Goal: Task Accomplishment & Management: Manage account settings

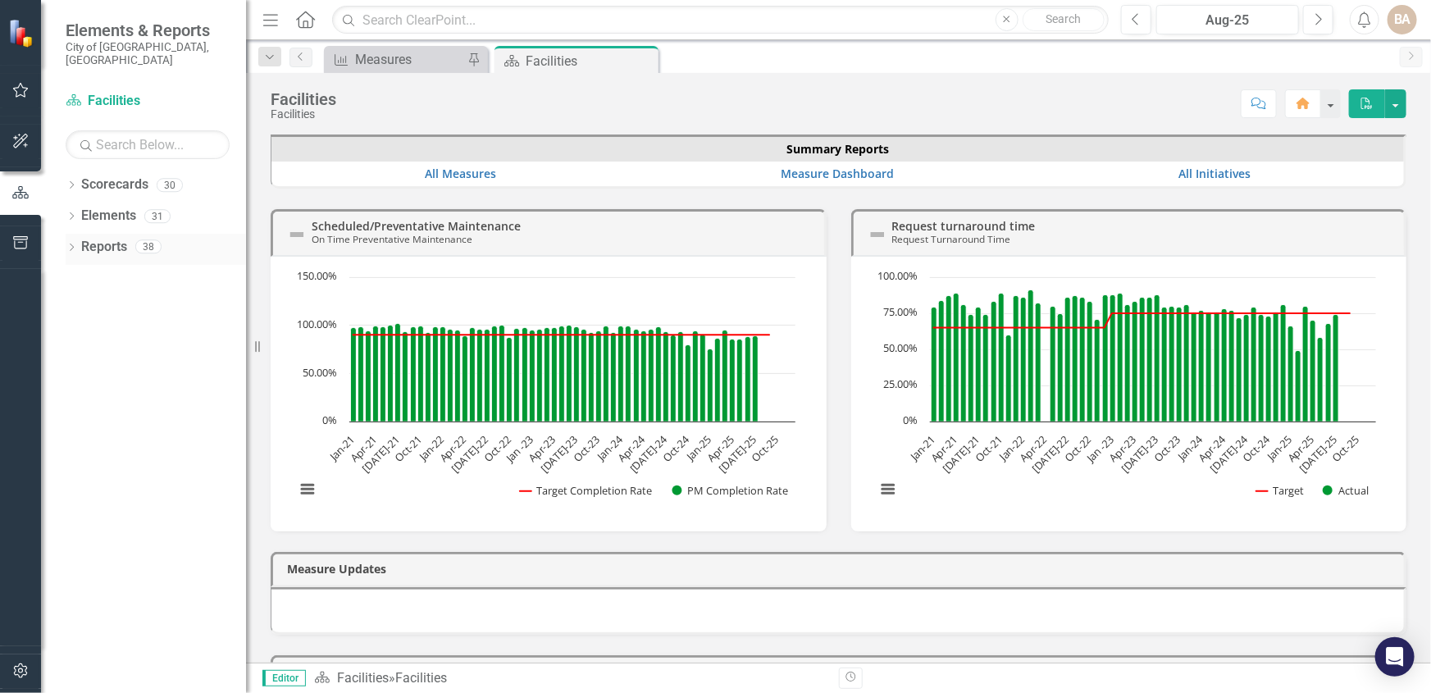
click at [72, 242] on div "Dropdown" at bounding box center [71, 249] width 11 height 14
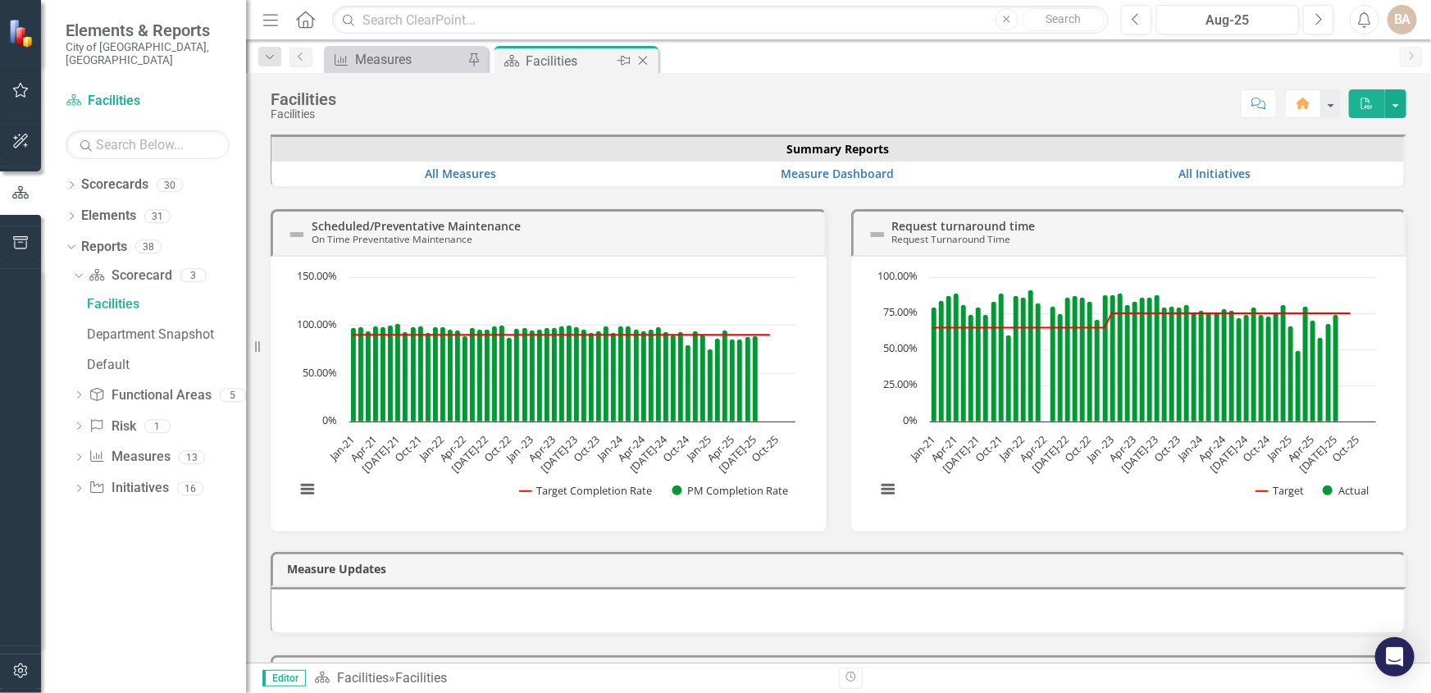
click at [608, 59] on div "Facilities" at bounding box center [570, 61] width 88 height 21
click at [76, 454] on icon "Dropdown" at bounding box center [78, 458] width 11 height 9
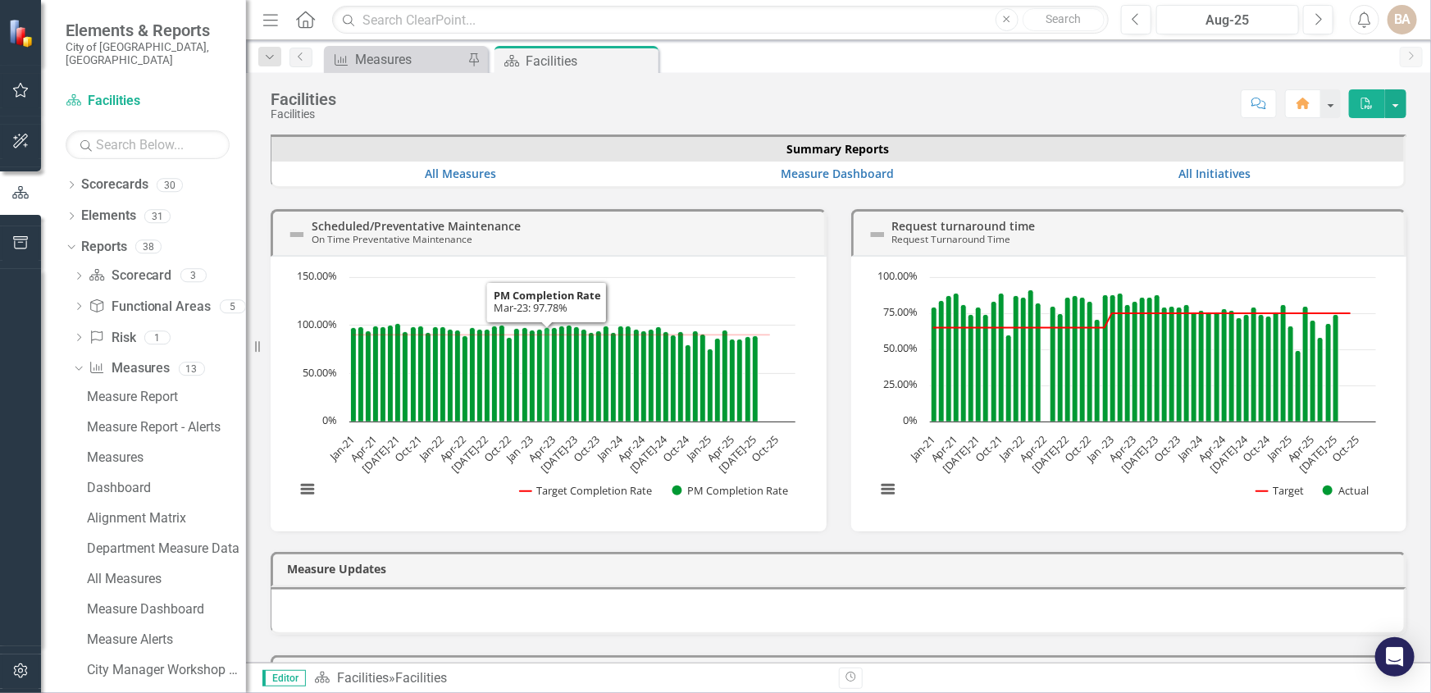
click at [546, 352] on icon "Mar-23, 97.77777778. PM Completion Rate." at bounding box center [548, 374] width 6 height 94
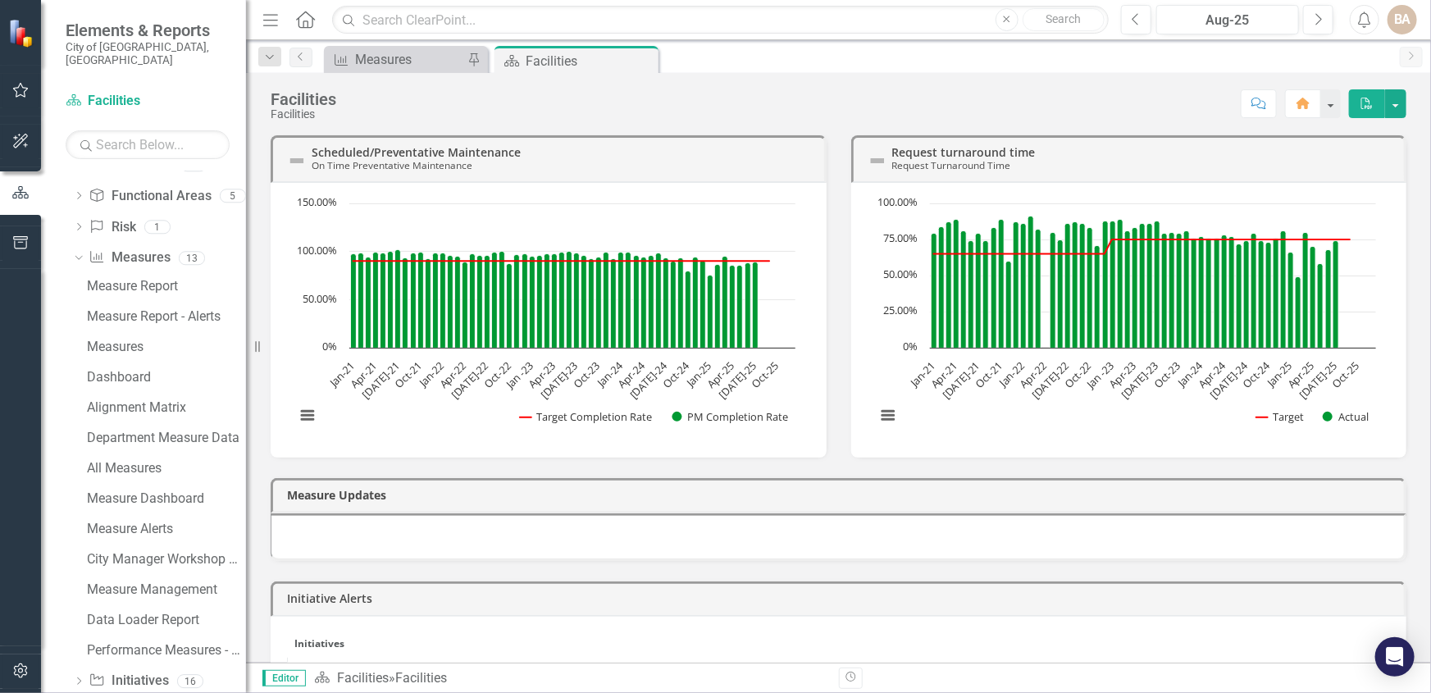
scroll to position [127, 0]
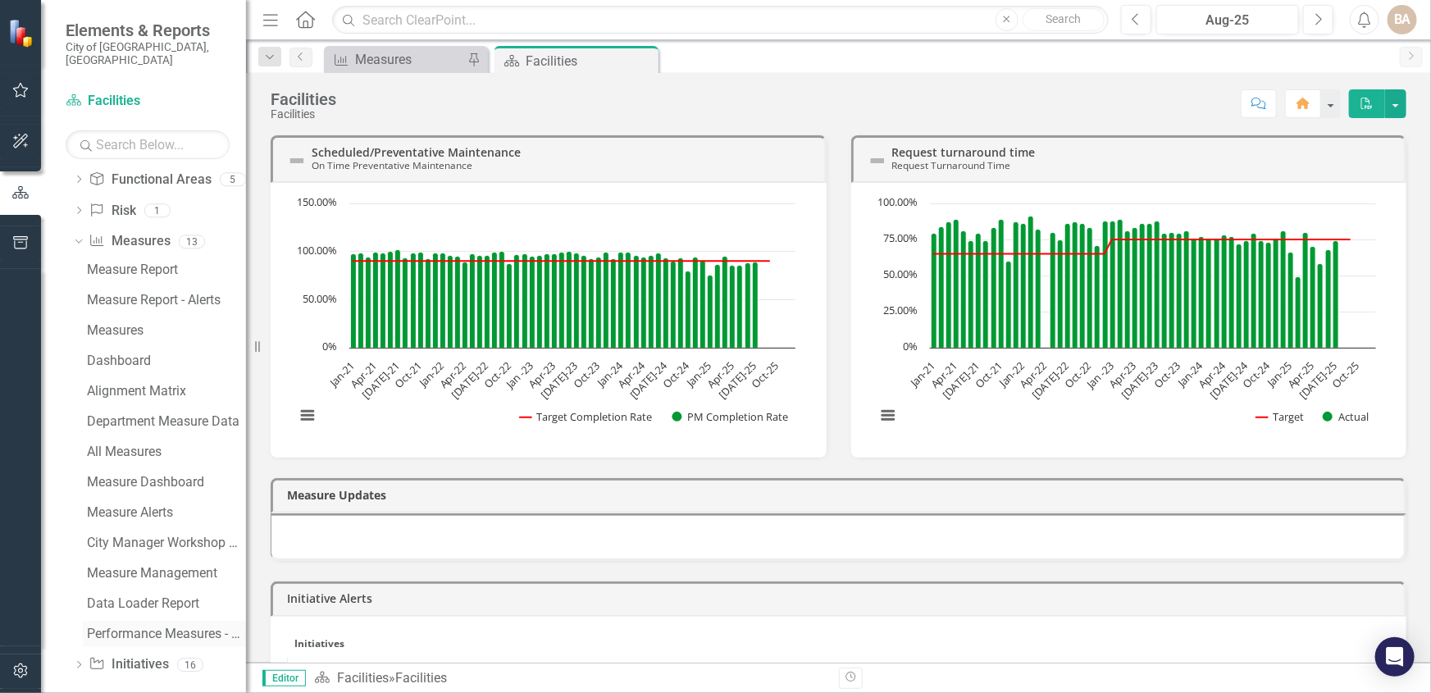
click at [175, 627] on div "Performance Measures - Operating Budget" at bounding box center [166, 634] width 159 height 15
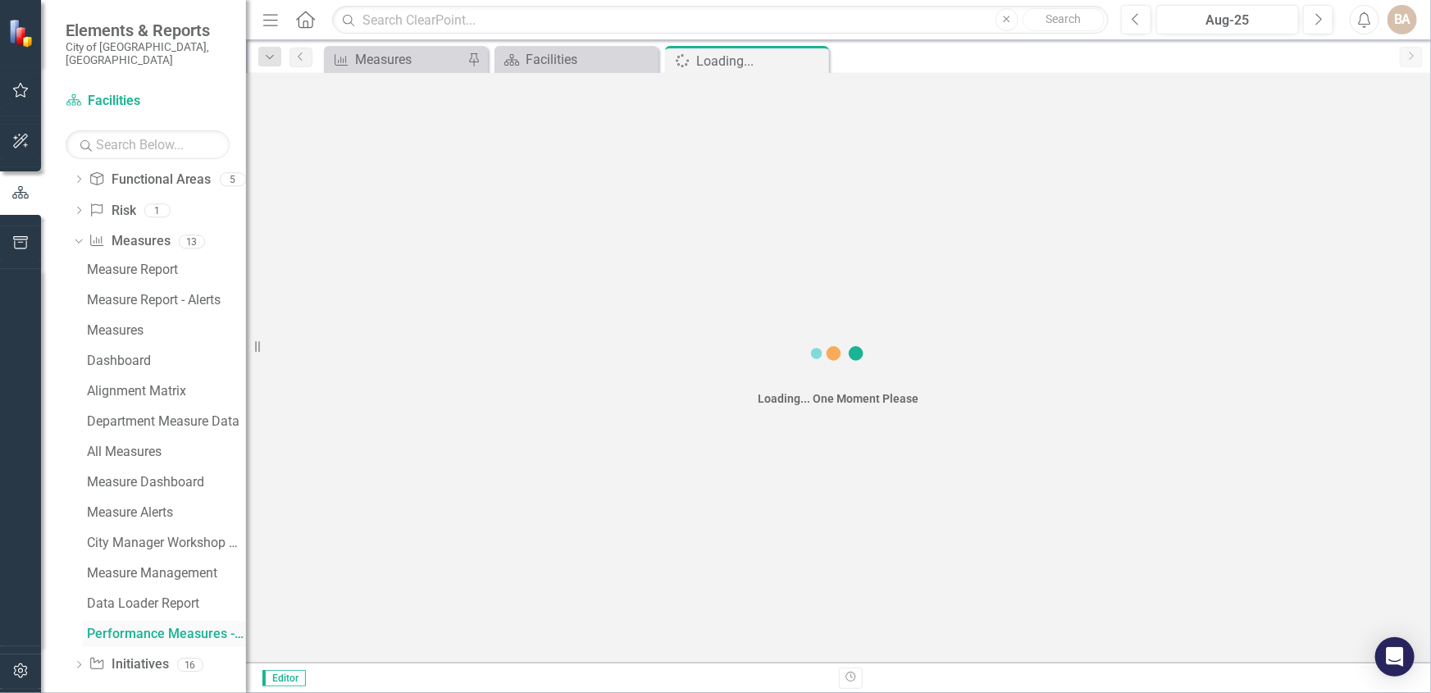
scroll to position [67, 0]
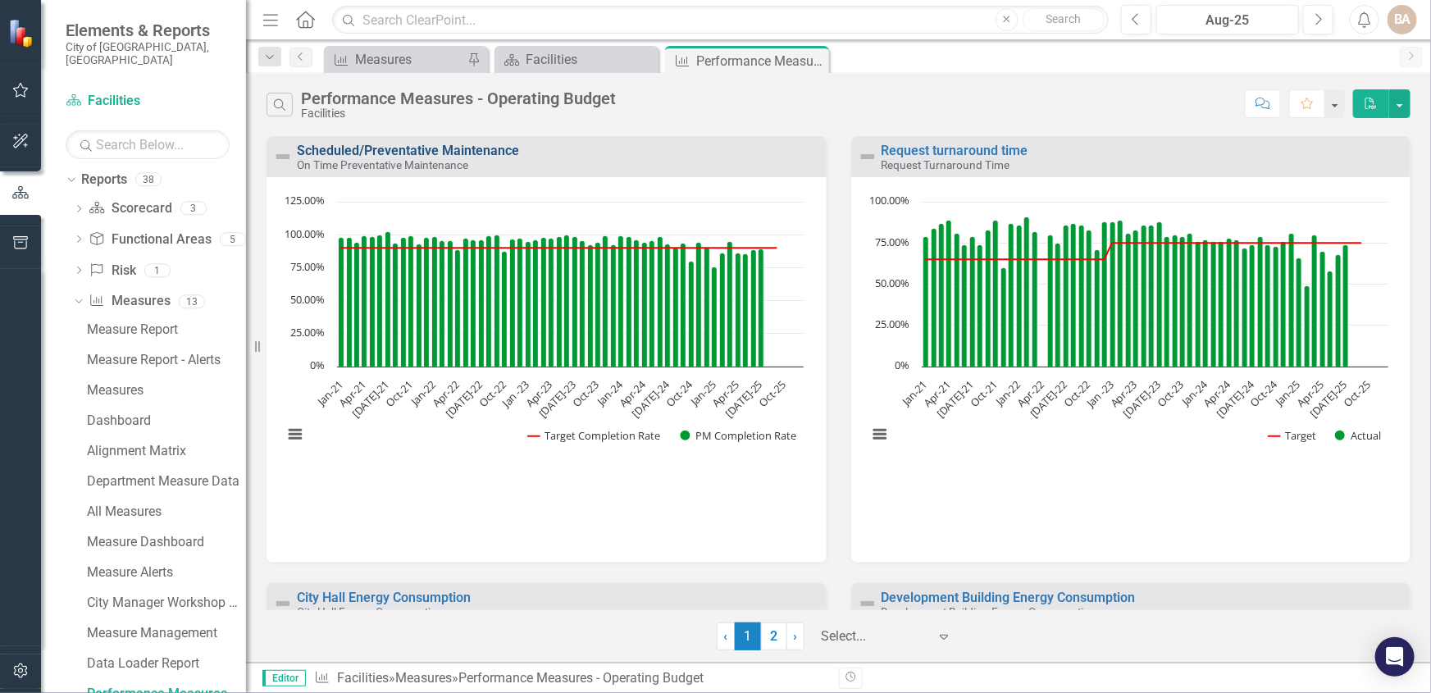
click at [477, 148] on link "Scheduled/Preventative Maintenance" at bounding box center [408, 151] width 222 height 16
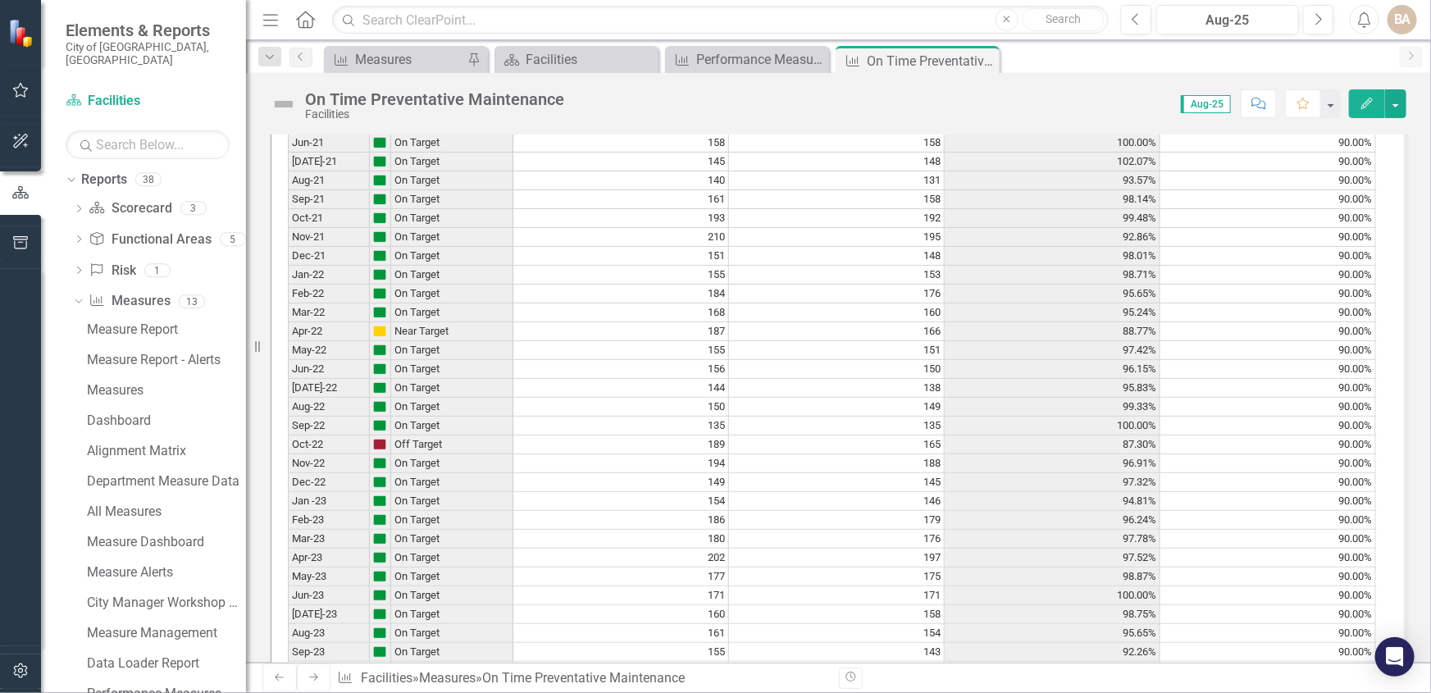
scroll to position [1267, 0]
click at [818, 438] on td "143" at bounding box center [837, 428] width 216 height 19
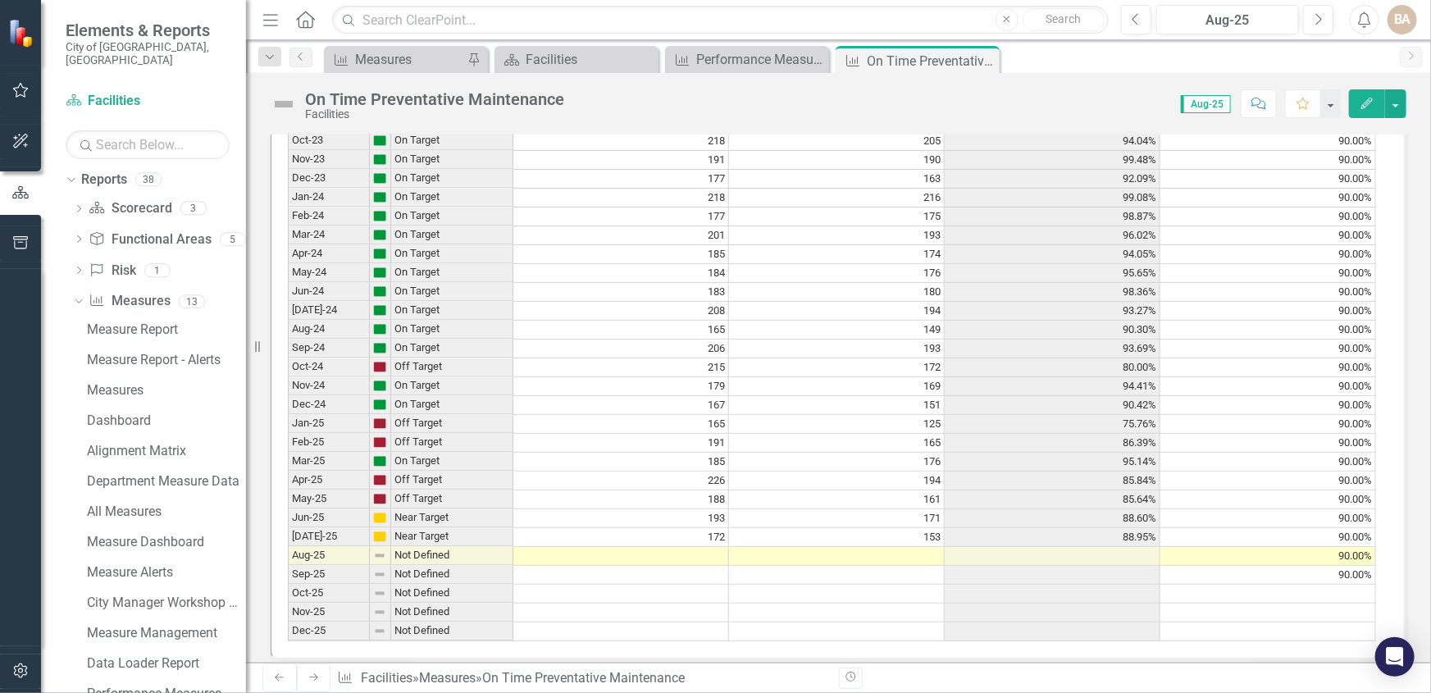
scroll to position [1616, 0]
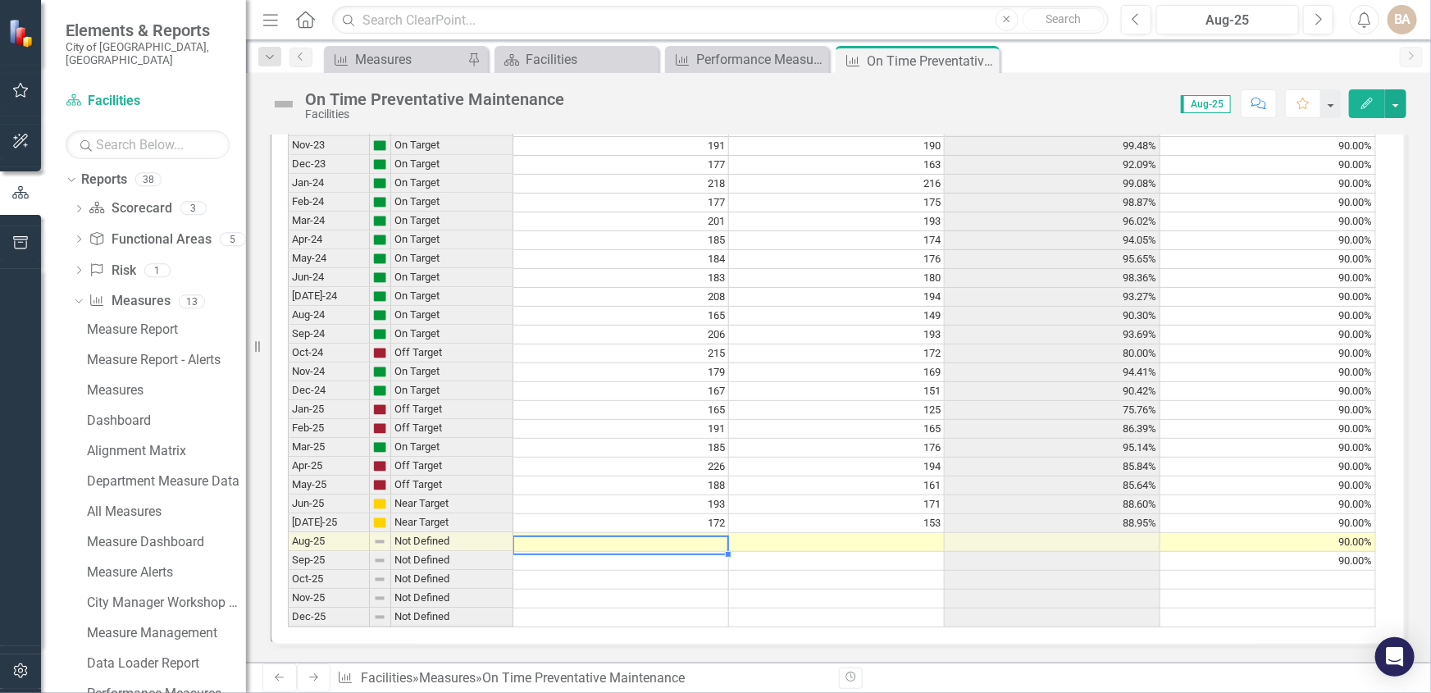
click at [696, 533] on td at bounding box center [621, 542] width 216 height 19
click at [656, 533] on td at bounding box center [621, 542] width 216 height 19
click at [659, 533] on td at bounding box center [621, 542] width 216 height 19
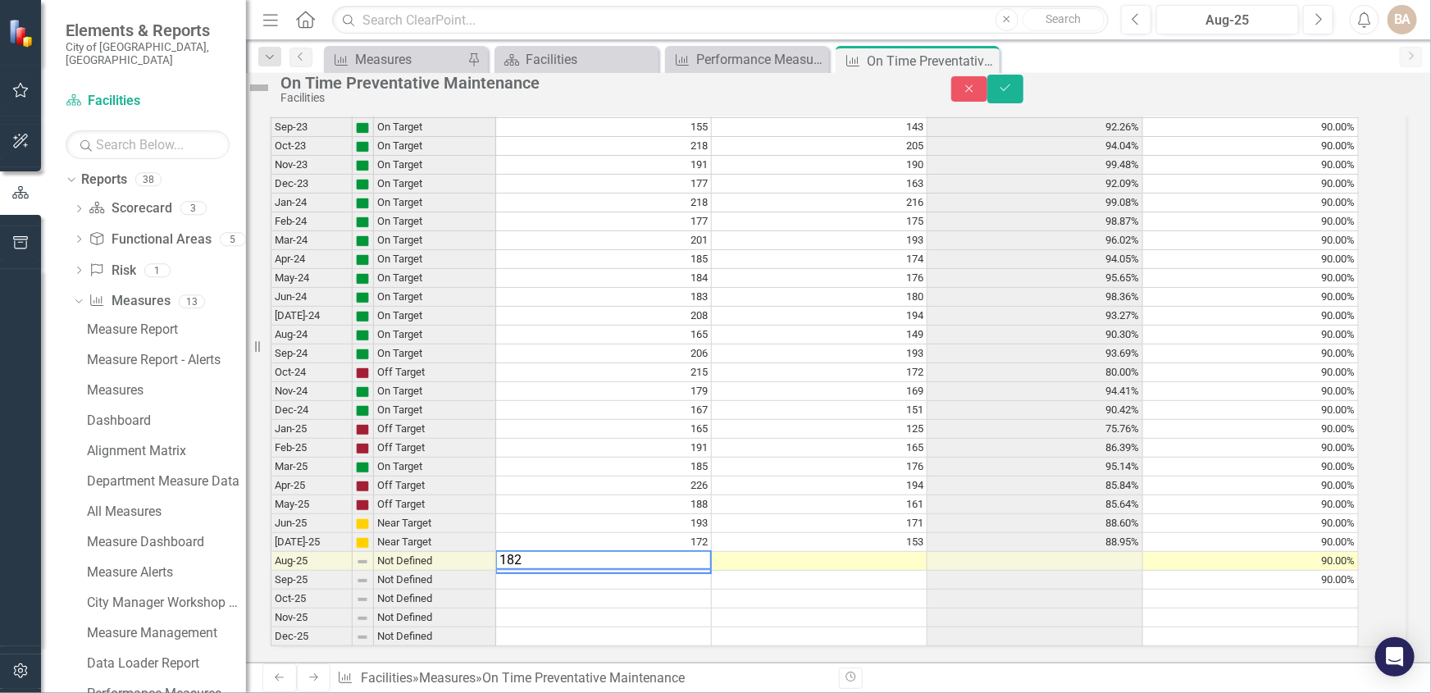
scroll to position [1616, 0]
click at [923, 552] on td at bounding box center [820, 561] width 216 height 19
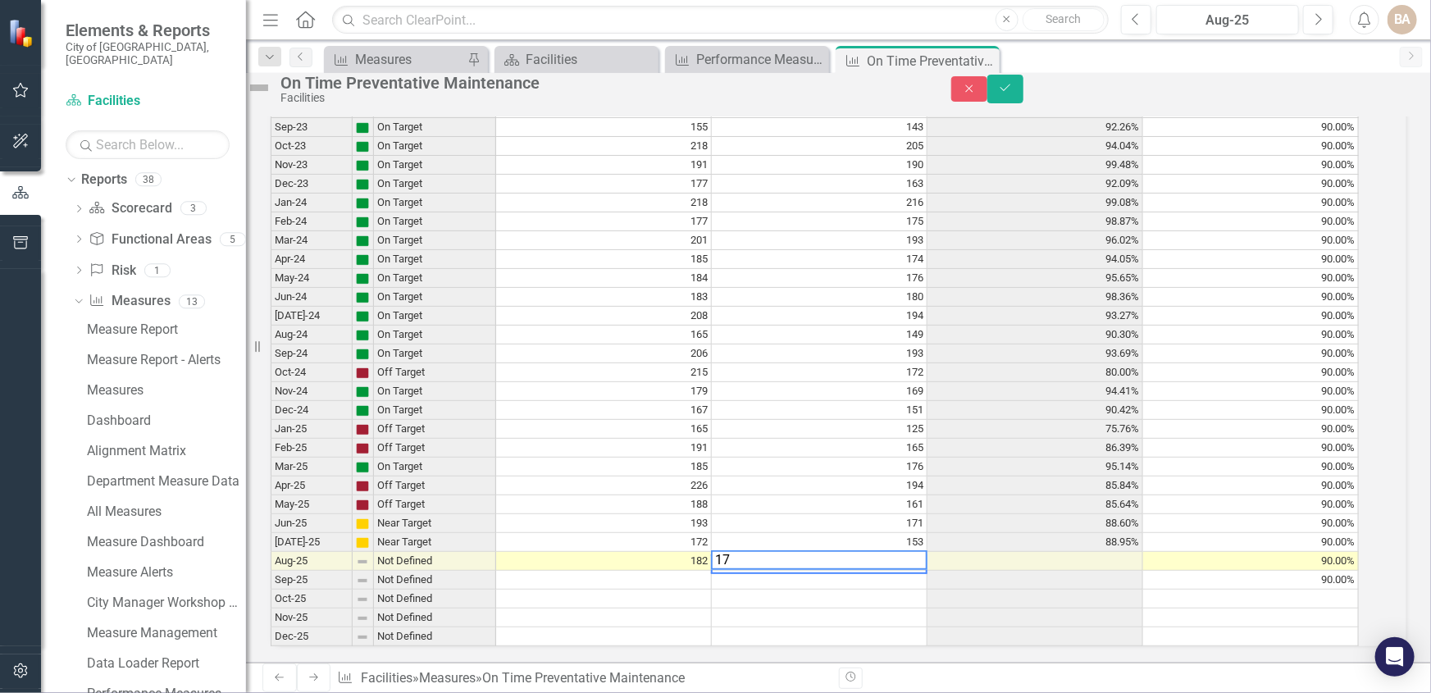
type textarea "170"
click at [927, 590] on td at bounding box center [820, 599] width 216 height 19
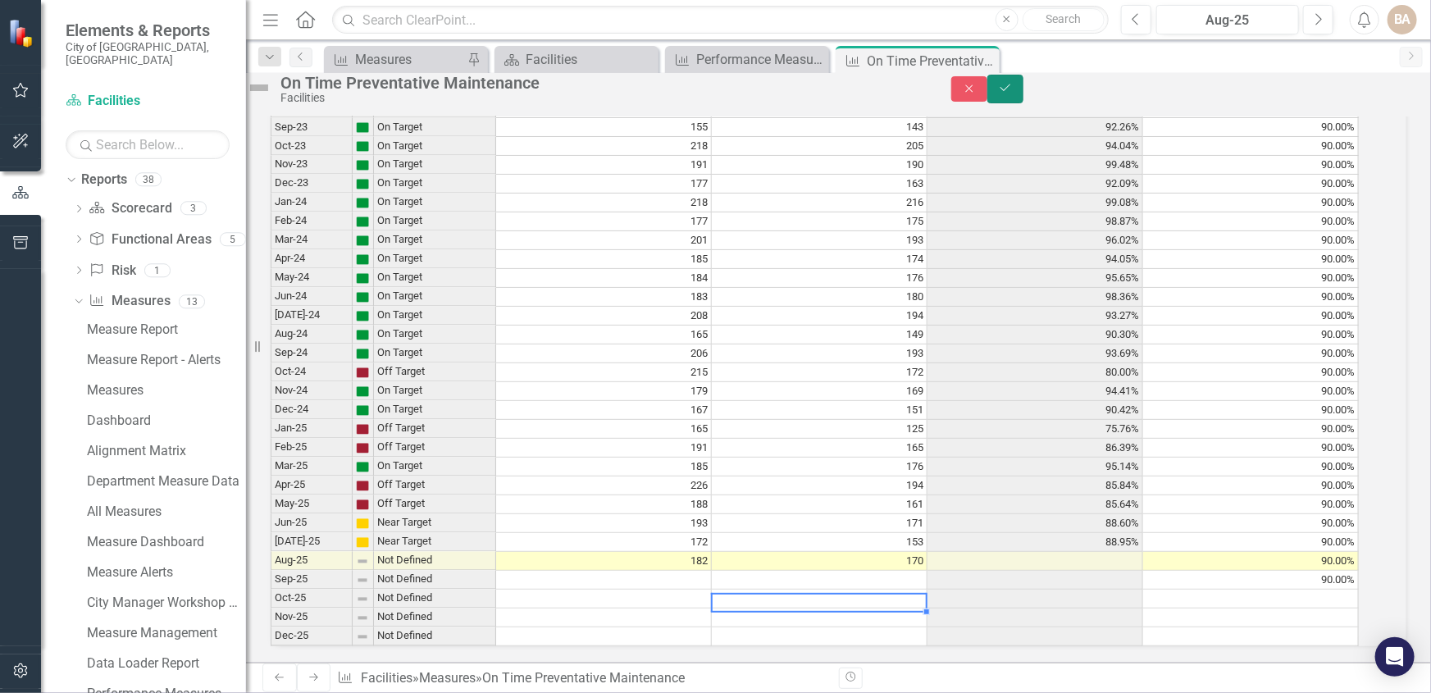
click at [1023, 86] on button "Save" at bounding box center [1005, 89] width 36 height 29
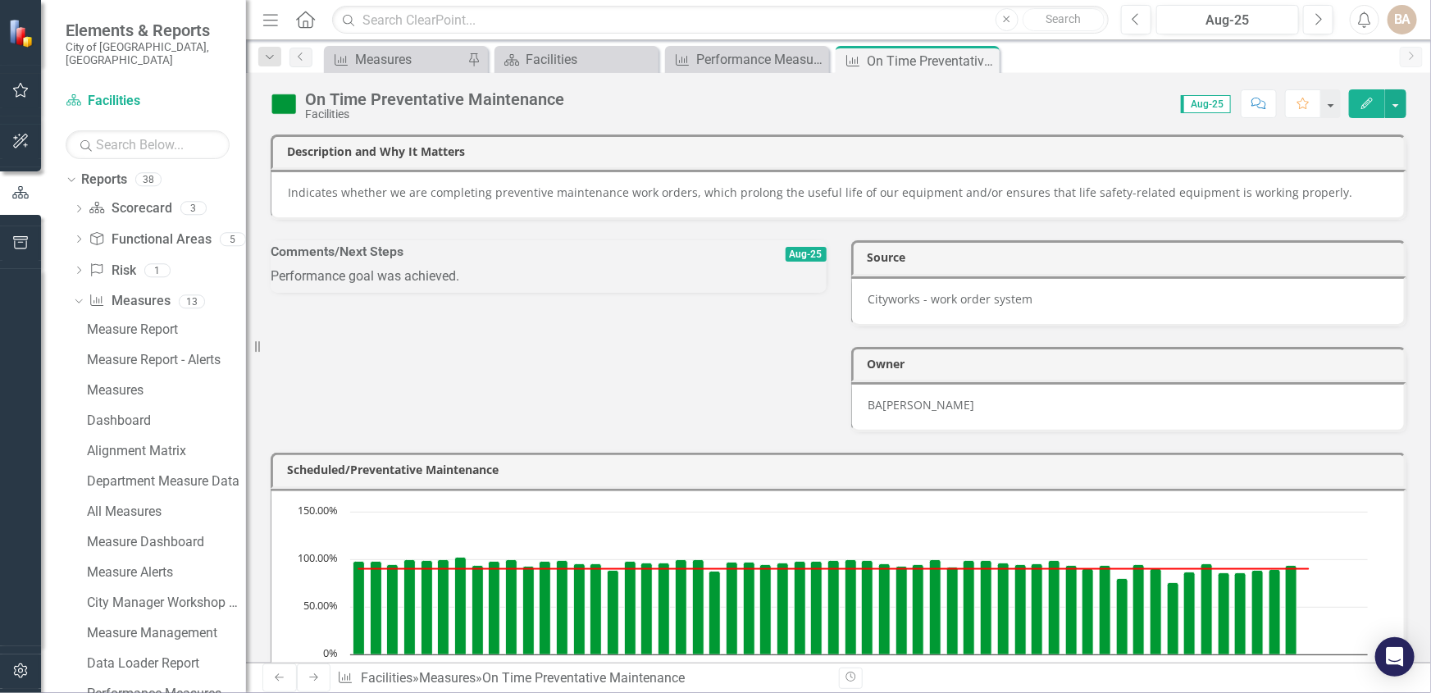
click at [689, 385] on div "Comments/Next Steps Aug-25 Performance goal was achieved. Source Cityworks - wo…" at bounding box center [838, 326] width 1160 height 212
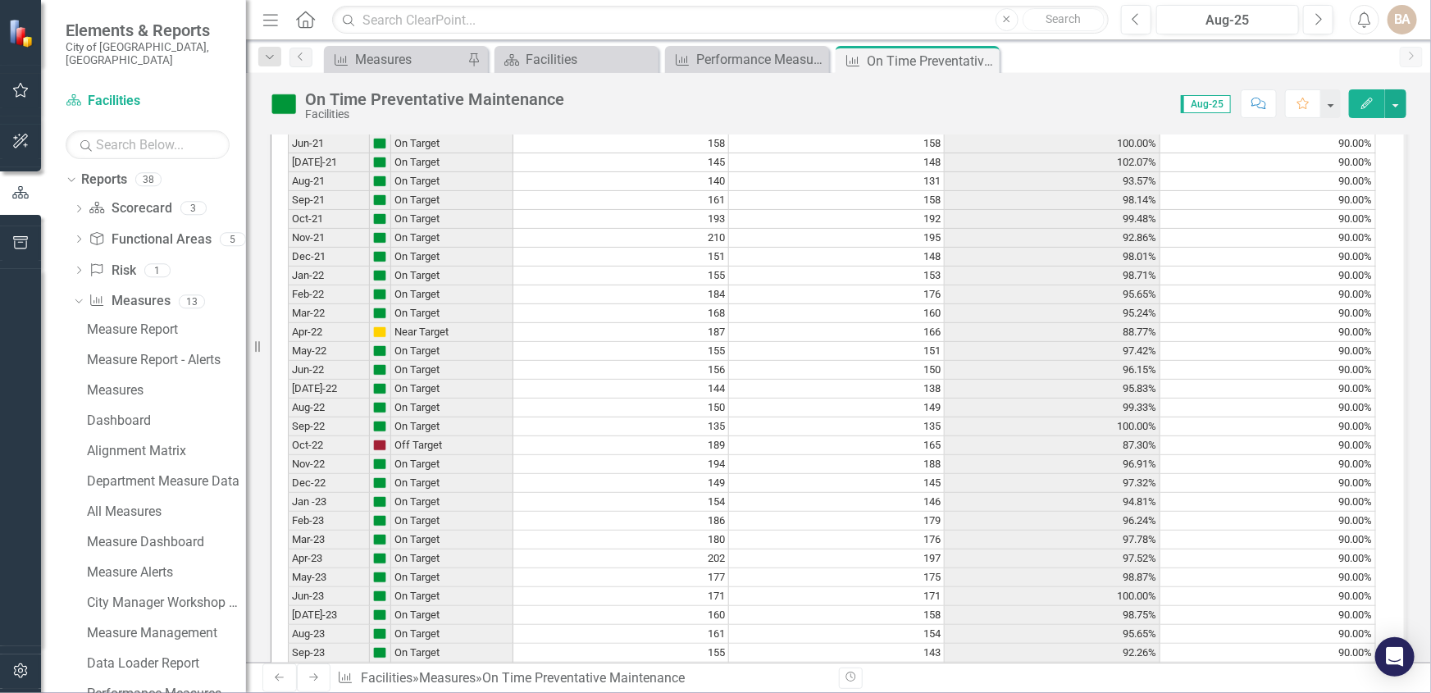
scroll to position [3, 0]
click at [288, 402] on div "Period Status Scheduled Preventative Maintenance Completed PM Completion Rate T…" at bounding box center [288, 589] width 0 height 1166
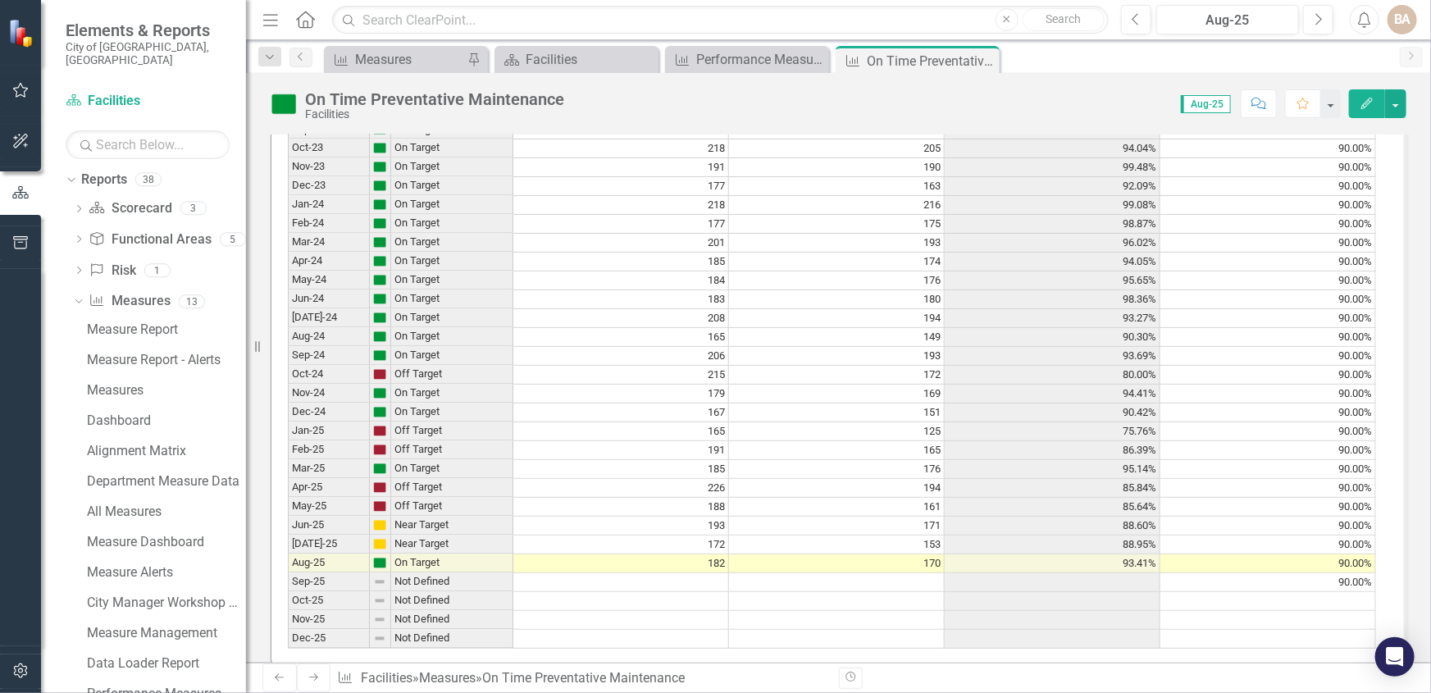
scroll to position [1615, 0]
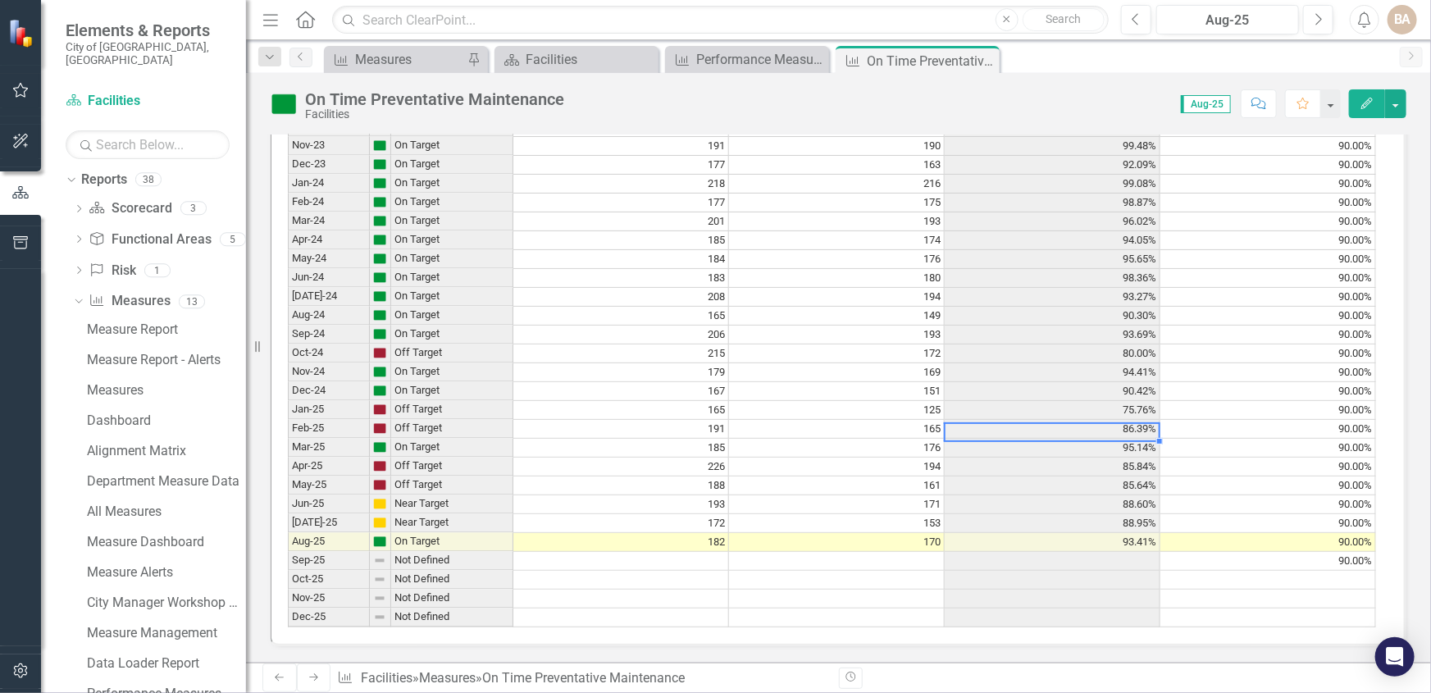
click at [949, 420] on td "86.39%" at bounding box center [1053, 429] width 216 height 19
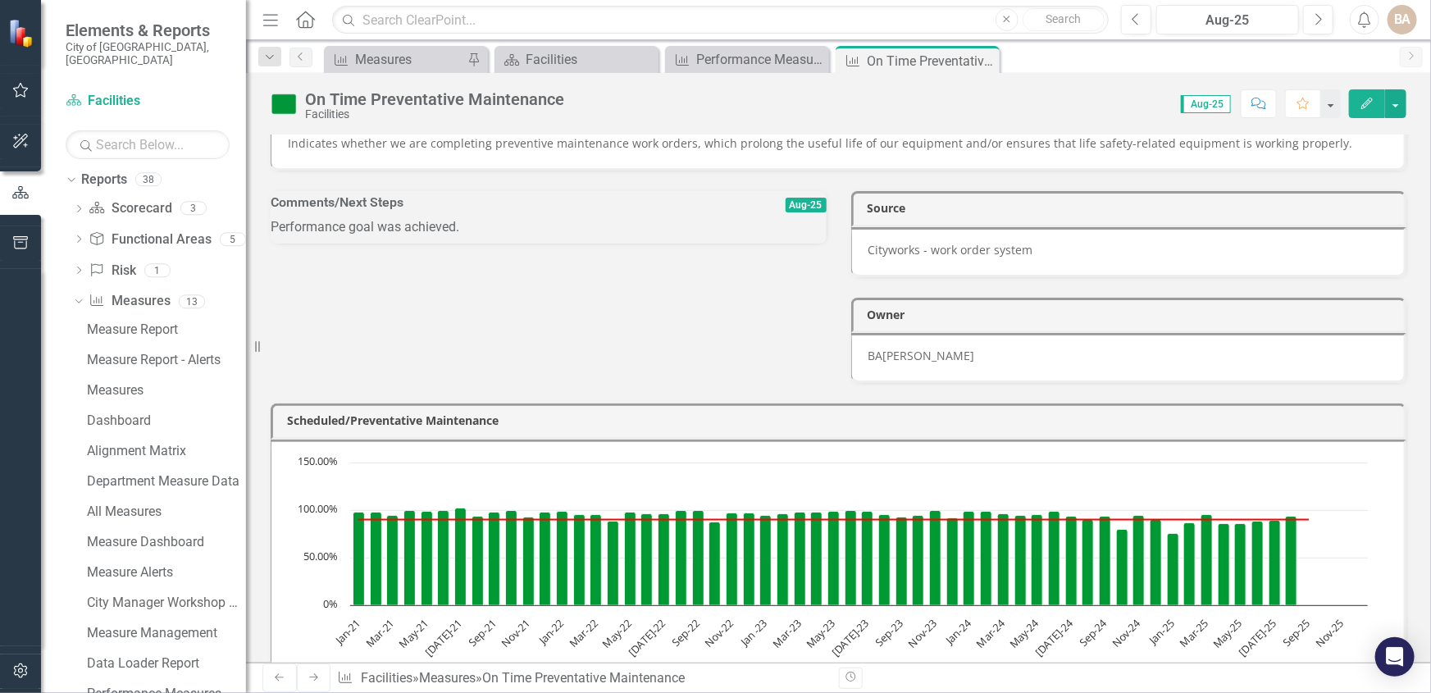
scroll to position [0, 0]
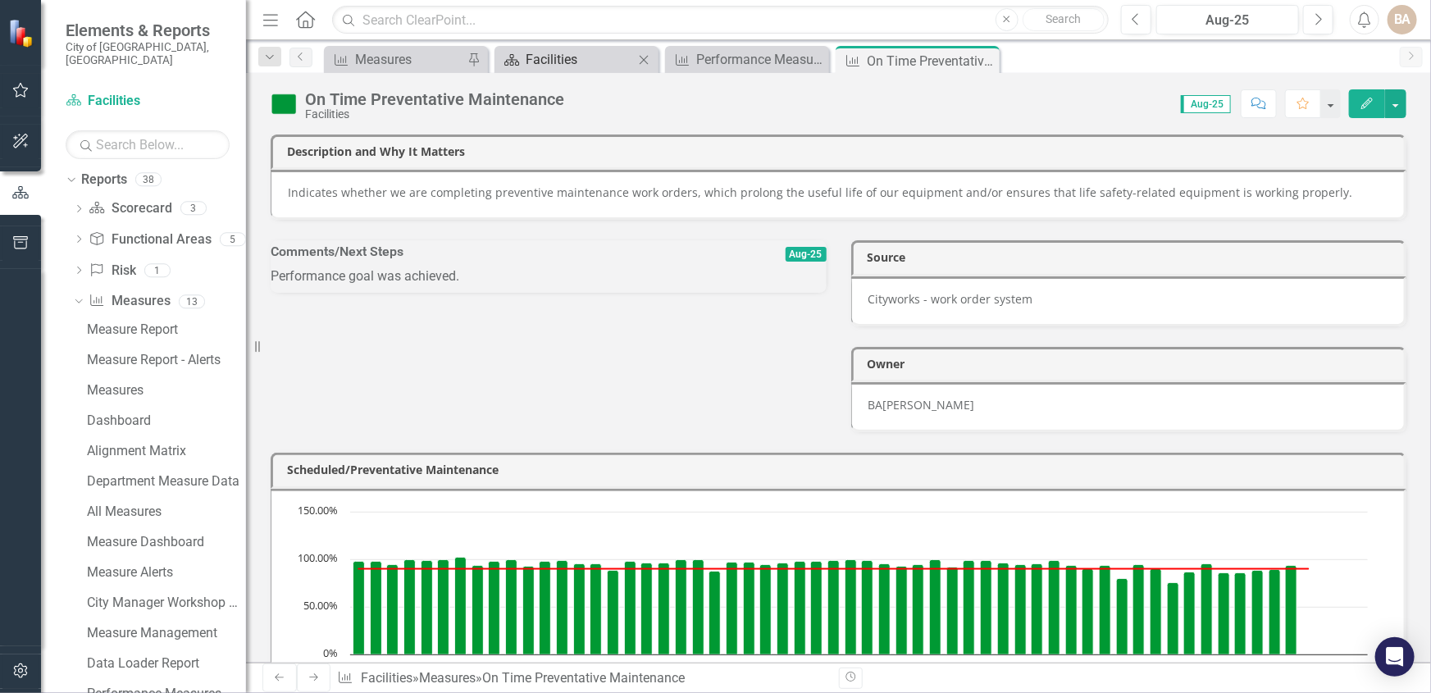
click at [575, 61] on div "Facilities" at bounding box center [580, 59] width 108 height 21
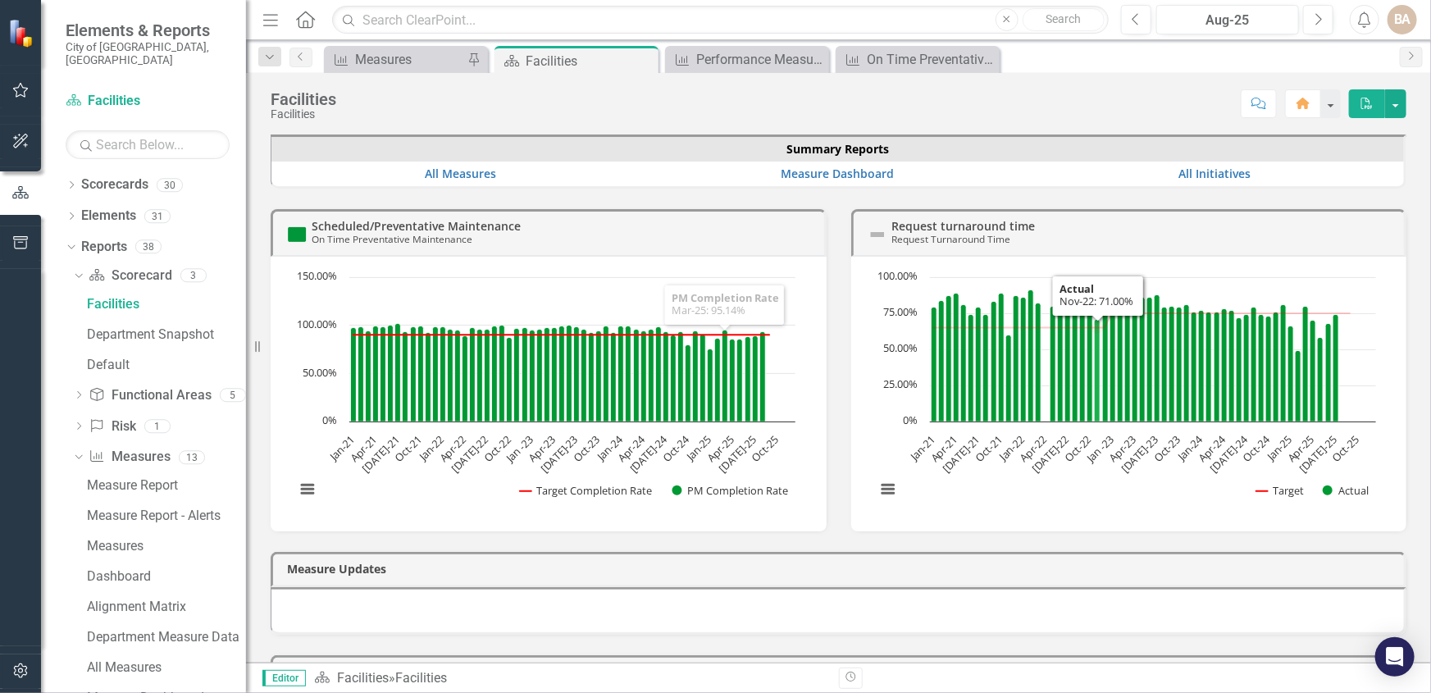
click at [1094, 390] on icon "Nov-22, 71. Actual." at bounding box center [1097, 370] width 6 height 103
click at [976, 220] on link "Request turnaround time" at bounding box center [964, 226] width 144 height 16
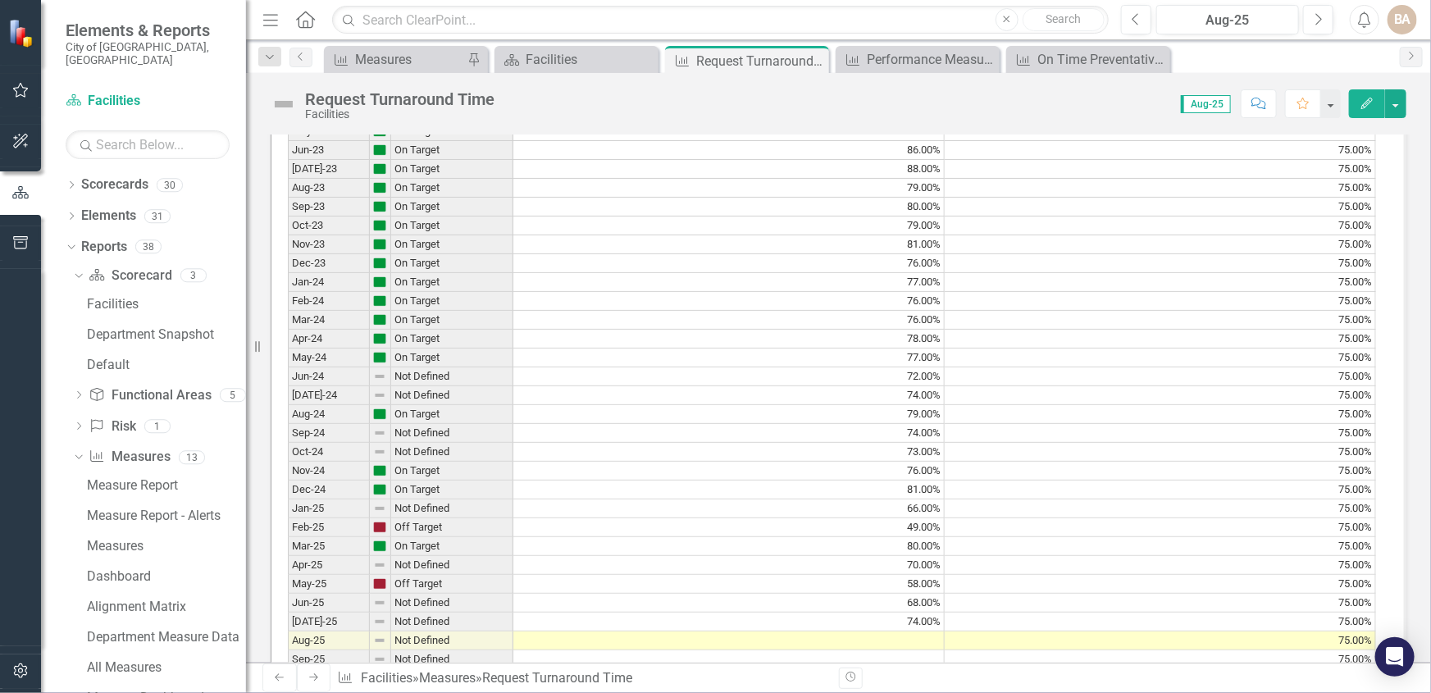
scroll to position [1617, 0]
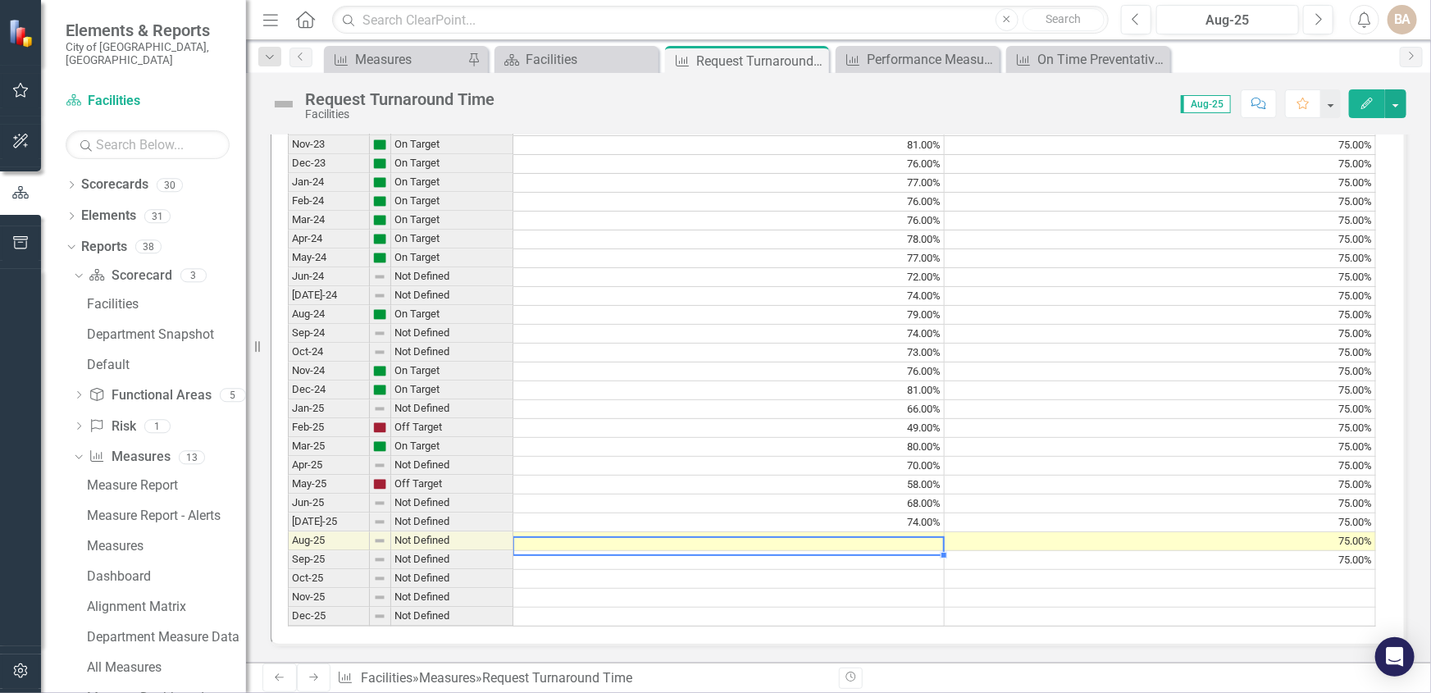
click at [924, 532] on td at bounding box center [728, 541] width 431 height 19
type textarea "55"
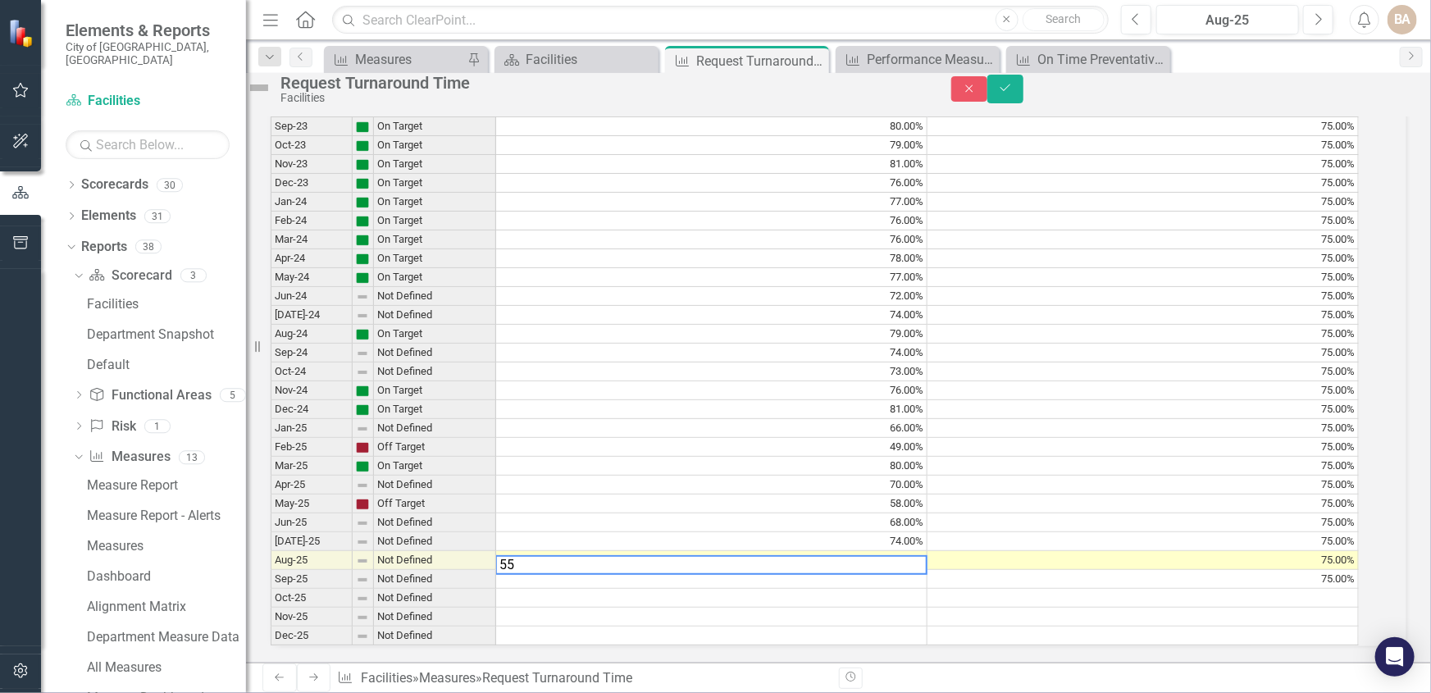
scroll to position [1619, 0]
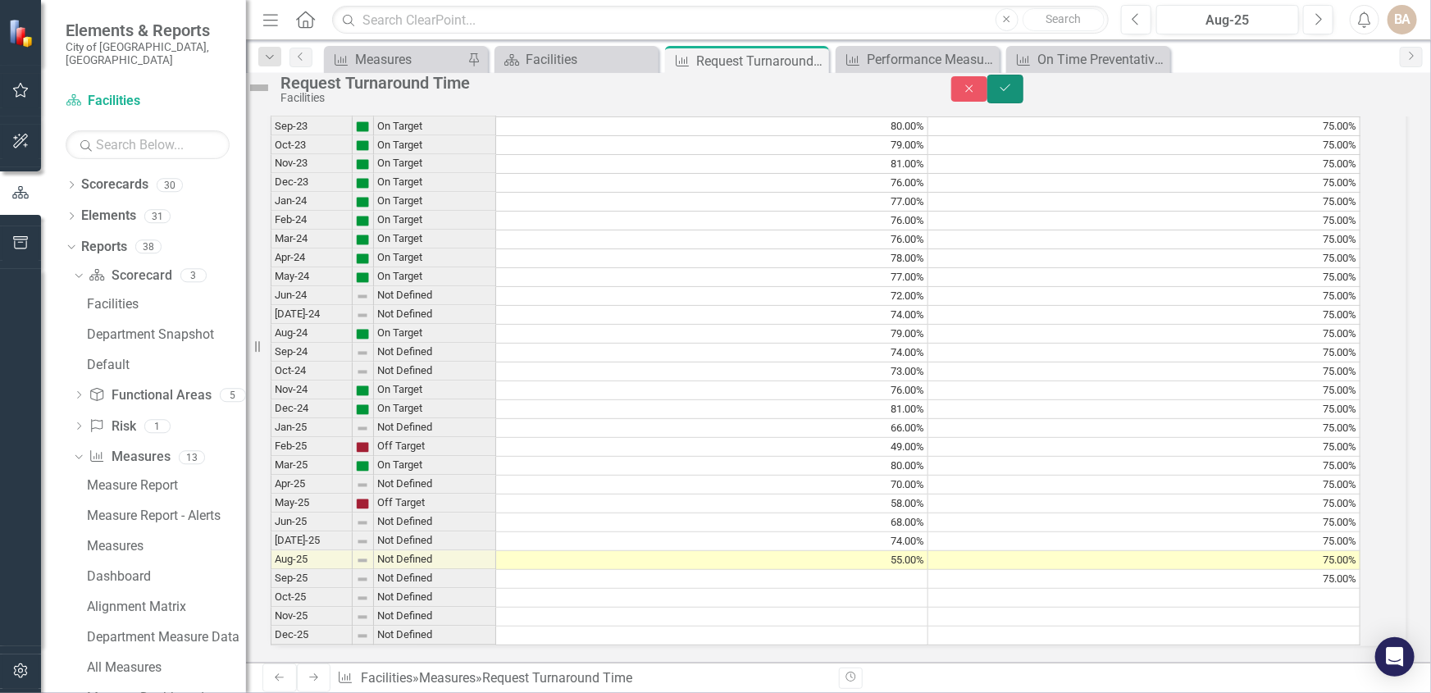
click at [1013, 93] on icon "Save" at bounding box center [1005, 87] width 15 height 11
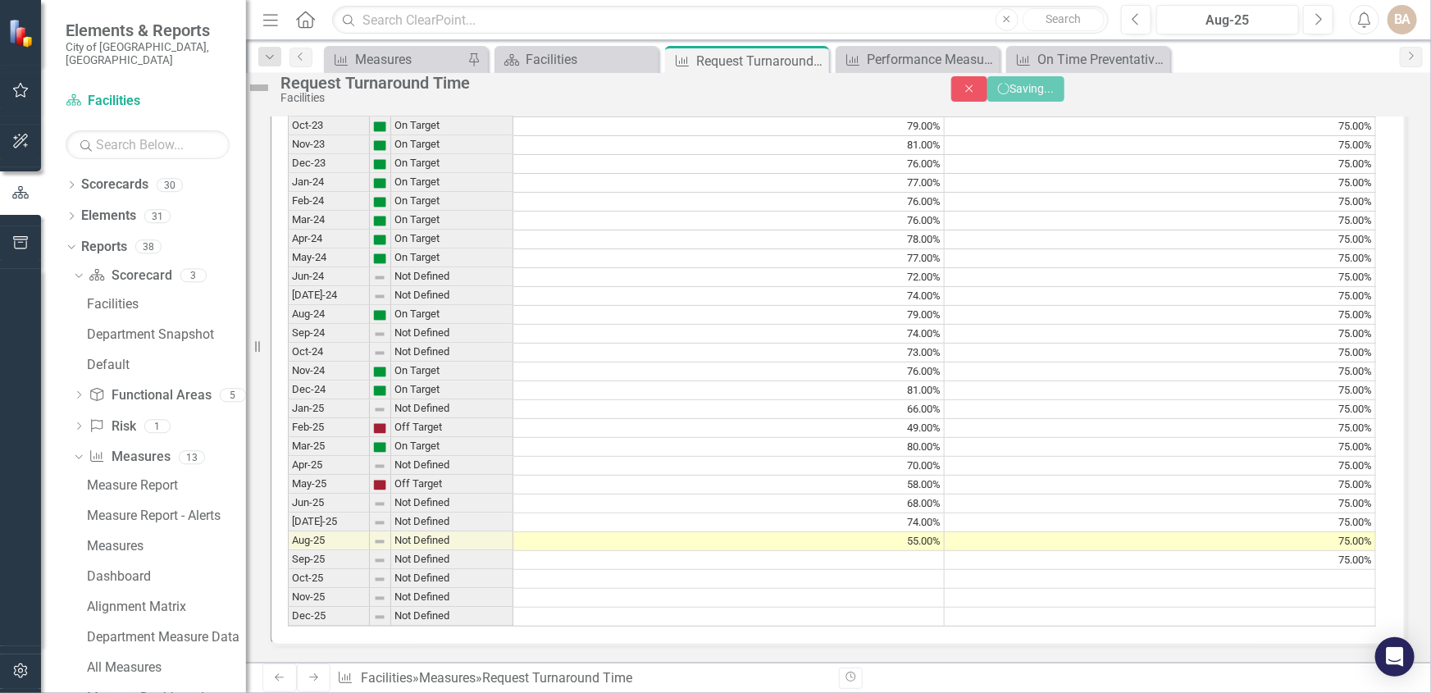
scroll to position [1616, 0]
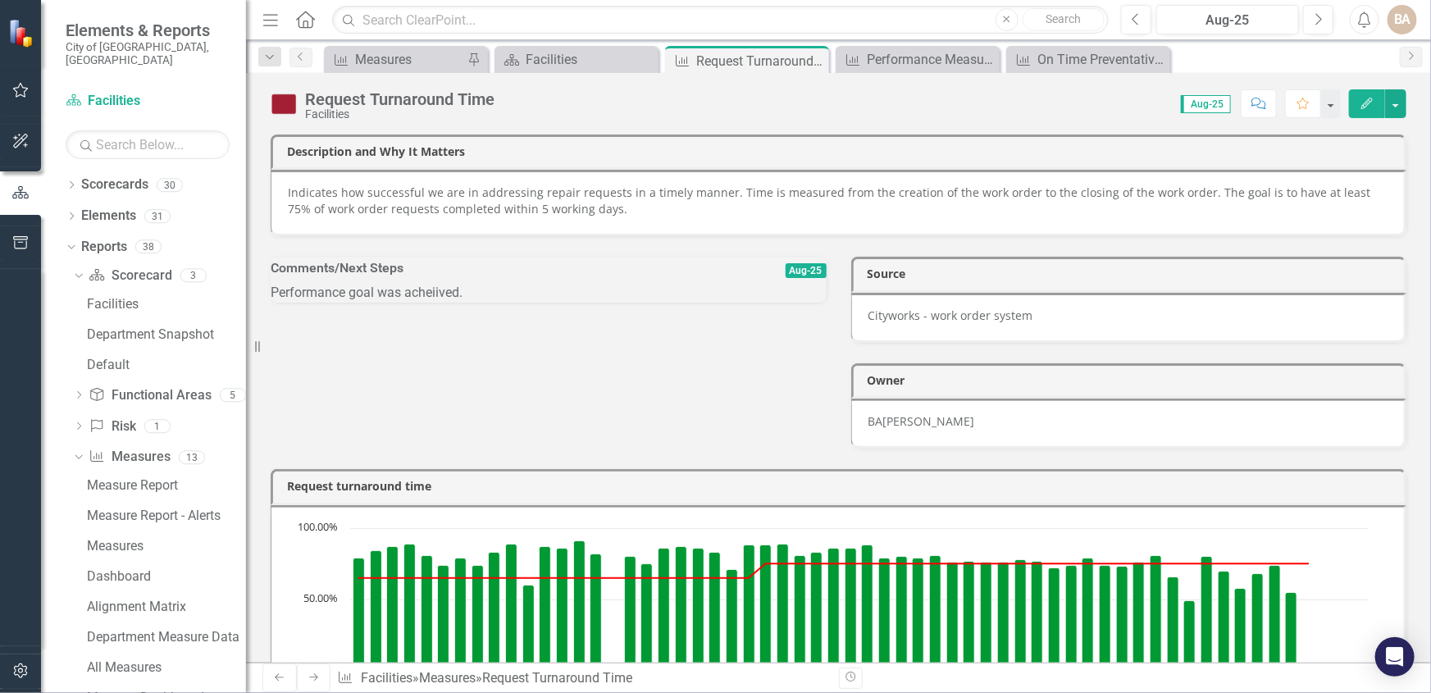
click at [391, 303] on p "Performance goal was acheiived." at bounding box center [549, 293] width 556 height 19
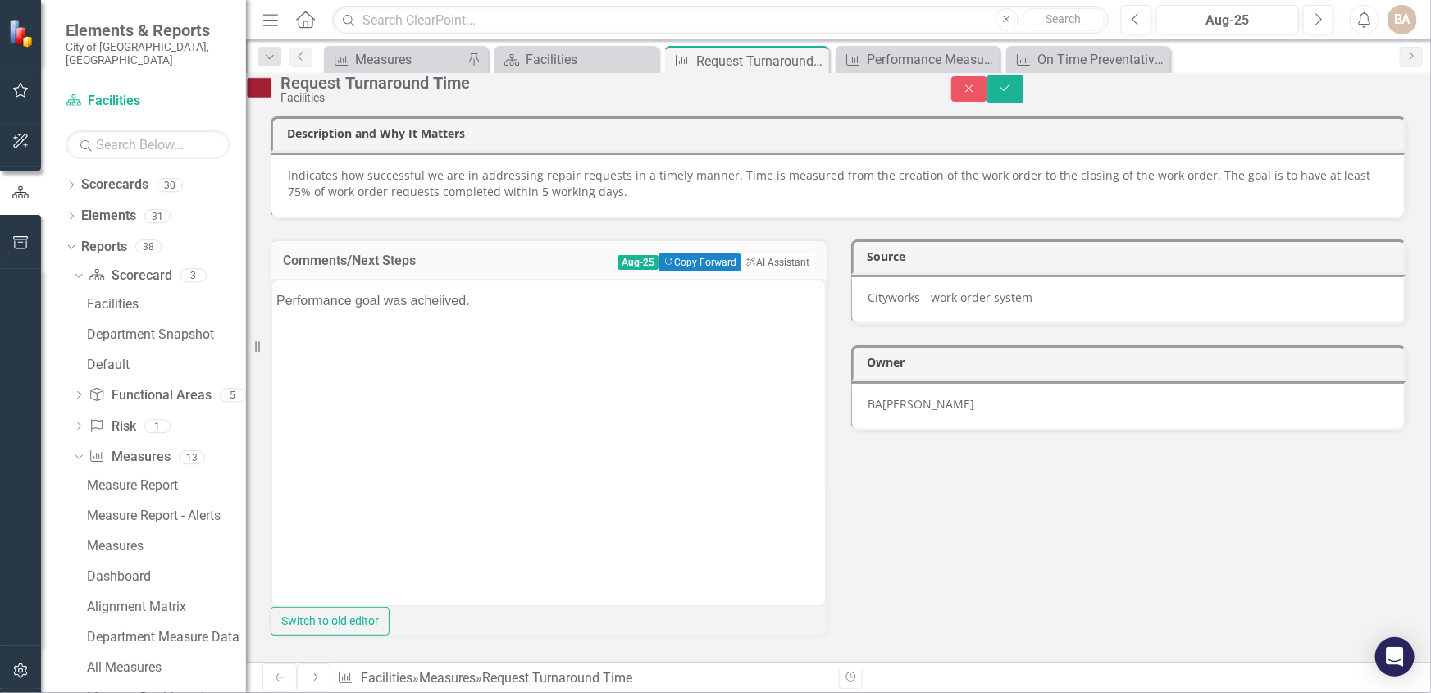
scroll to position [0, 0]
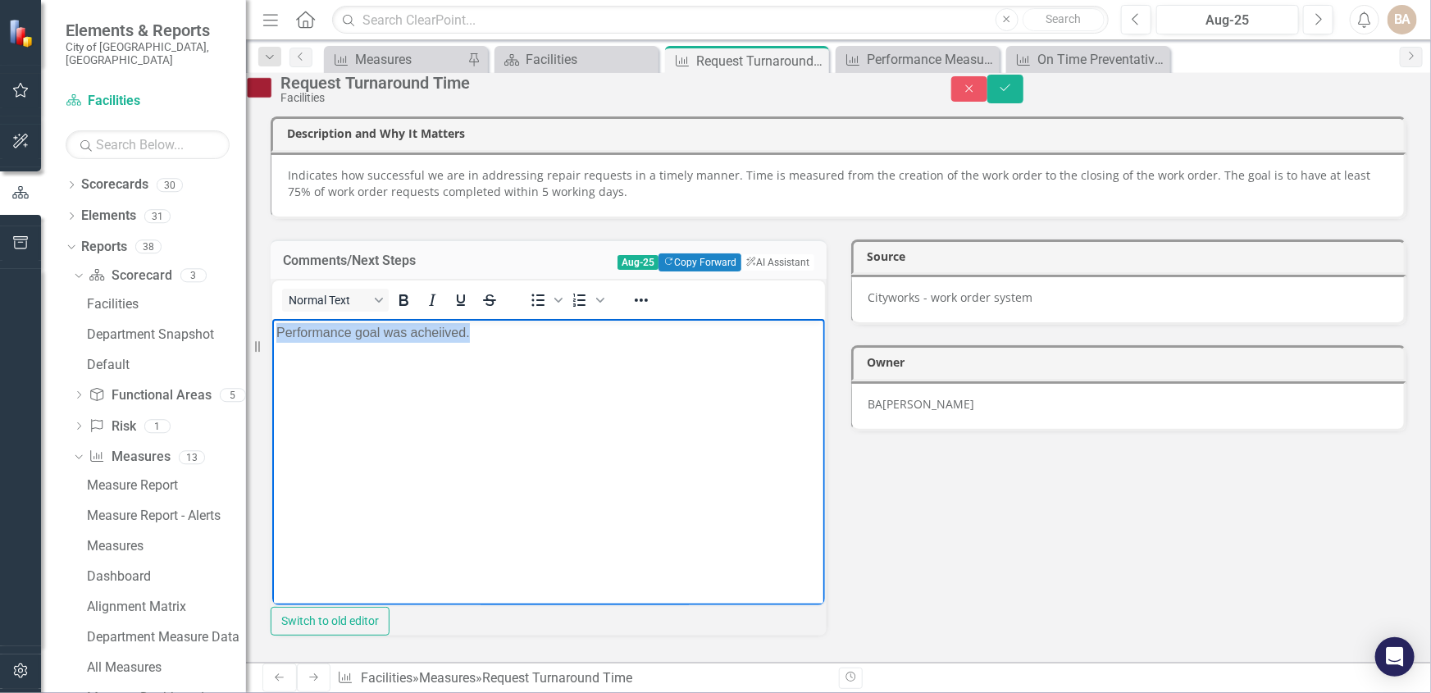
drag, startPoint x: 494, startPoint y: 330, endPoint x: 222, endPoint y: 324, distance: 272.3
click at [271, 324] on html "Performance goal was acheiived." at bounding box center [547, 442] width 553 height 246
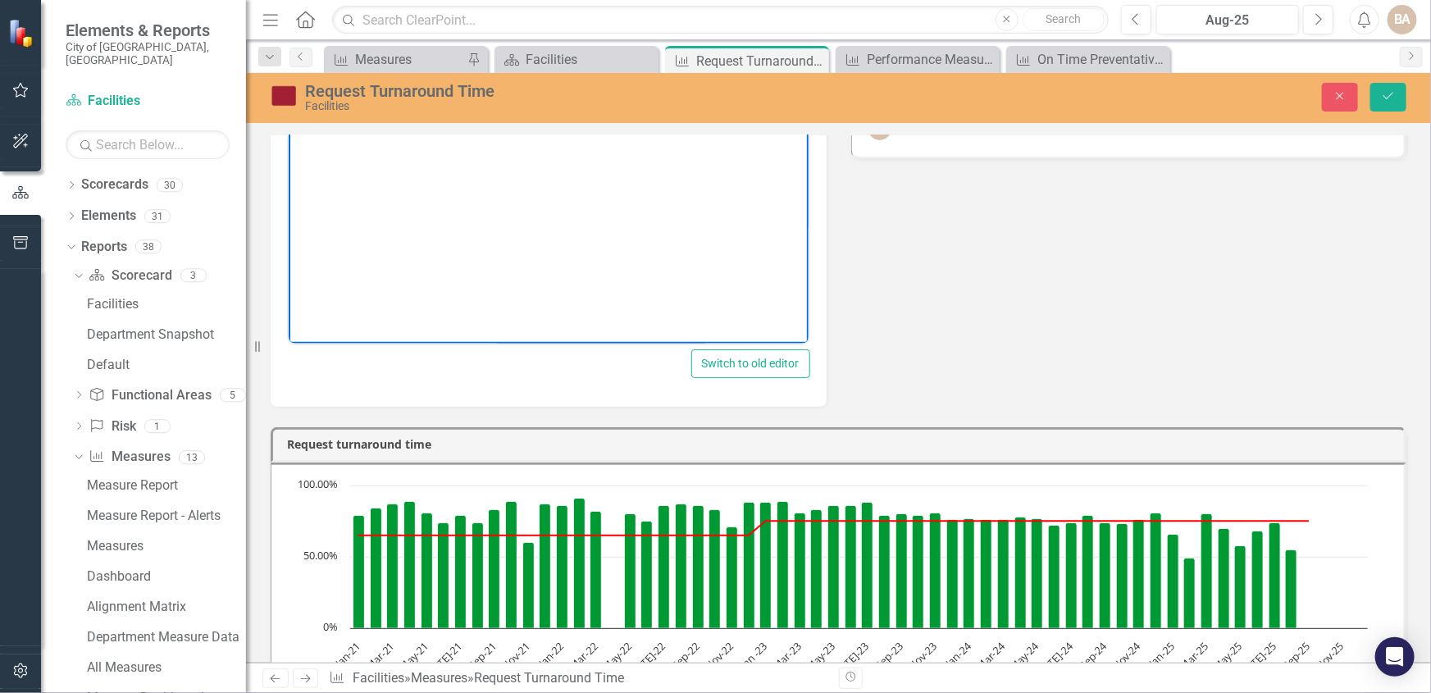
scroll to position [74, 0]
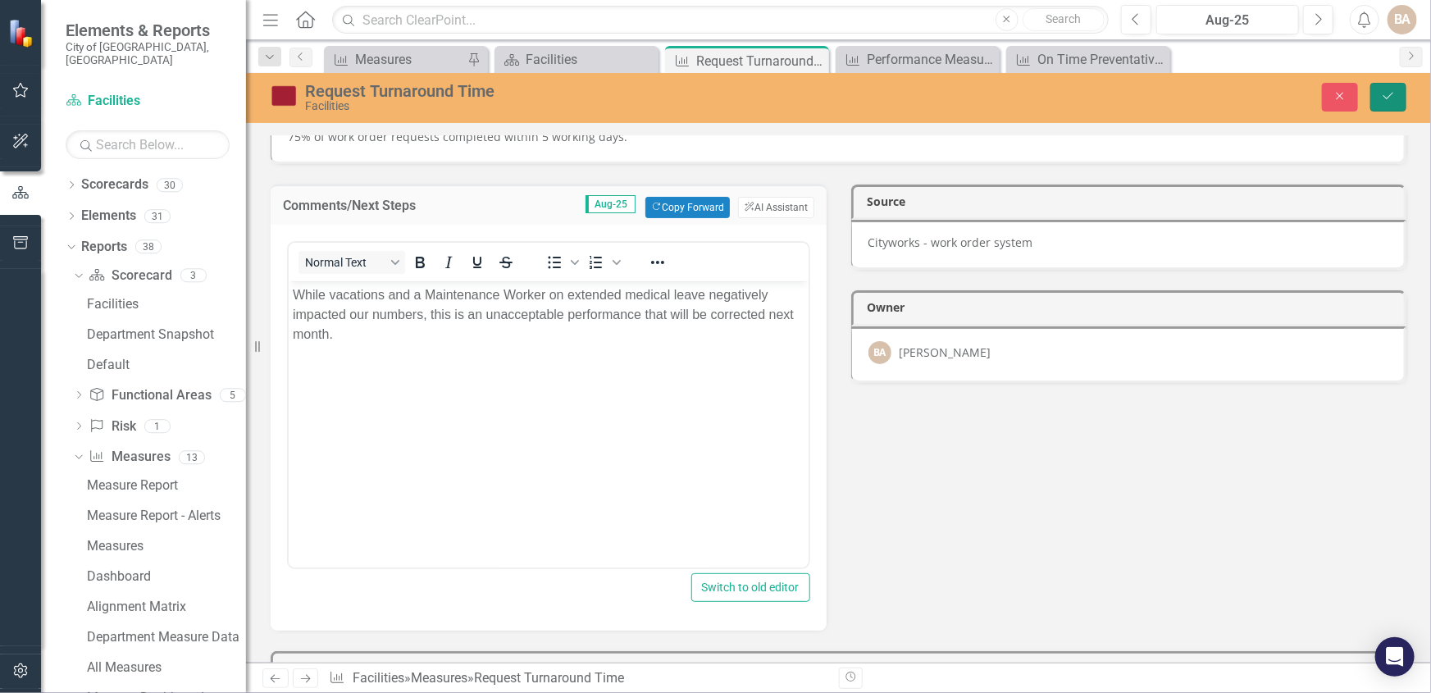
click at [1381, 93] on icon "Save" at bounding box center [1388, 95] width 15 height 11
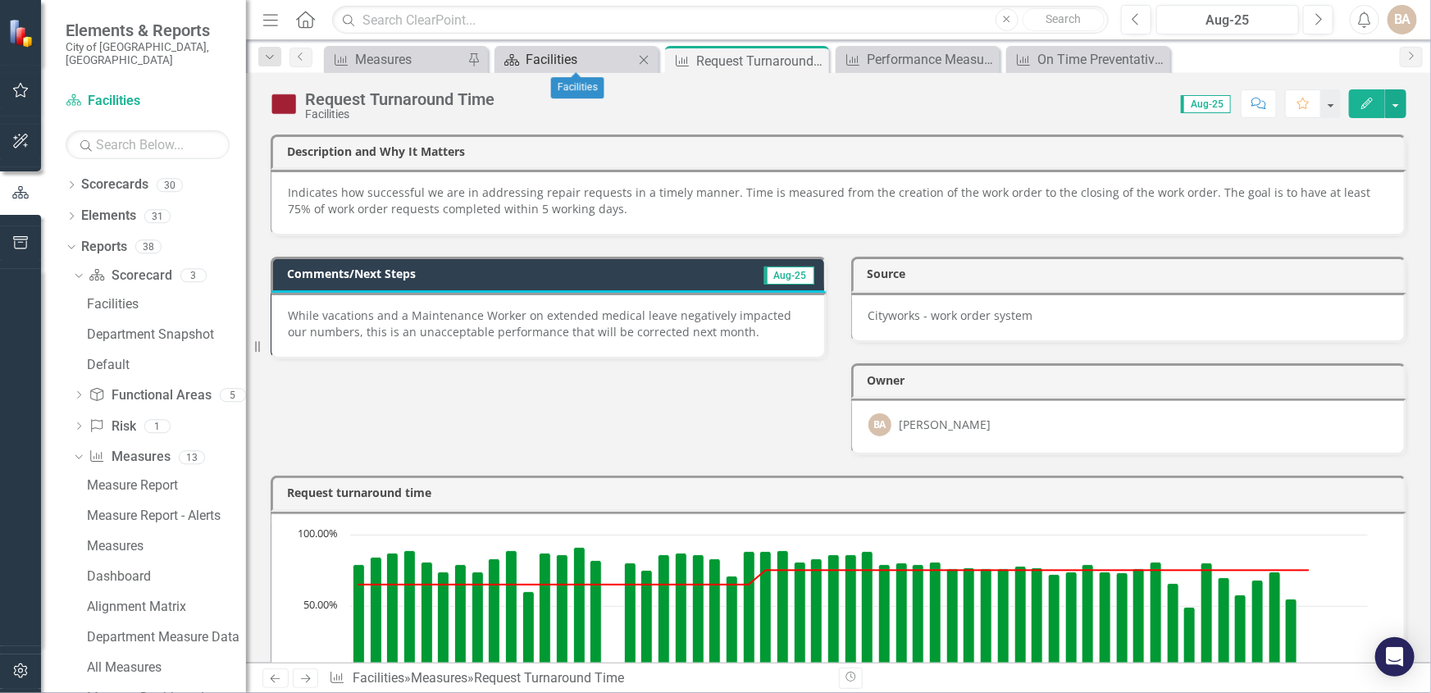
click at [596, 61] on div "Facilities" at bounding box center [580, 59] width 108 height 21
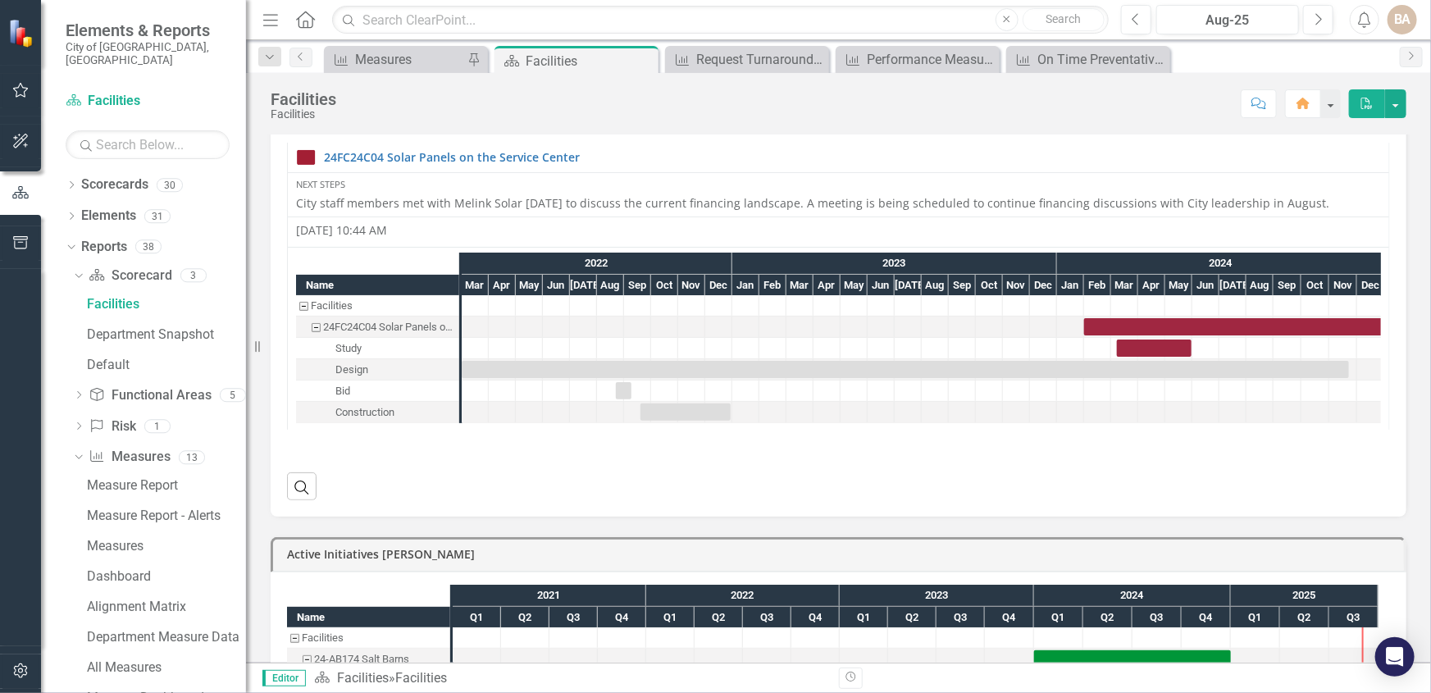
scroll to position [745, 0]
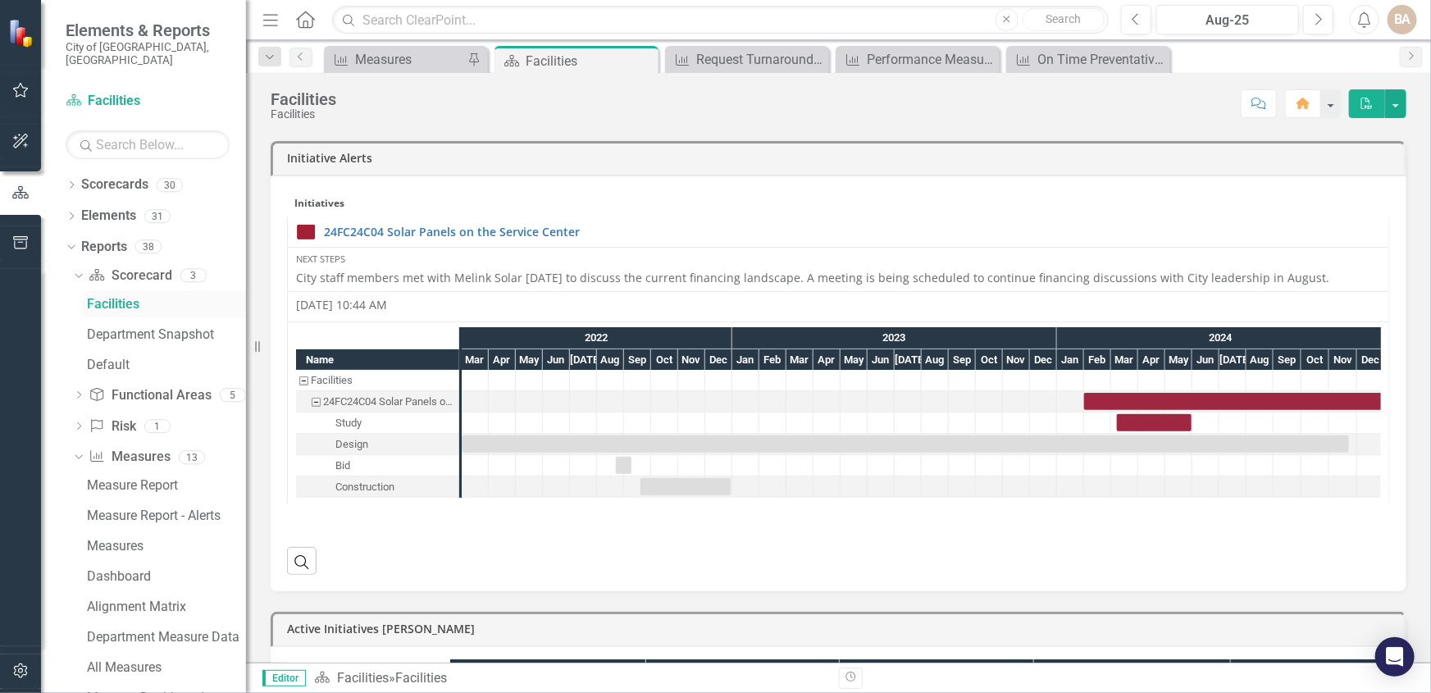
click at [133, 297] on div "Facilities" at bounding box center [166, 304] width 159 height 15
click at [130, 631] on link "Department Measure Data" at bounding box center [164, 637] width 163 height 26
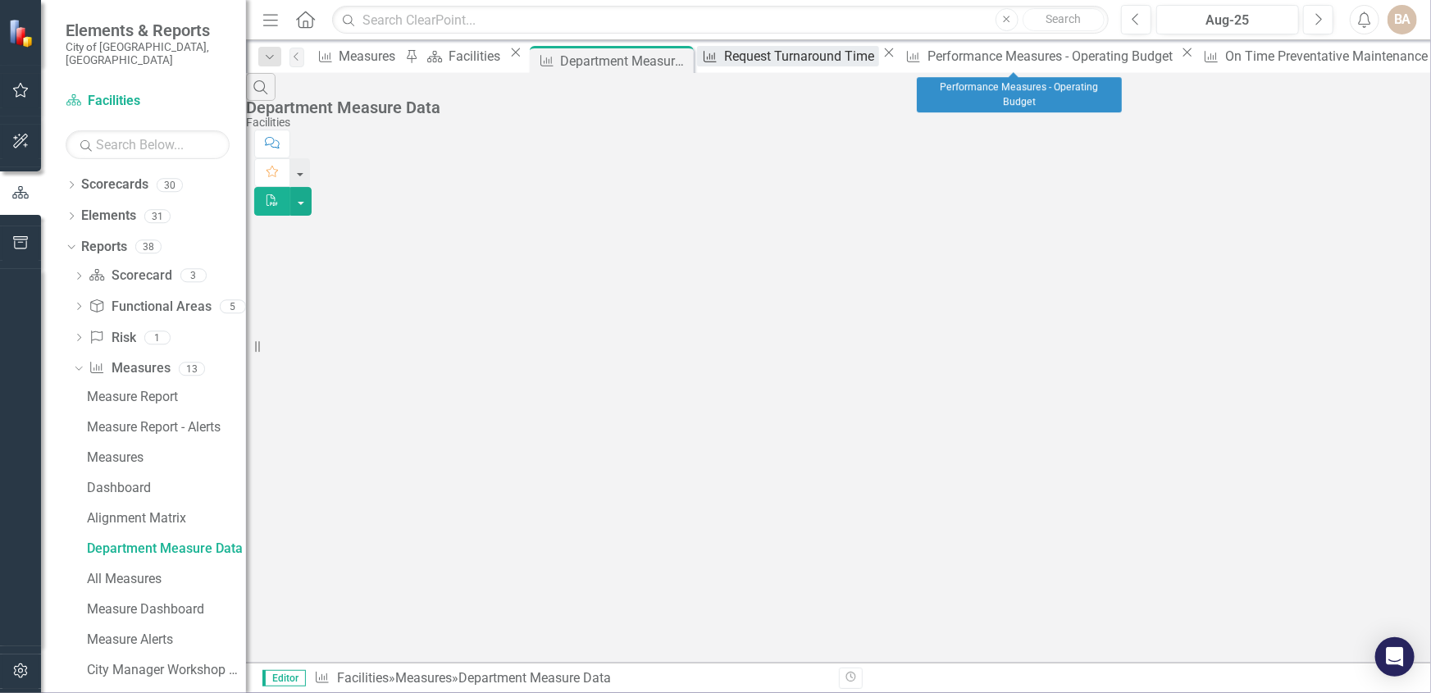
click at [879, 57] on div "Request Turnaround Time" at bounding box center [801, 56] width 155 height 21
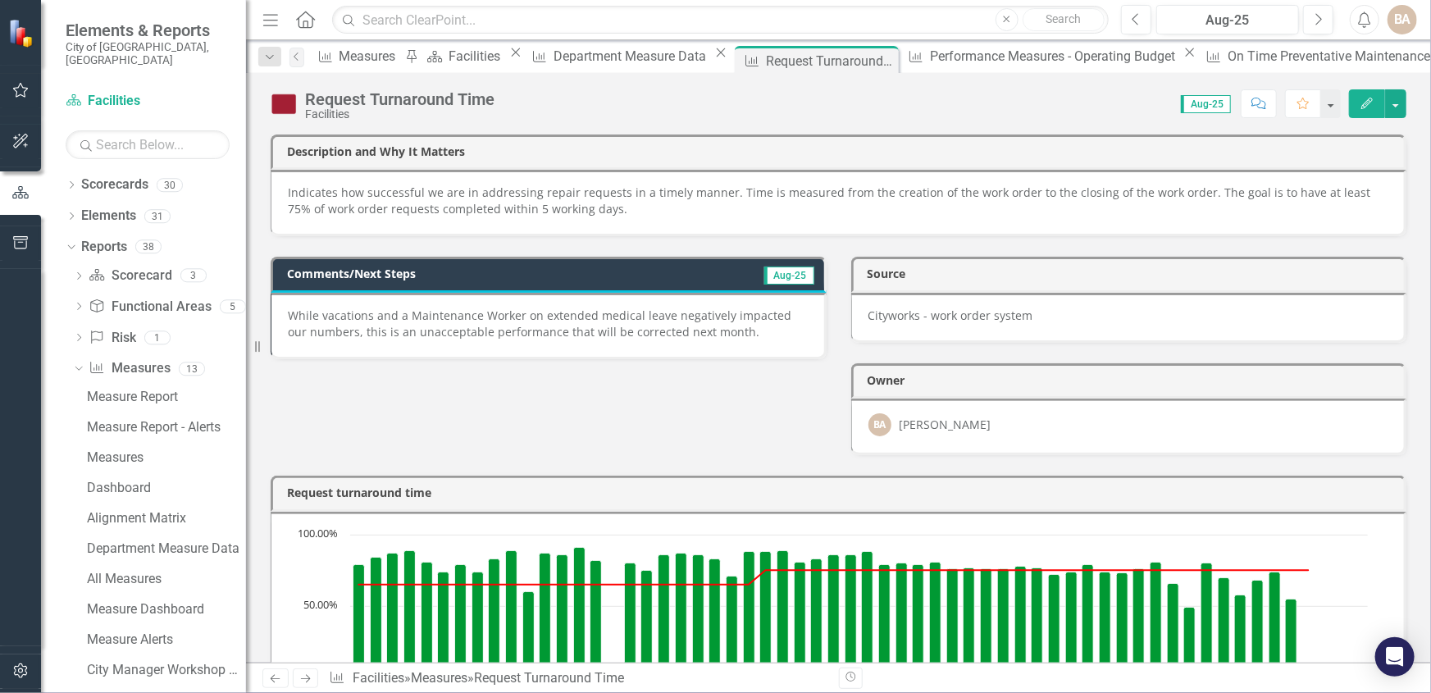
click at [0, 0] on icon "Close" at bounding box center [0, 0] width 0 height 0
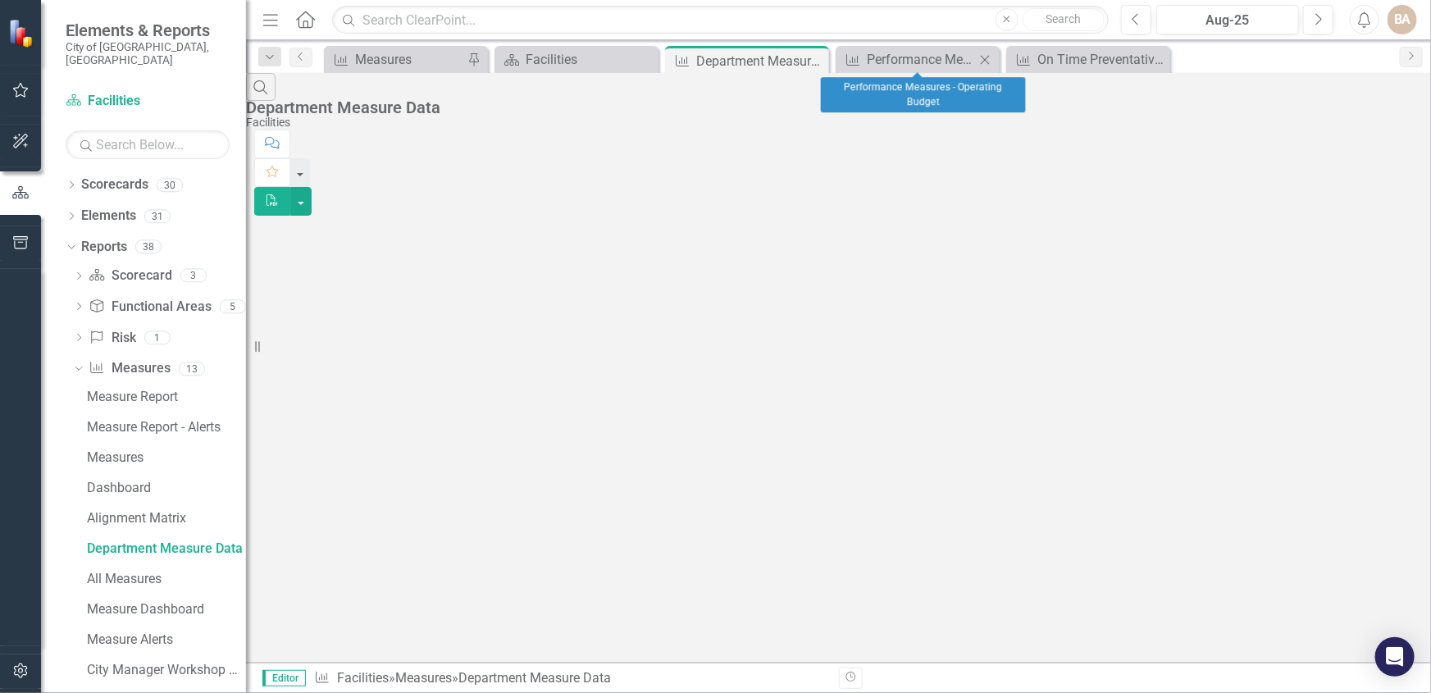
click at [985, 57] on icon "Close" at bounding box center [985, 59] width 16 height 13
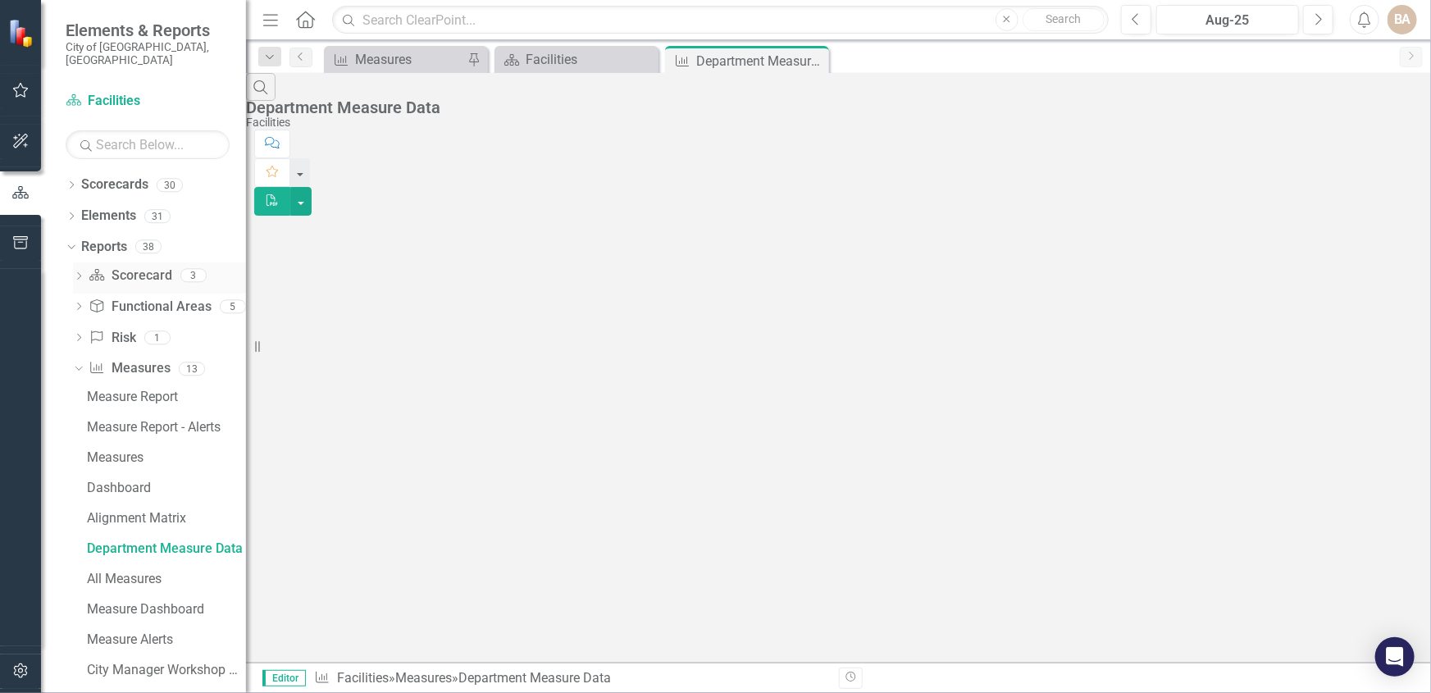
scroll to position [127, 0]
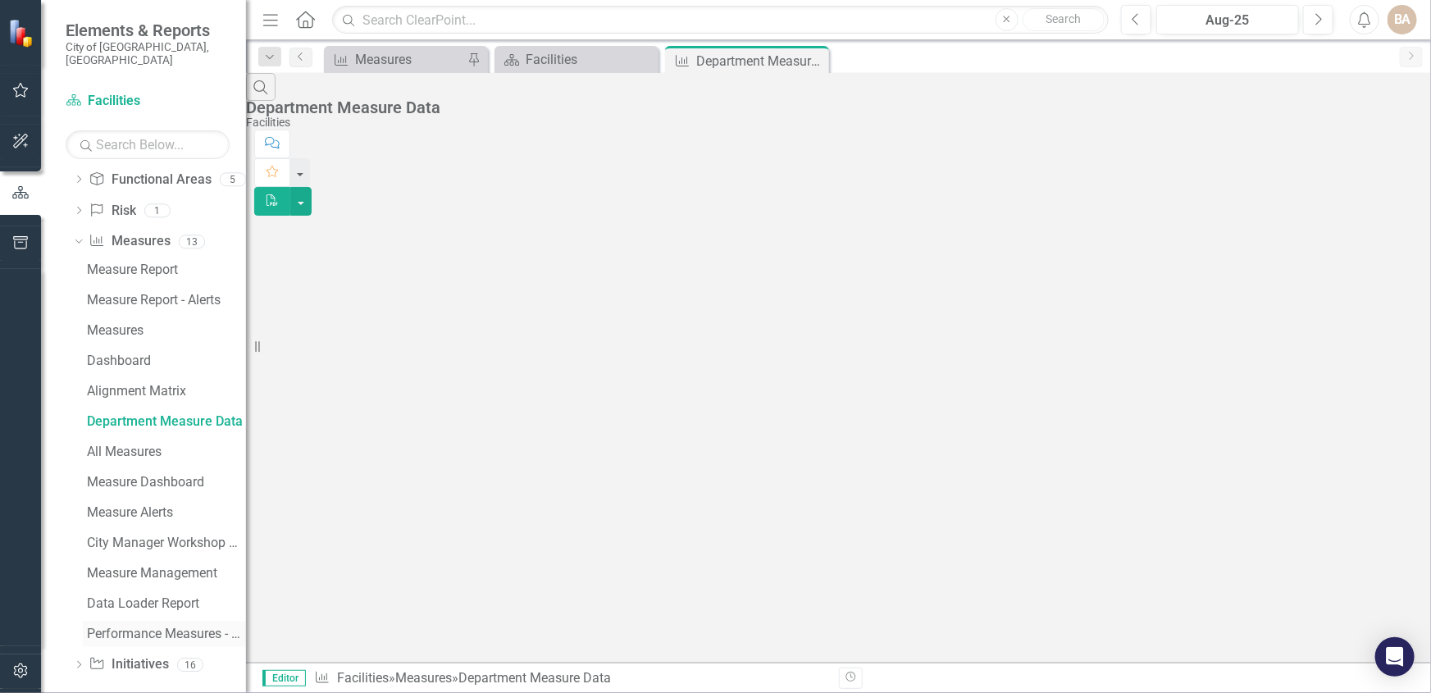
click at [124, 627] on div "Performance Measures - Operating Budget" at bounding box center [166, 634] width 159 height 15
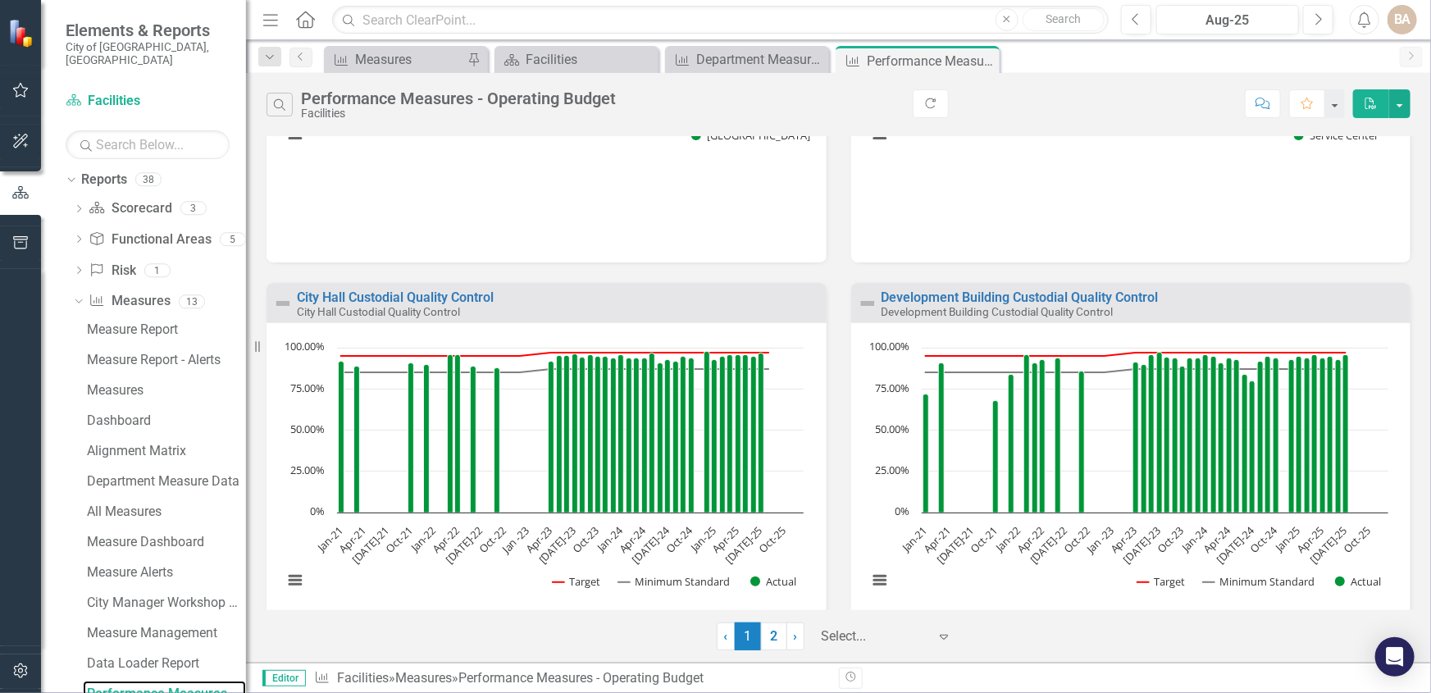
scroll to position [1714, 0]
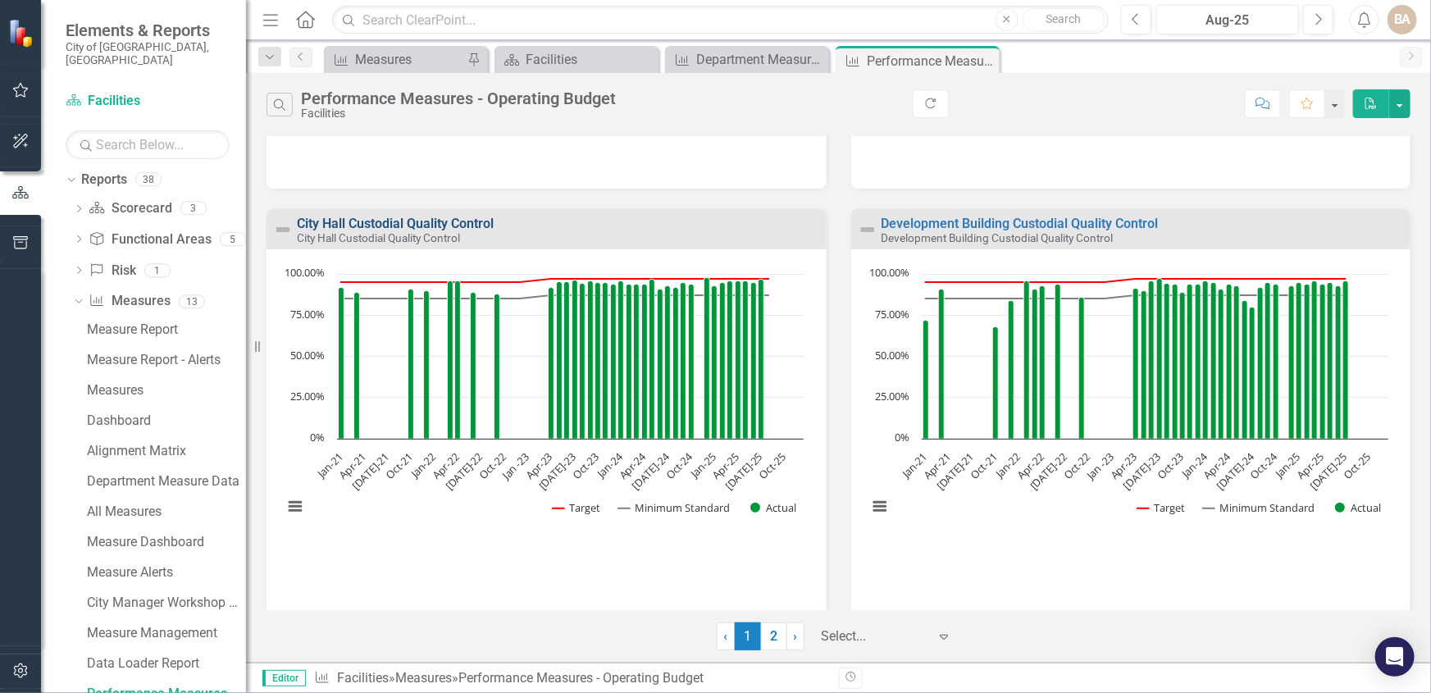
click at [459, 221] on link "City Hall Custodial Quality Control" at bounding box center [395, 224] width 197 height 16
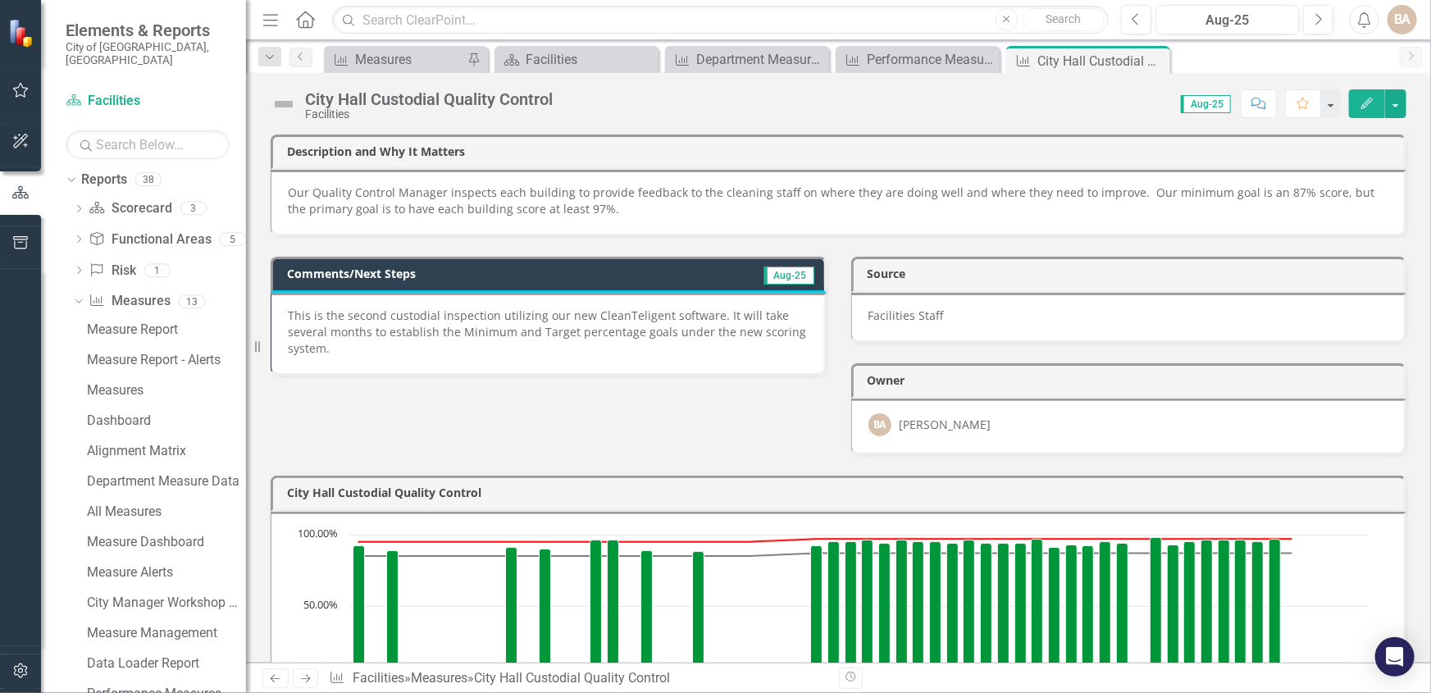
click at [709, 385] on div "Comments/Next Steps Aug-25 This is the second custodial inspection utilizing ou…" at bounding box center [838, 345] width 1160 height 219
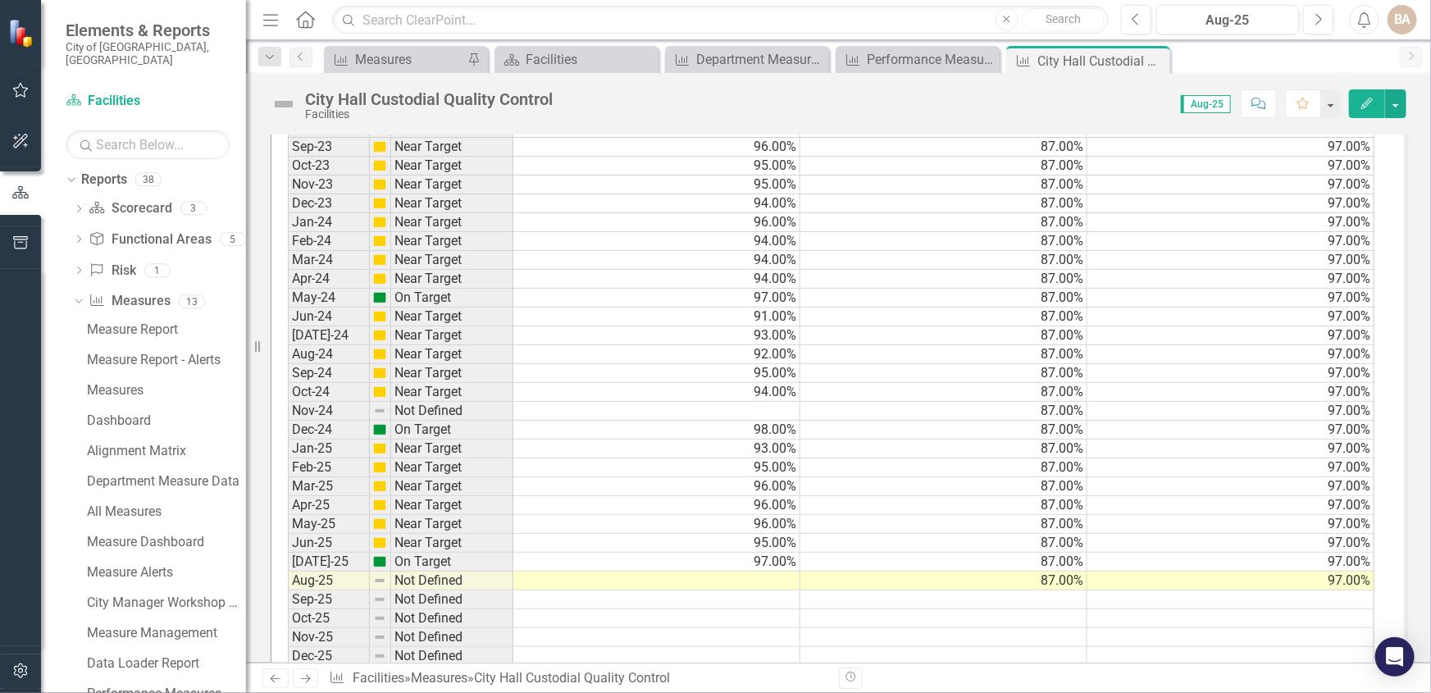
scroll to position [1618, 0]
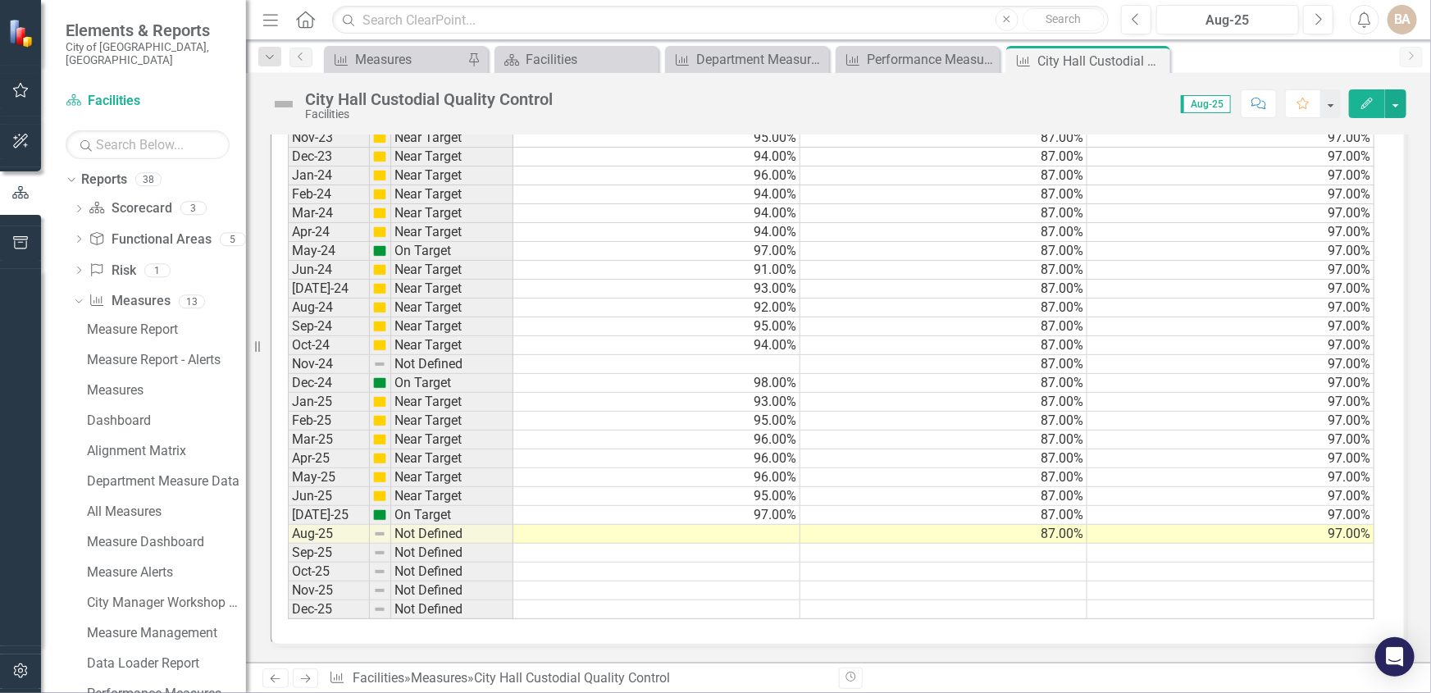
click at [755, 525] on td at bounding box center [656, 534] width 287 height 19
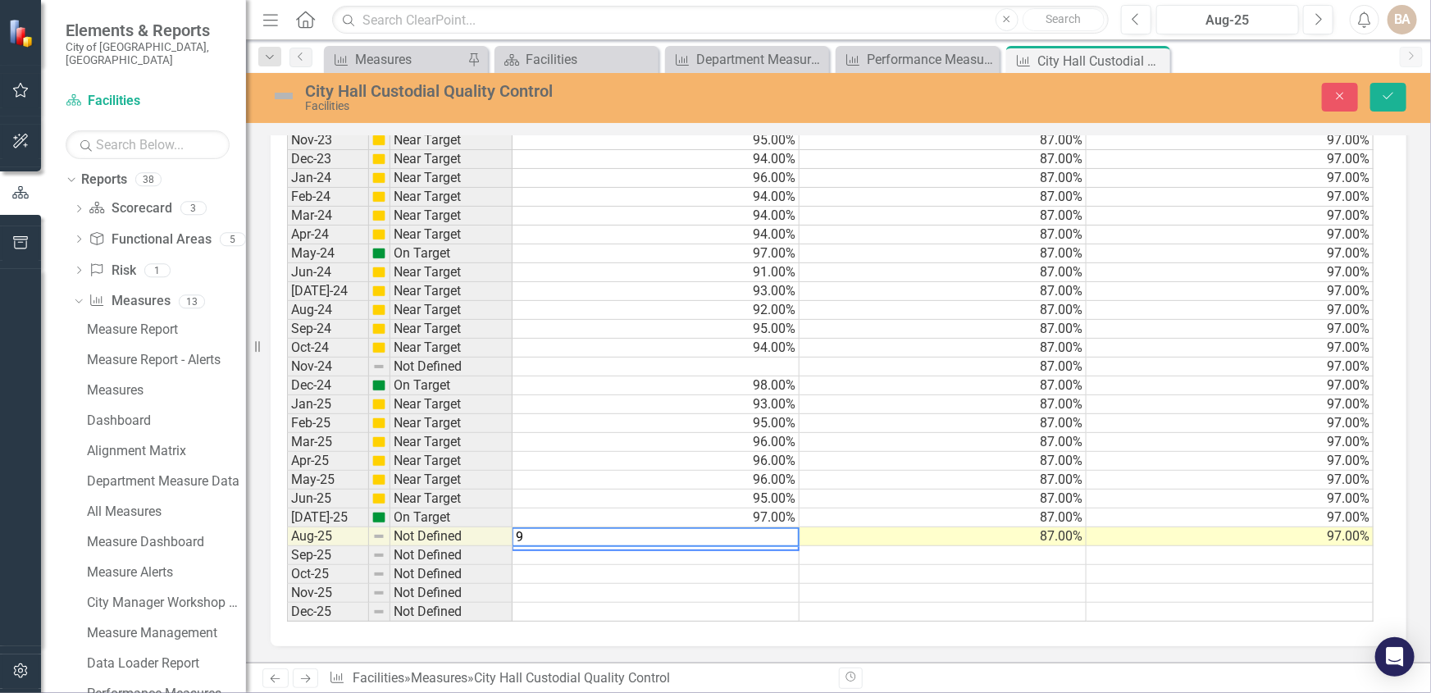
type textarea "98"
click at [1388, 93] on icon "Save" at bounding box center [1388, 95] width 15 height 11
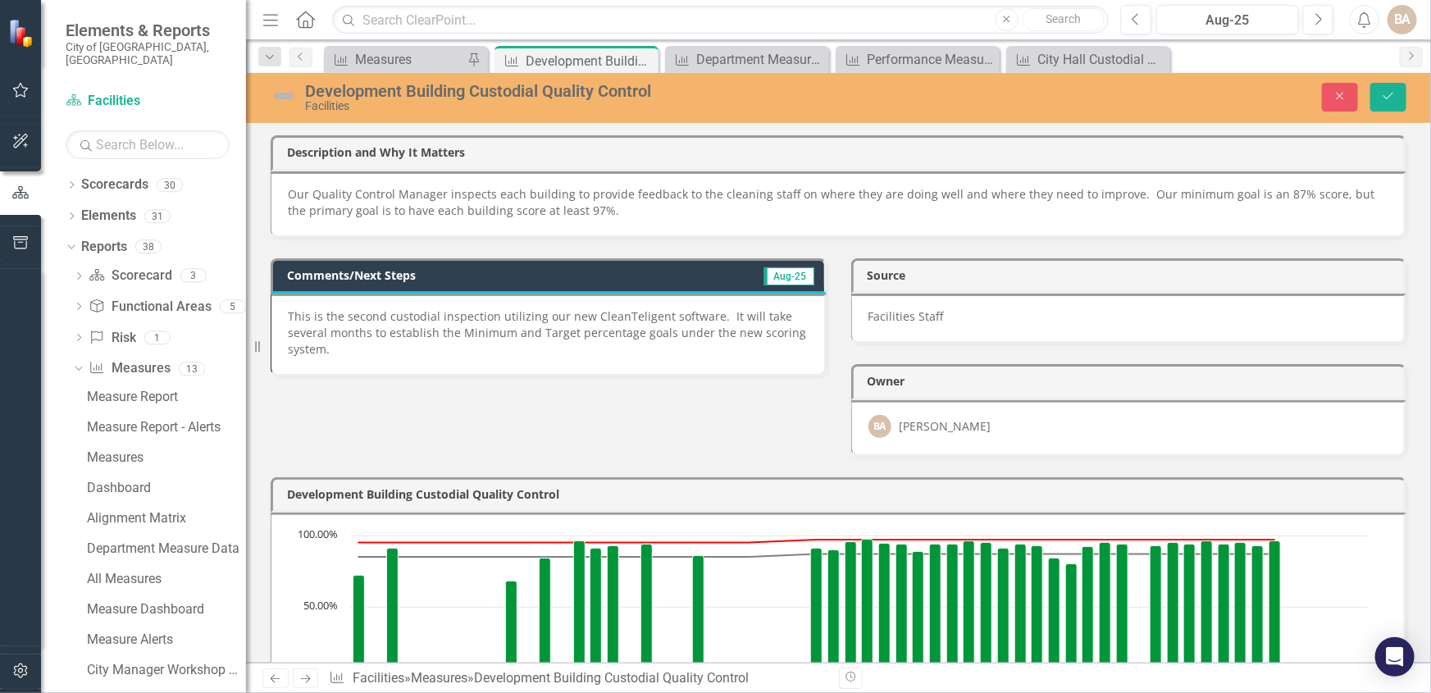
scroll to position [1619, 0]
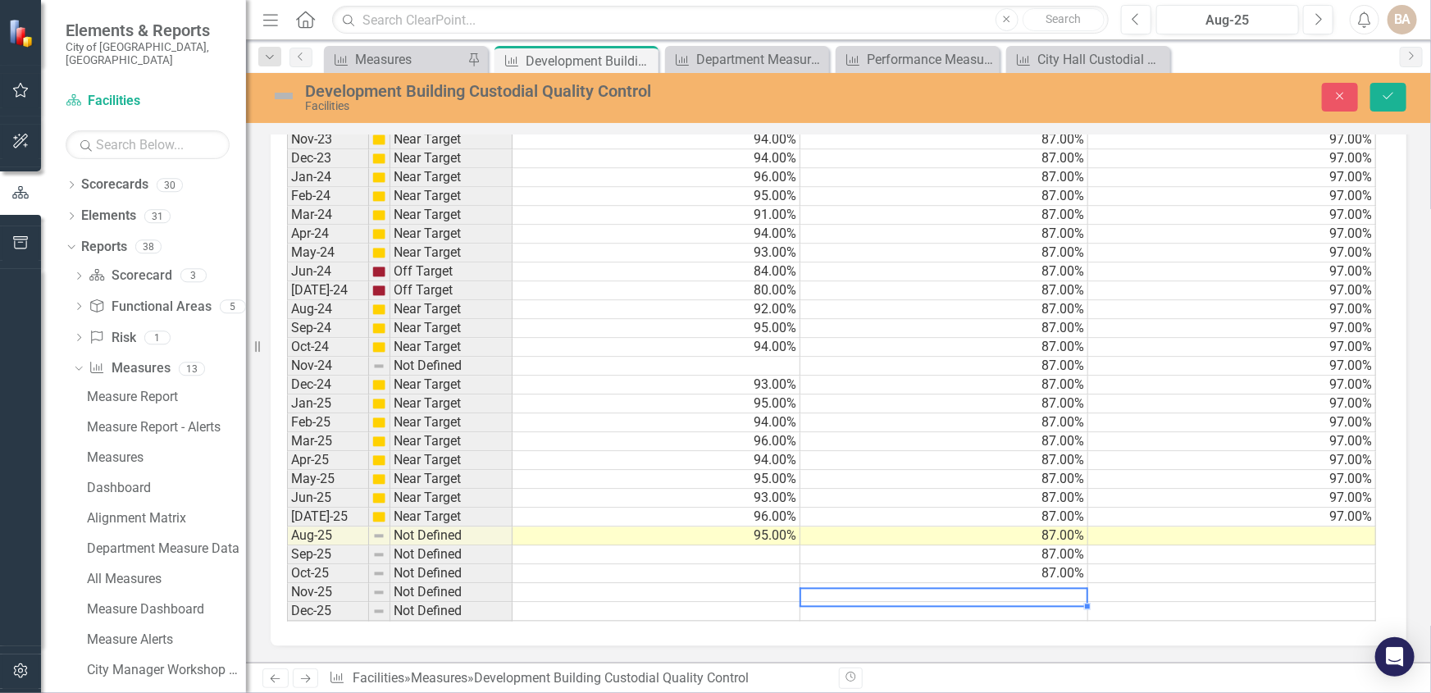
click at [1341, 529] on td at bounding box center [1232, 536] width 288 height 19
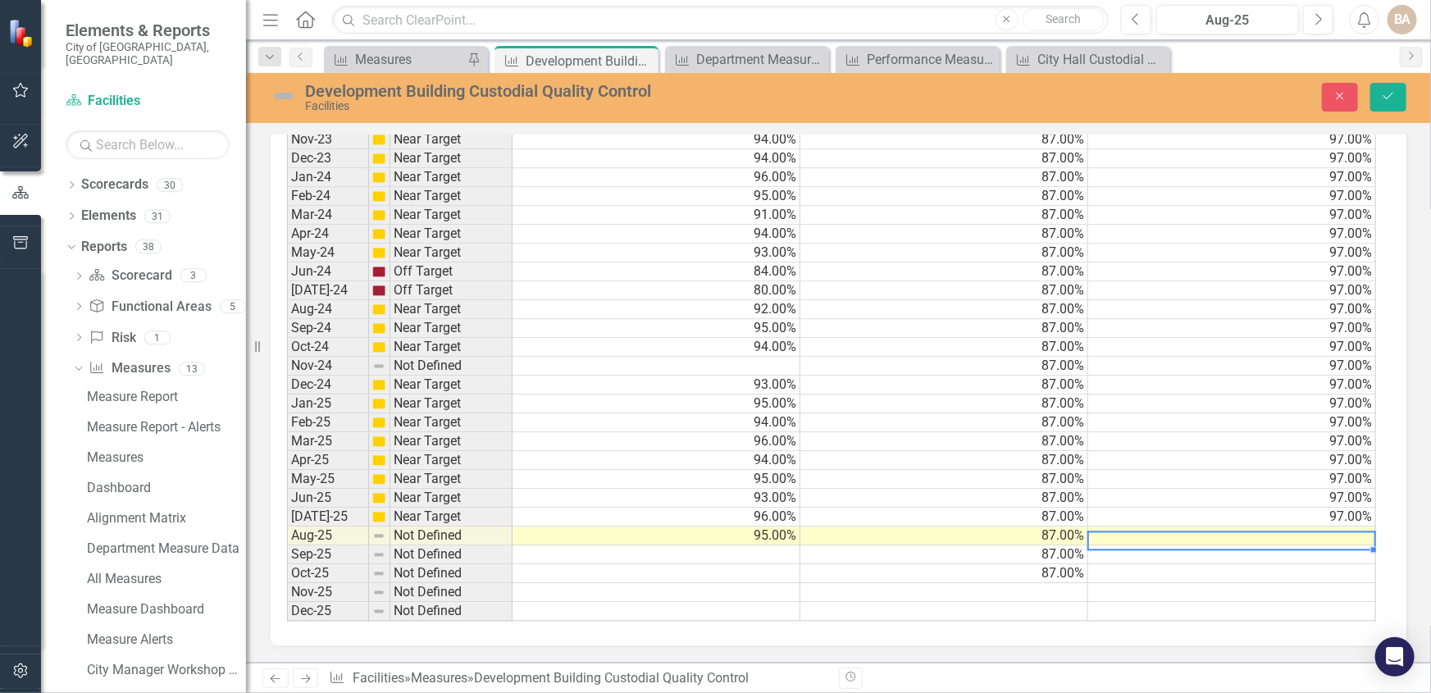
scroll to position [0, 10]
type textarea "97"
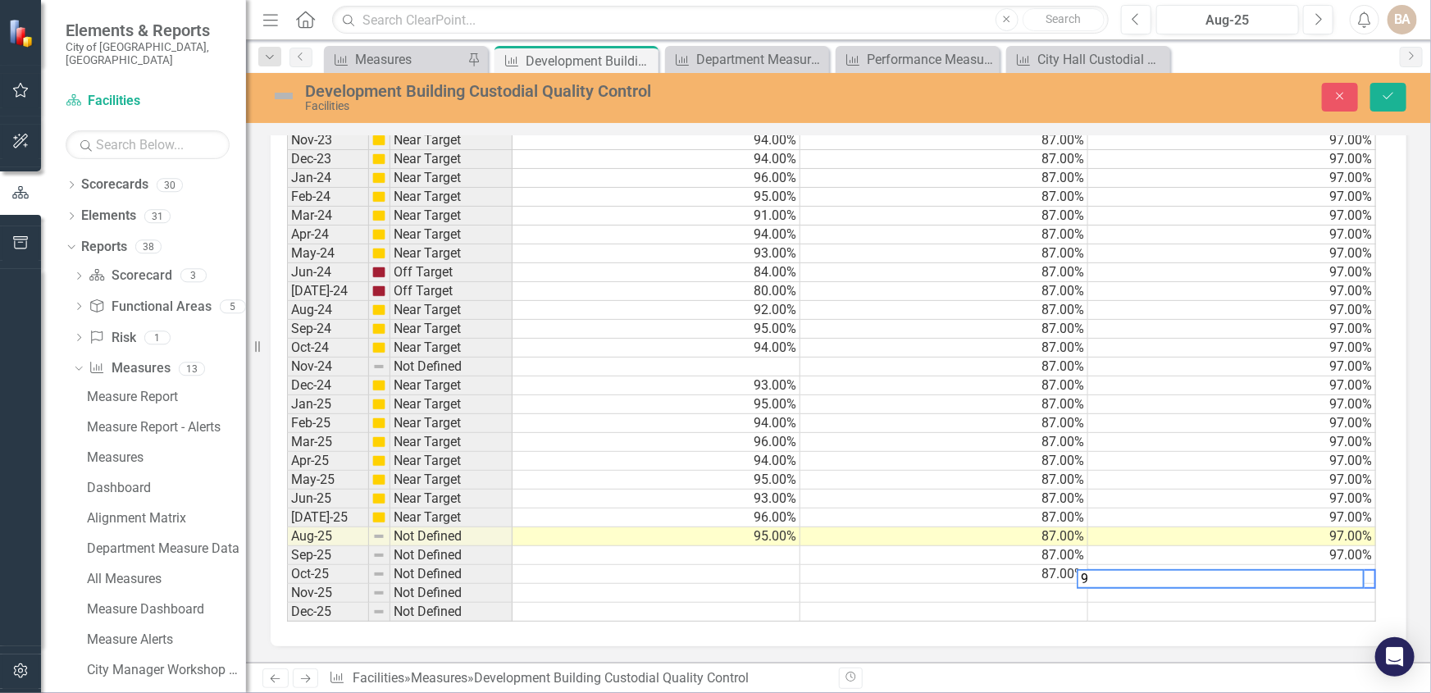
type textarea "97"
click at [1388, 90] on icon "Save" at bounding box center [1388, 95] width 15 height 11
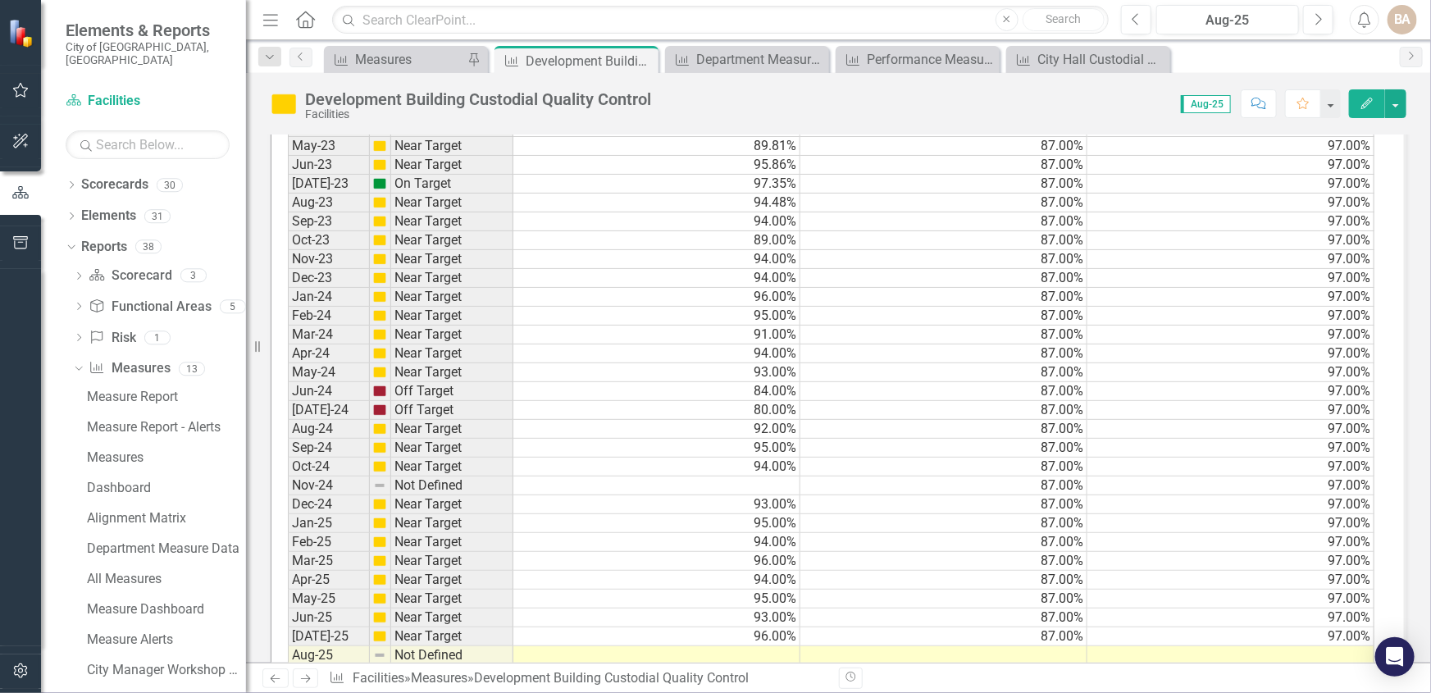
scroll to position [1565, 0]
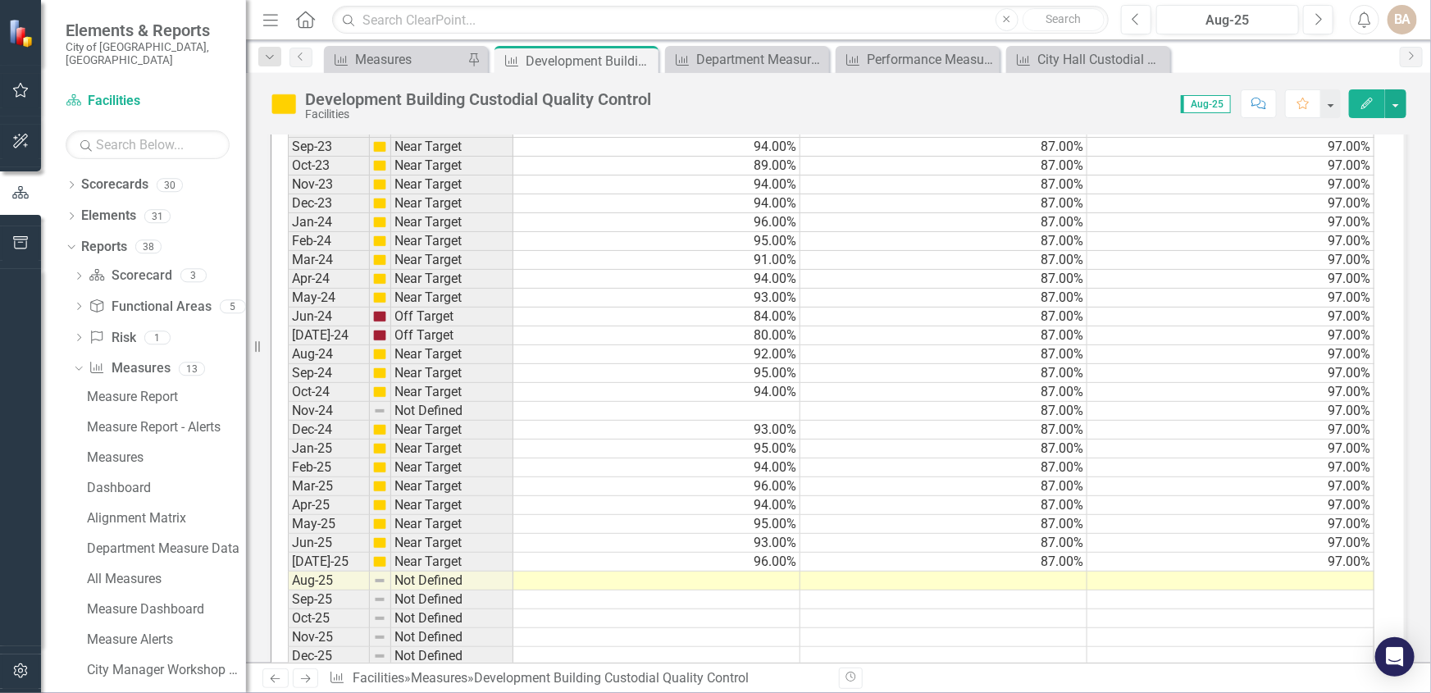
click at [755, 579] on td at bounding box center [656, 581] width 287 height 19
click at [1063, 572] on td at bounding box center [943, 581] width 287 height 19
type textarea "87"
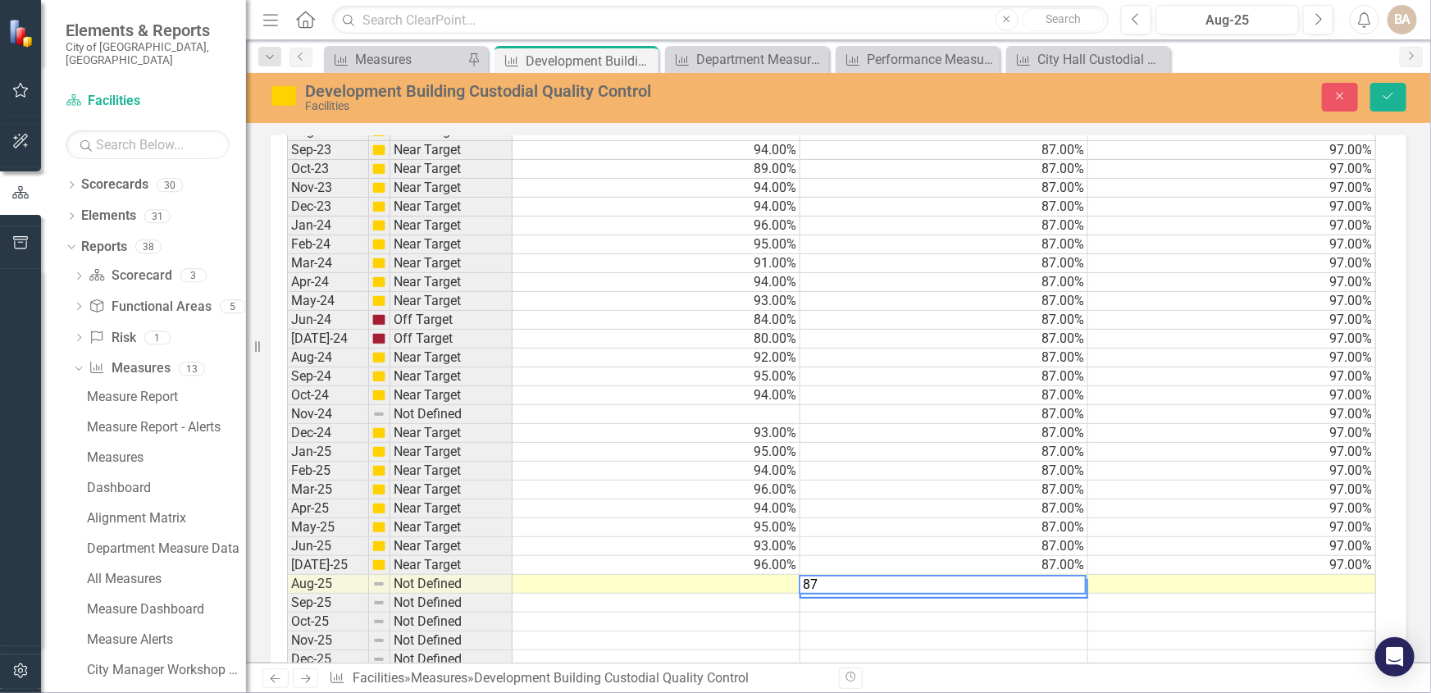
scroll to position [1568, 0]
type textarea "87"
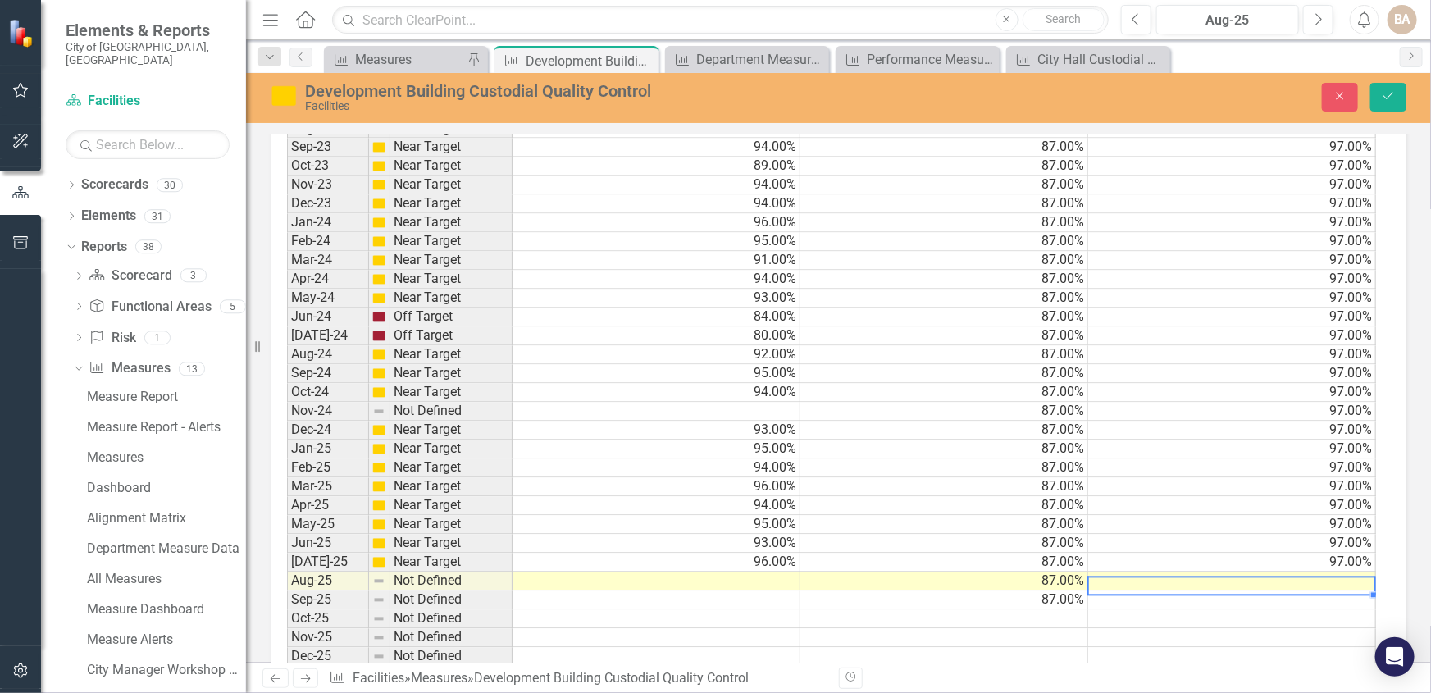
click at [1242, 574] on td at bounding box center [1232, 581] width 288 height 19
type textarea "97"
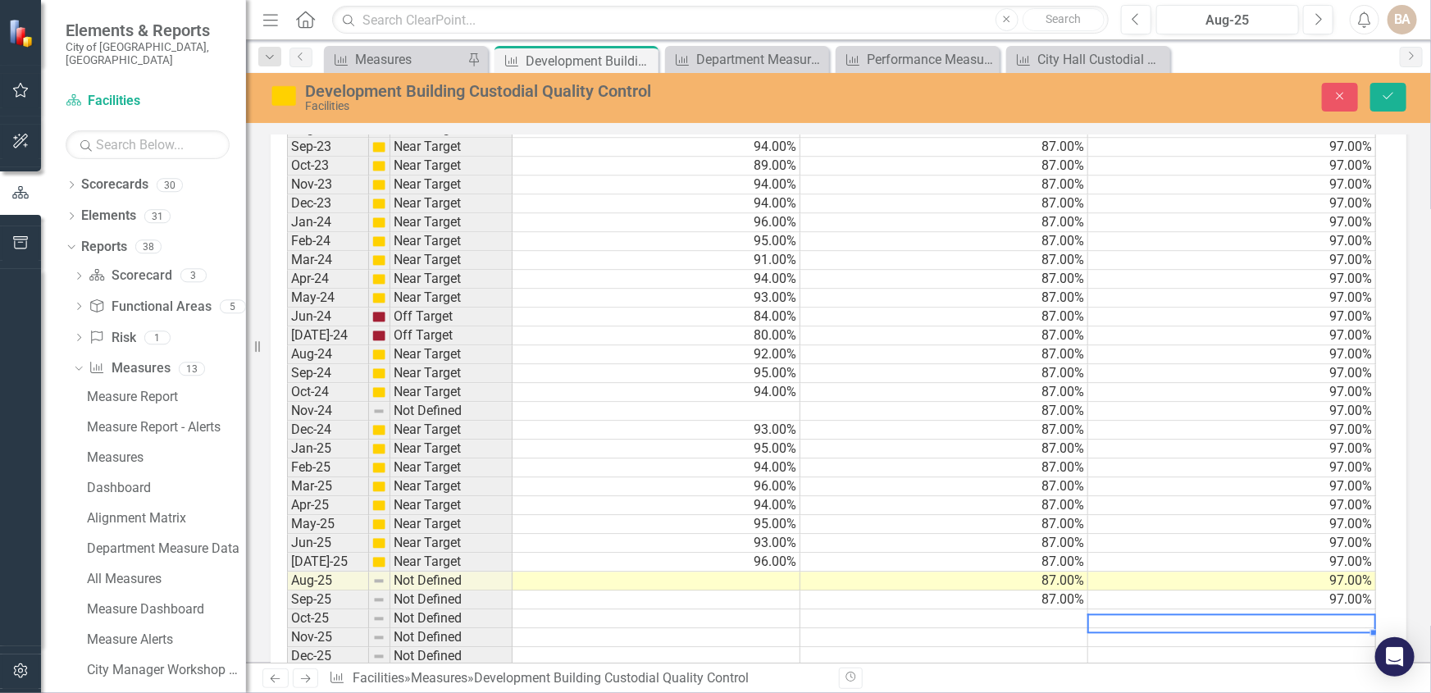
click at [746, 576] on td at bounding box center [657, 581] width 288 height 19
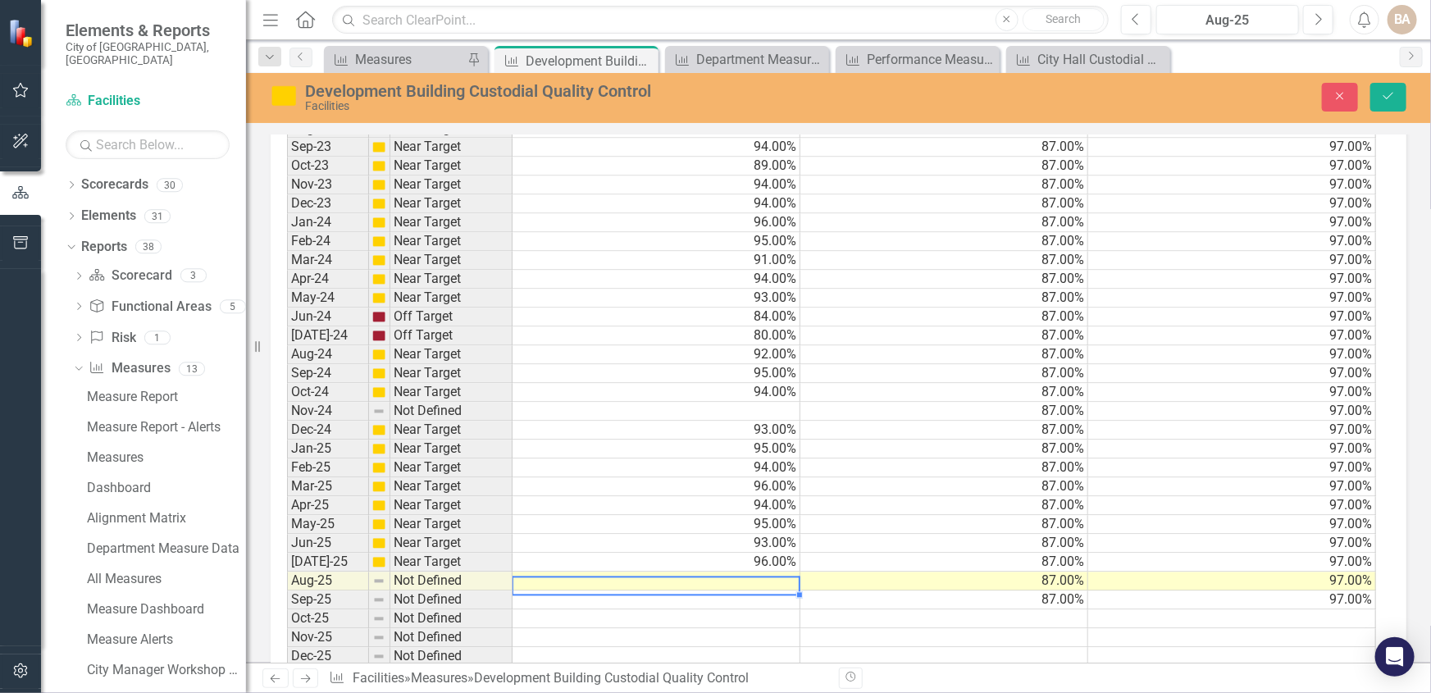
scroll to position [3, 0]
type textarea "95"
click at [1386, 93] on icon "Save" at bounding box center [1388, 95] width 15 height 11
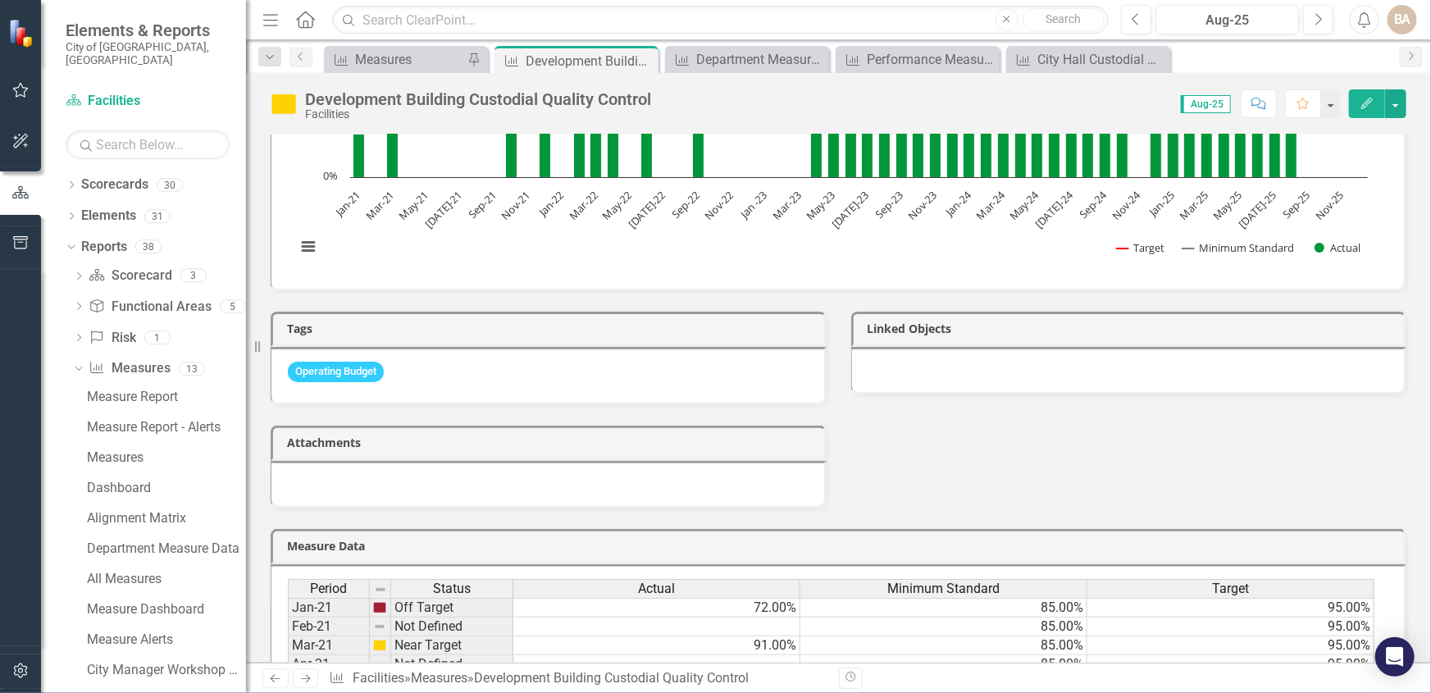
scroll to position [127, 0]
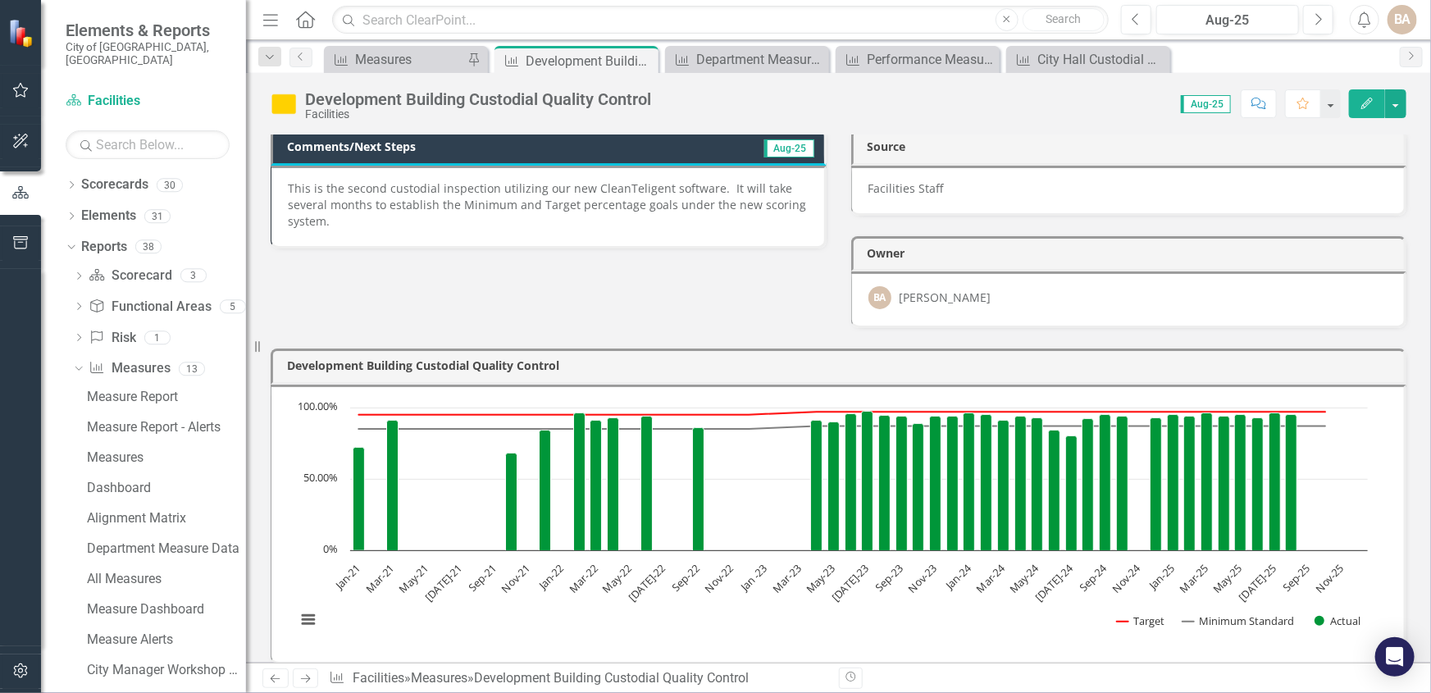
click at [358, 202] on p "This is the second custodial inspection utilizing our new CleanTeligent softwar…" at bounding box center [548, 204] width 520 height 49
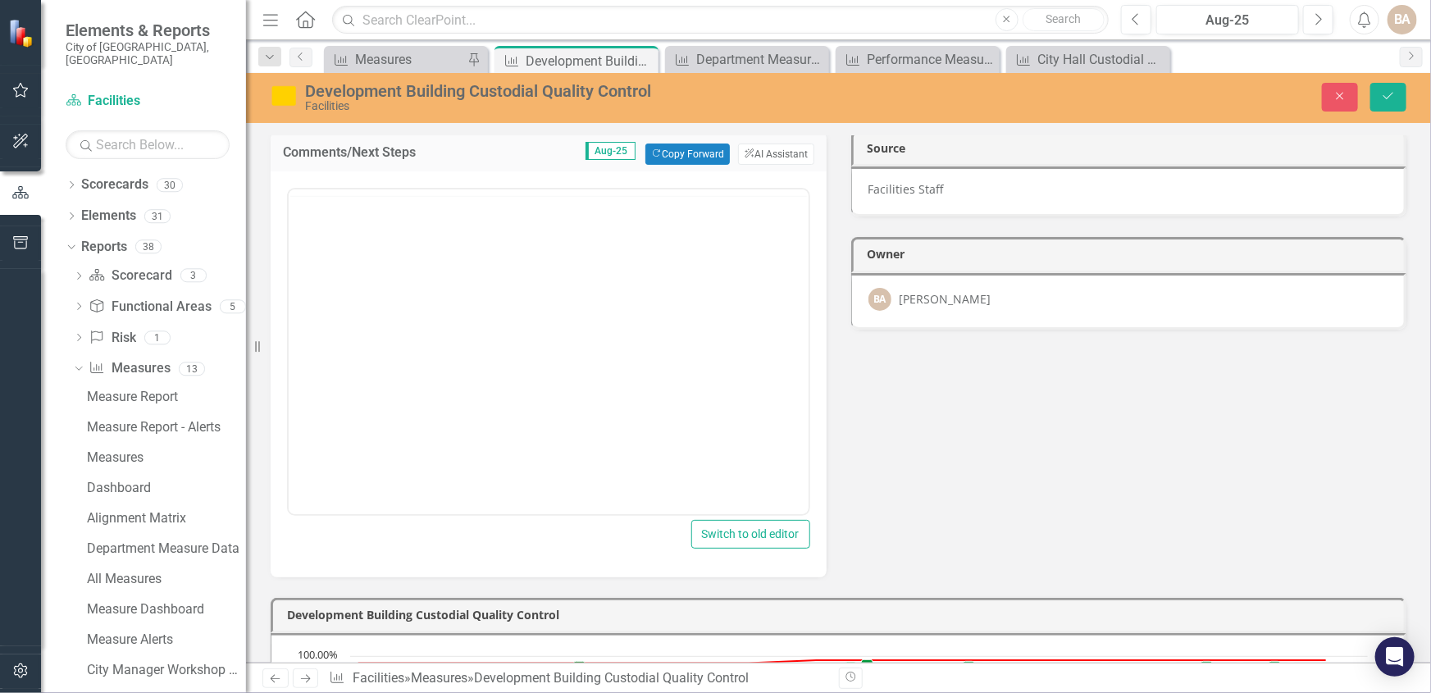
scroll to position [0, 0]
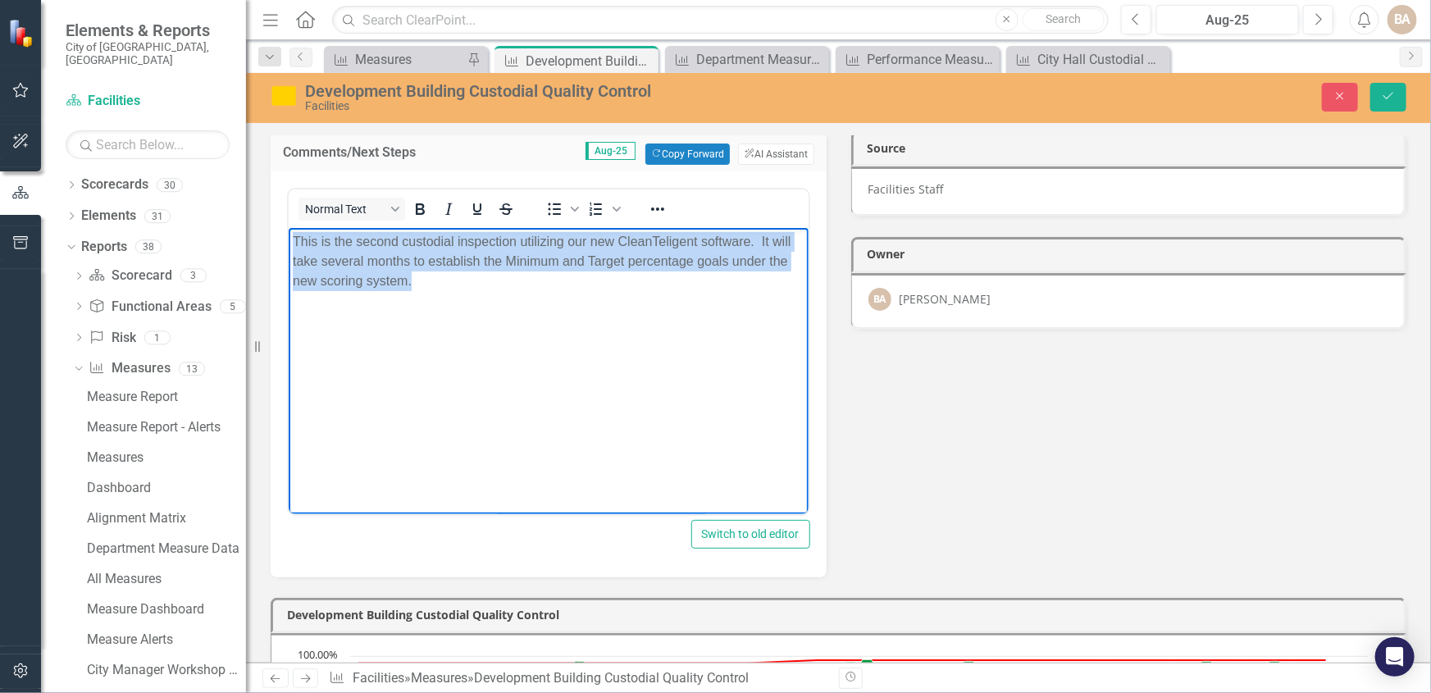
drag, startPoint x: 291, startPoint y: 237, endPoint x: 659, endPoint y: 321, distance: 377.0
click at [659, 321] on body "This is the second custodial inspection utilizing our new CleanTeligent softwar…" at bounding box center [548, 350] width 520 height 246
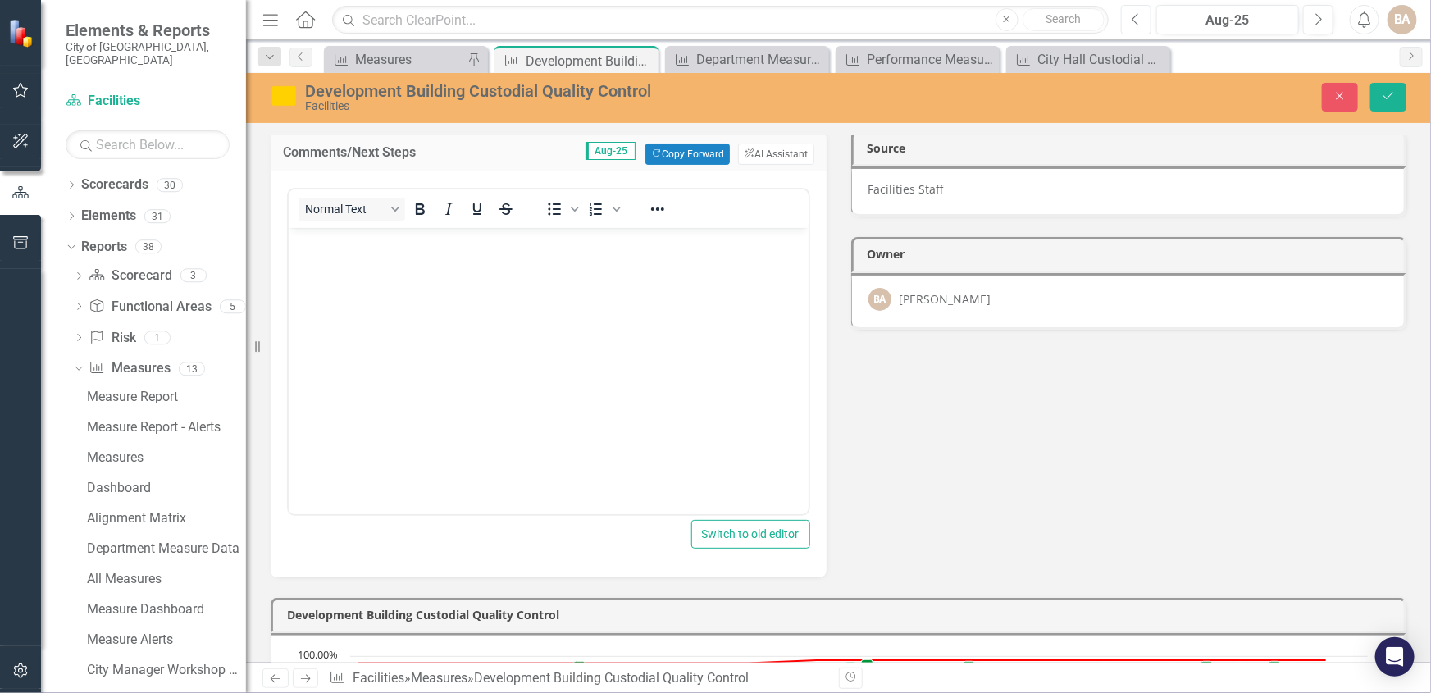
click at [1138, 17] on icon "Previous" at bounding box center [1136, 19] width 9 height 15
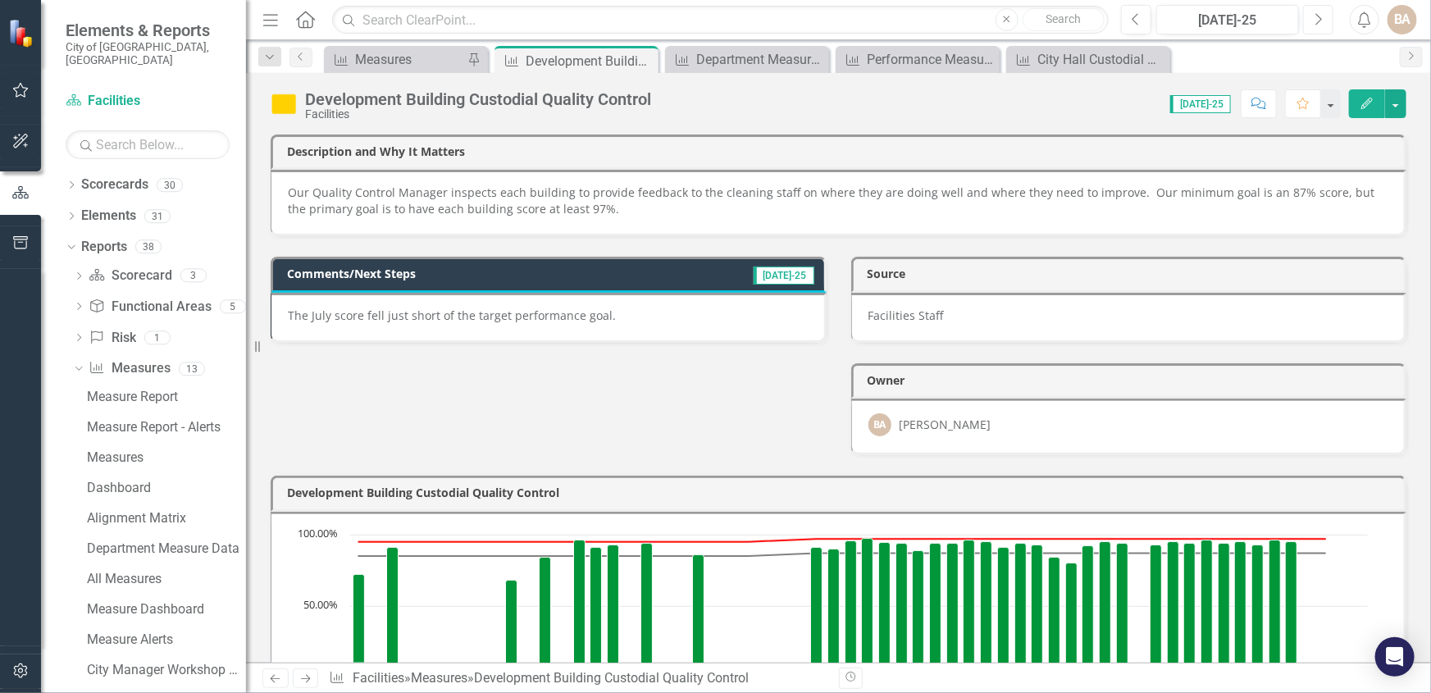
click at [1320, 16] on icon "Next" at bounding box center [1318, 19] width 9 height 15
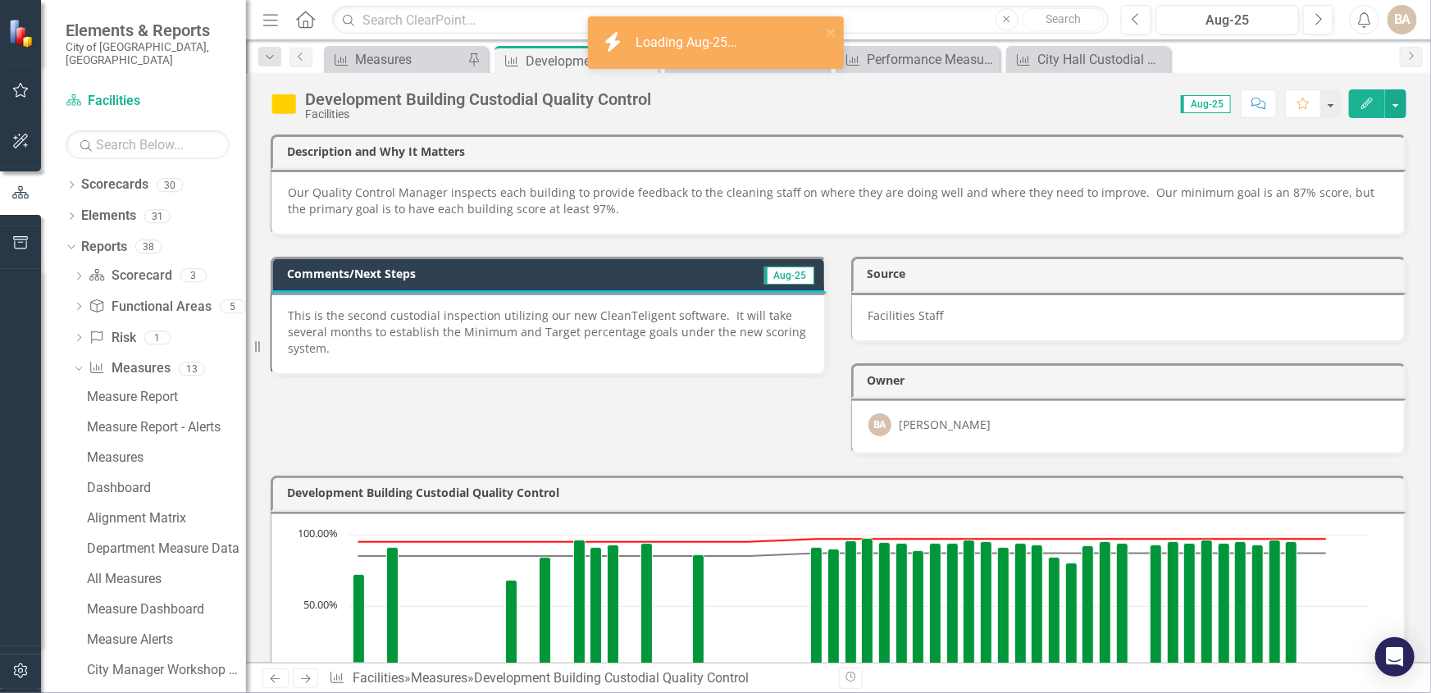
click at [384, 322] on p "This is the second custodial inspection utilizing our new CleanTeligent softwar…" at bounding box center [548, 332] width 520 height 49
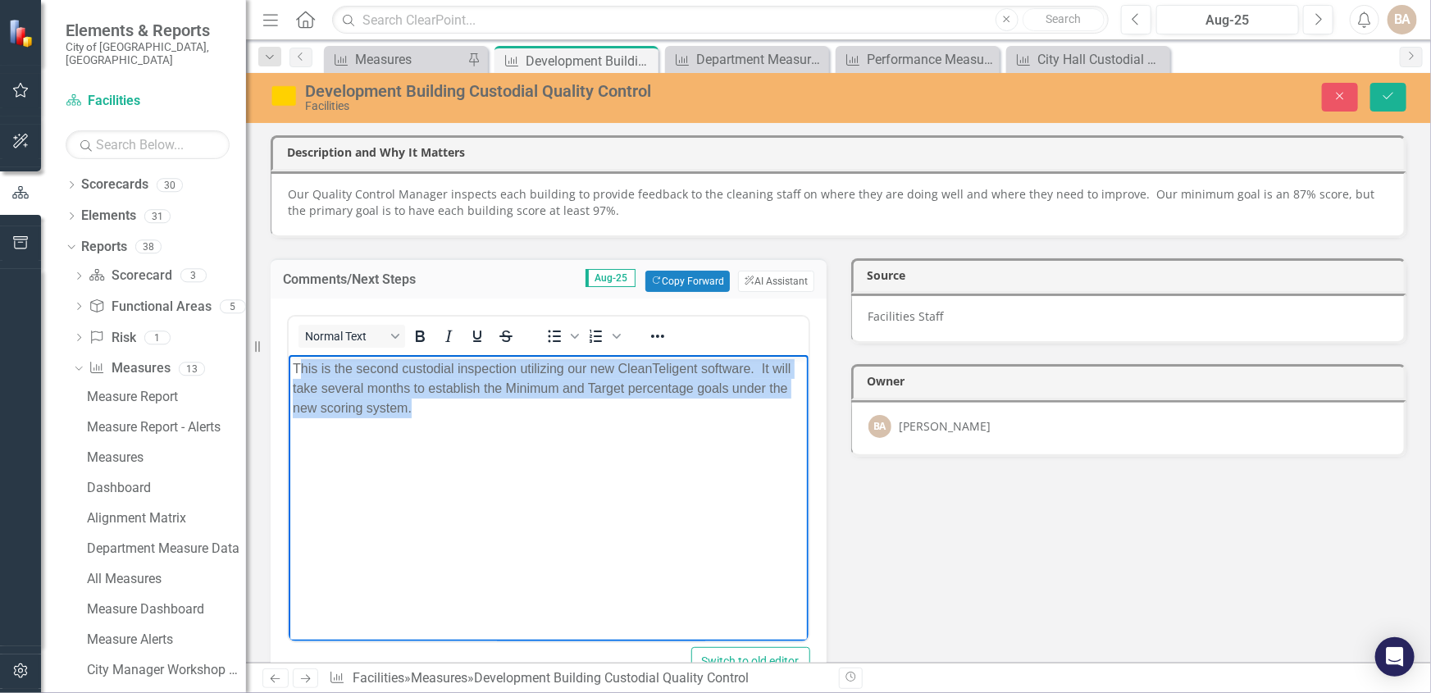
drag, startPoint x: 296, startPoint y: 372, endPoint x: 659, endPoint y: 422, distance: 366.7
click at [659, 422] on body "This is the second custodial inspection utilizing our new CleanTeligent softwar…" at bounding box center [548, 477] width 520 height 246
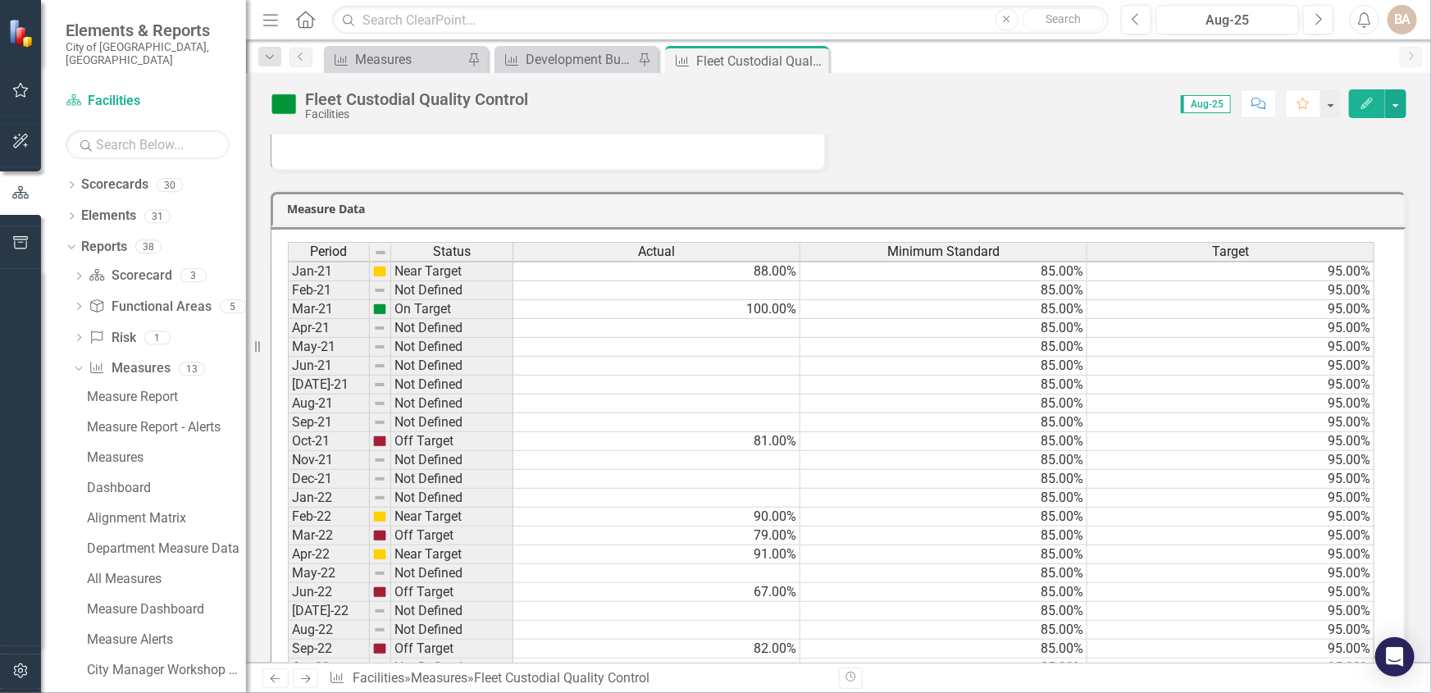
scroll to position [490, 0]
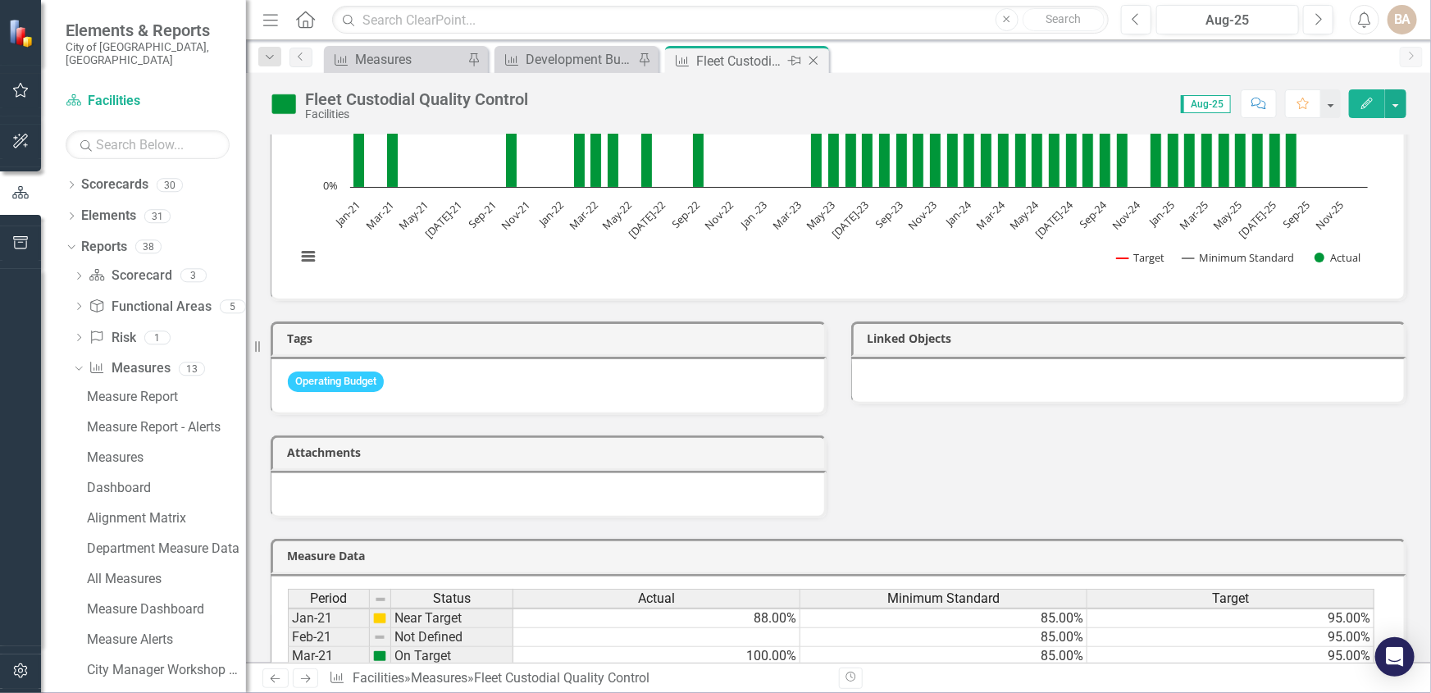
click at [811, 56] on icon "Close" at bounding box center [813, 60] width 16 height 13
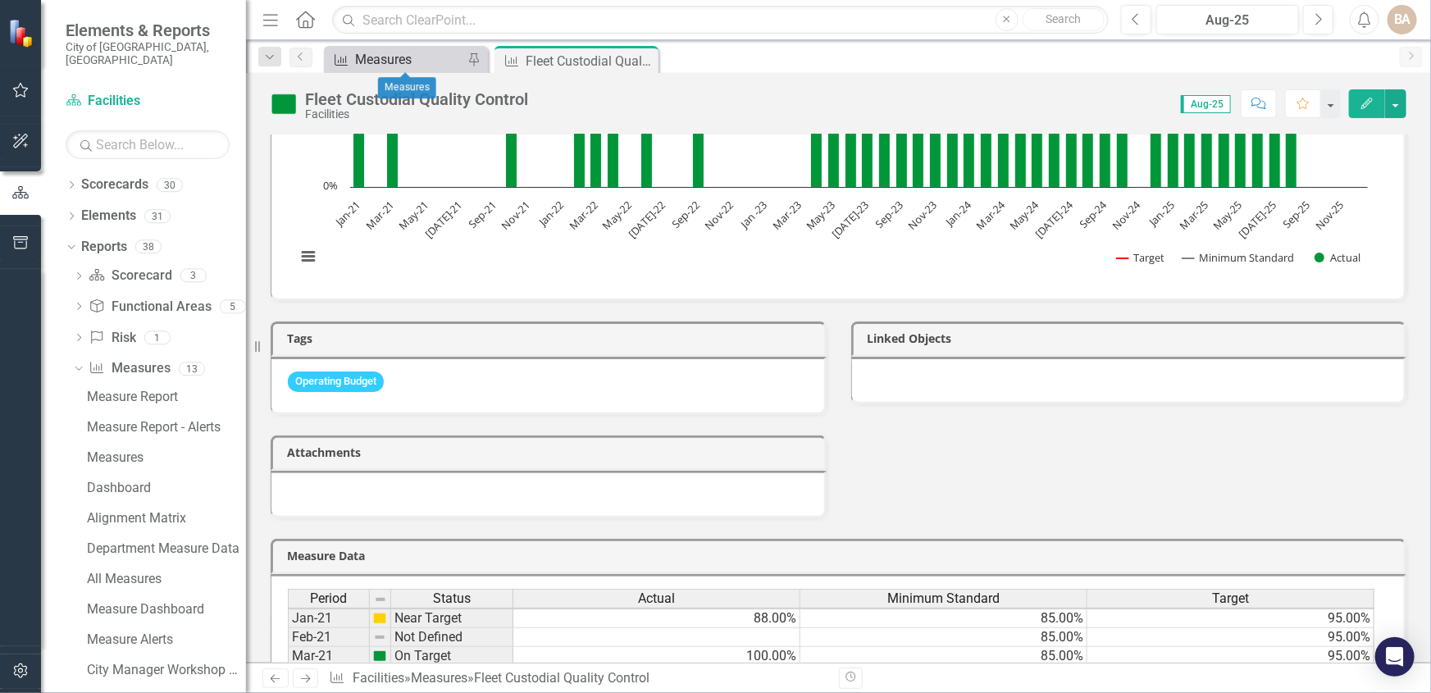
click at [383, 55] on div "Measures" at bounding box center [409, 59] width 108 height 21
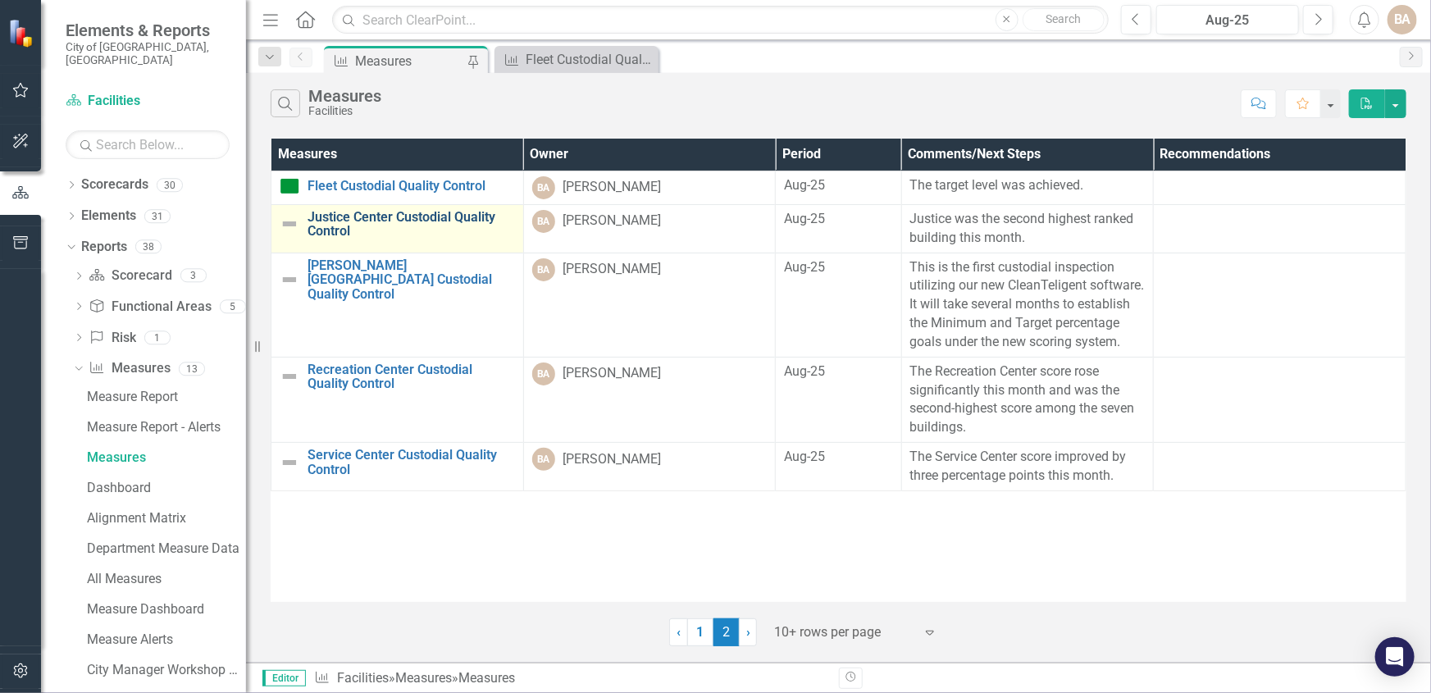
click at [450, 210] on link "Justice Center Custodial Quality Control" at bounding box center [411, 224] width 207 height 29
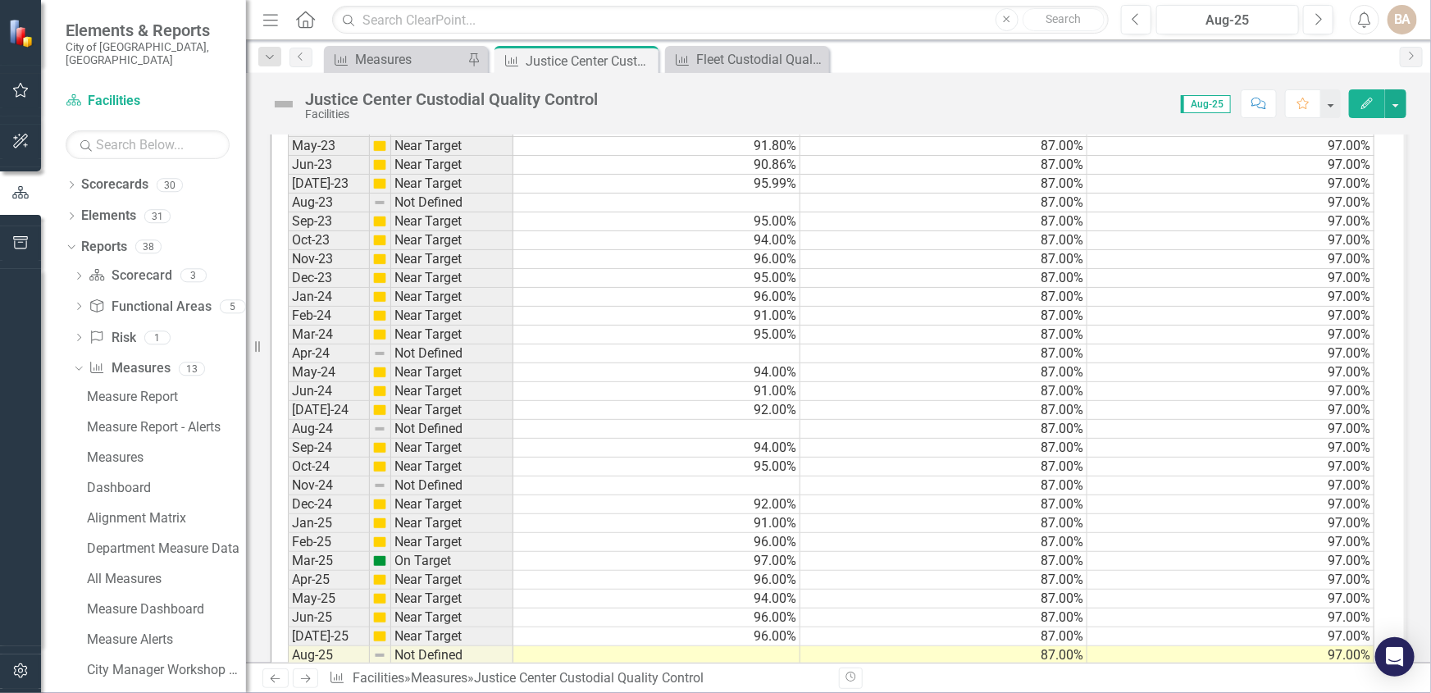
scroll to position [1565, 0]
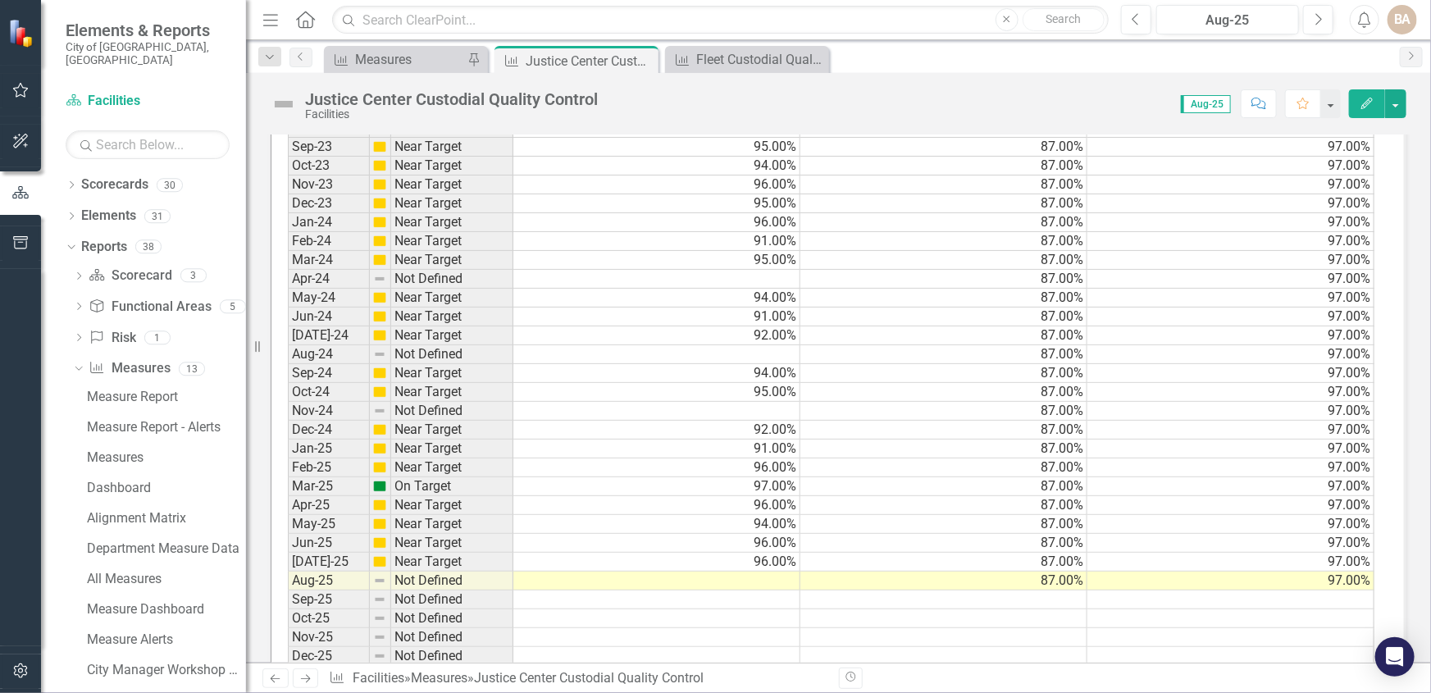
click at [1014, 593] on td at bounding box center [943, 599] width 287 height 19
type textarea "87"
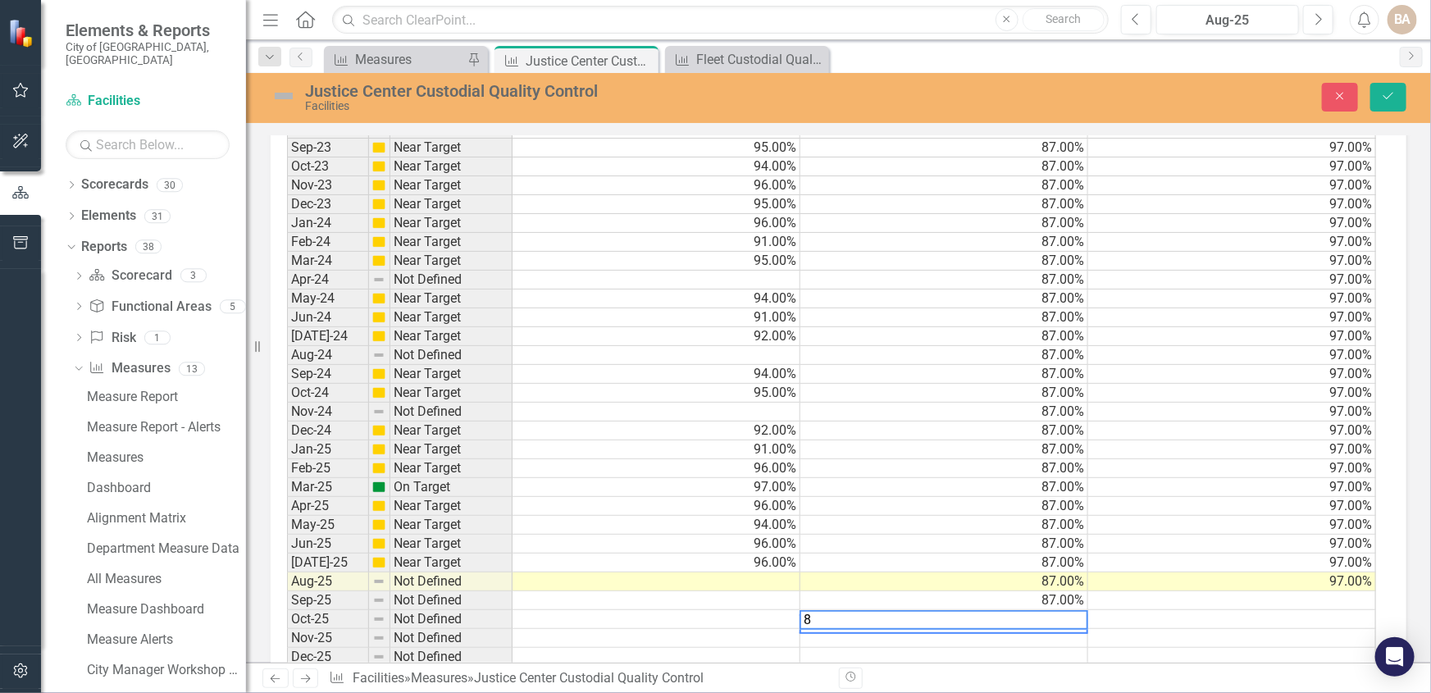
type textarea "87"
click at [1319, 596] on td at bounding box center [1232, 600] width 288 height 19
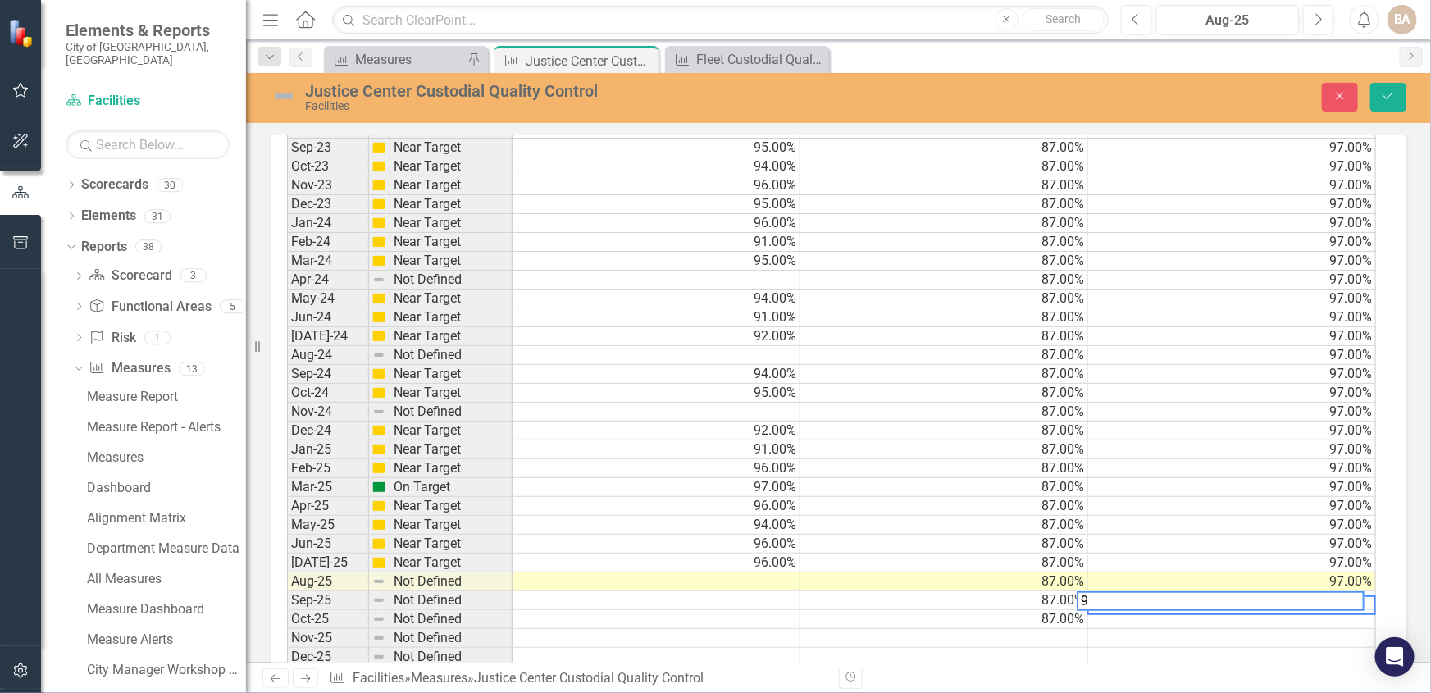
scroll to position [3, 10]
type textarea "97"
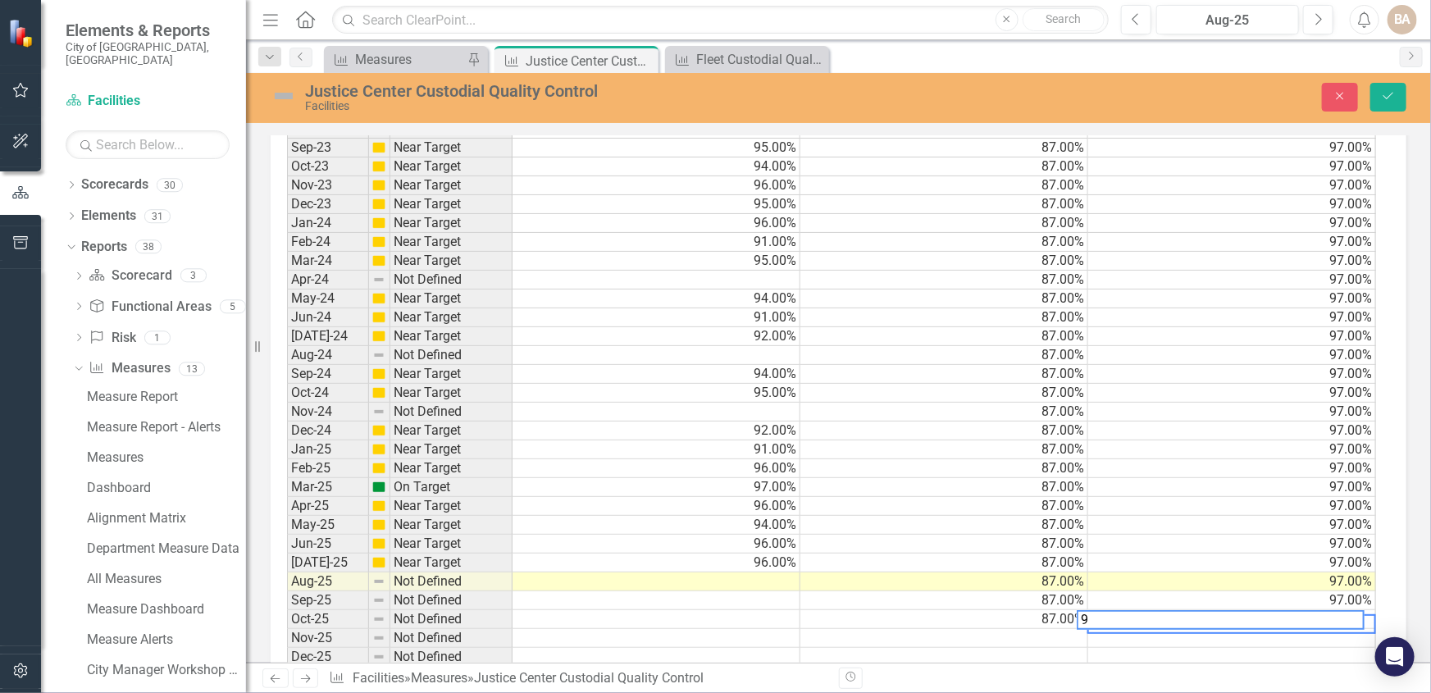
type textarea "97"
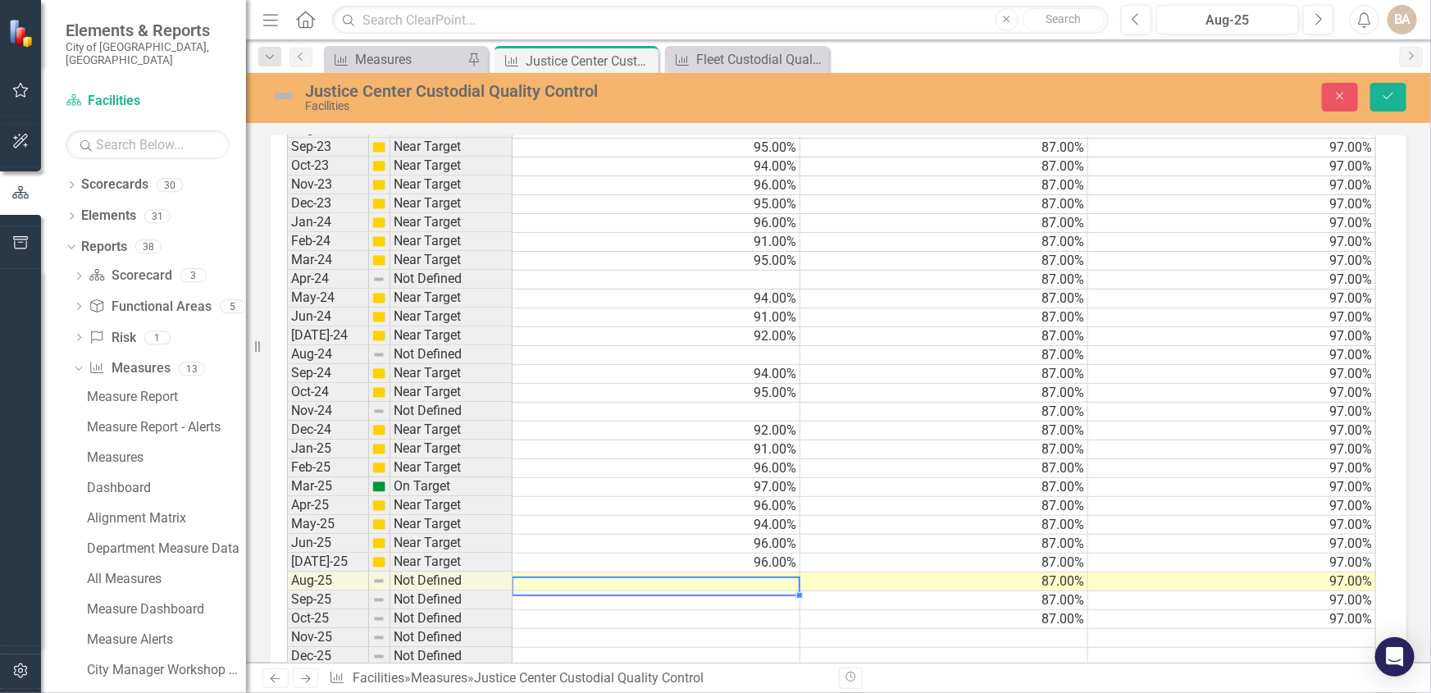
scroll to position [3, 0]
click at [759, 580] on td at bounding box center [657, 581] width 288 height 19
click at [773, 572] on td at bounding box center [657, 581] width 288 height 19
type textarea "96"
click at [1388, 97] on icon "Save" at bounding box center [1388, 95] width 15 height 11
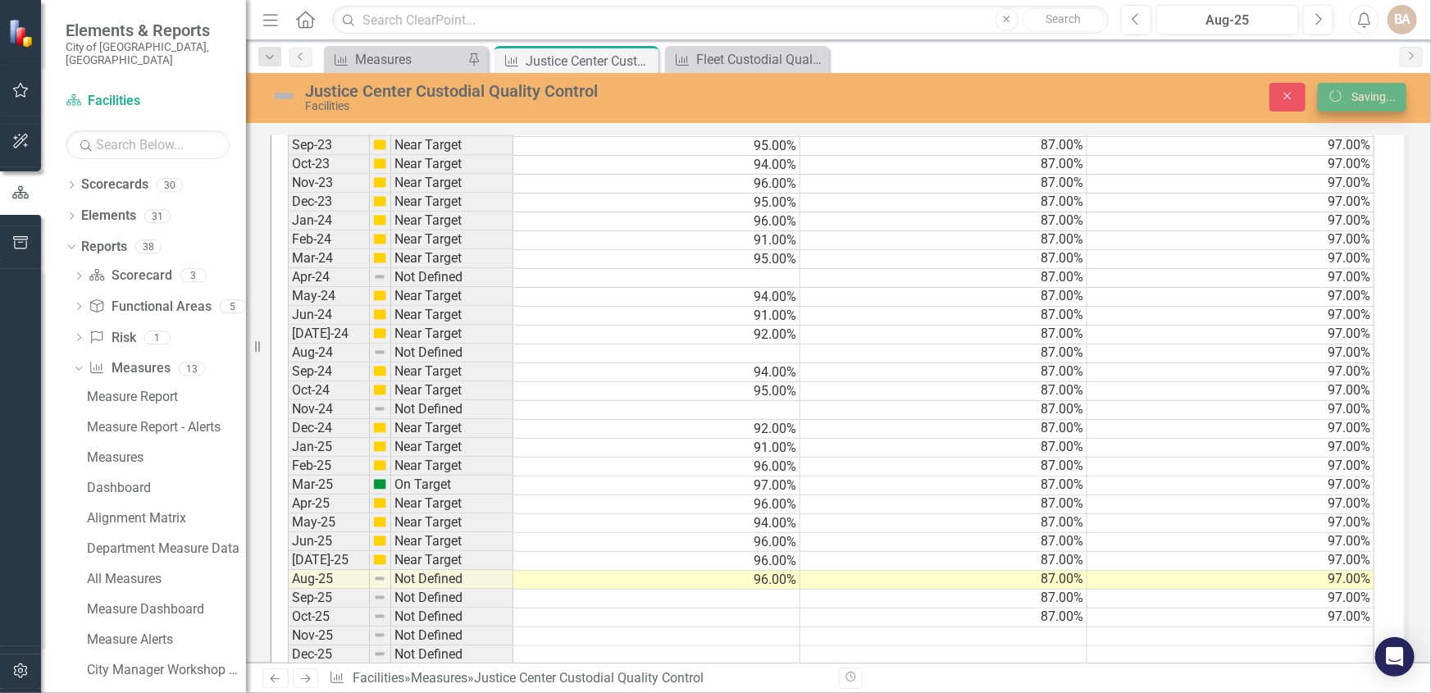
scroll to position [0, 0]
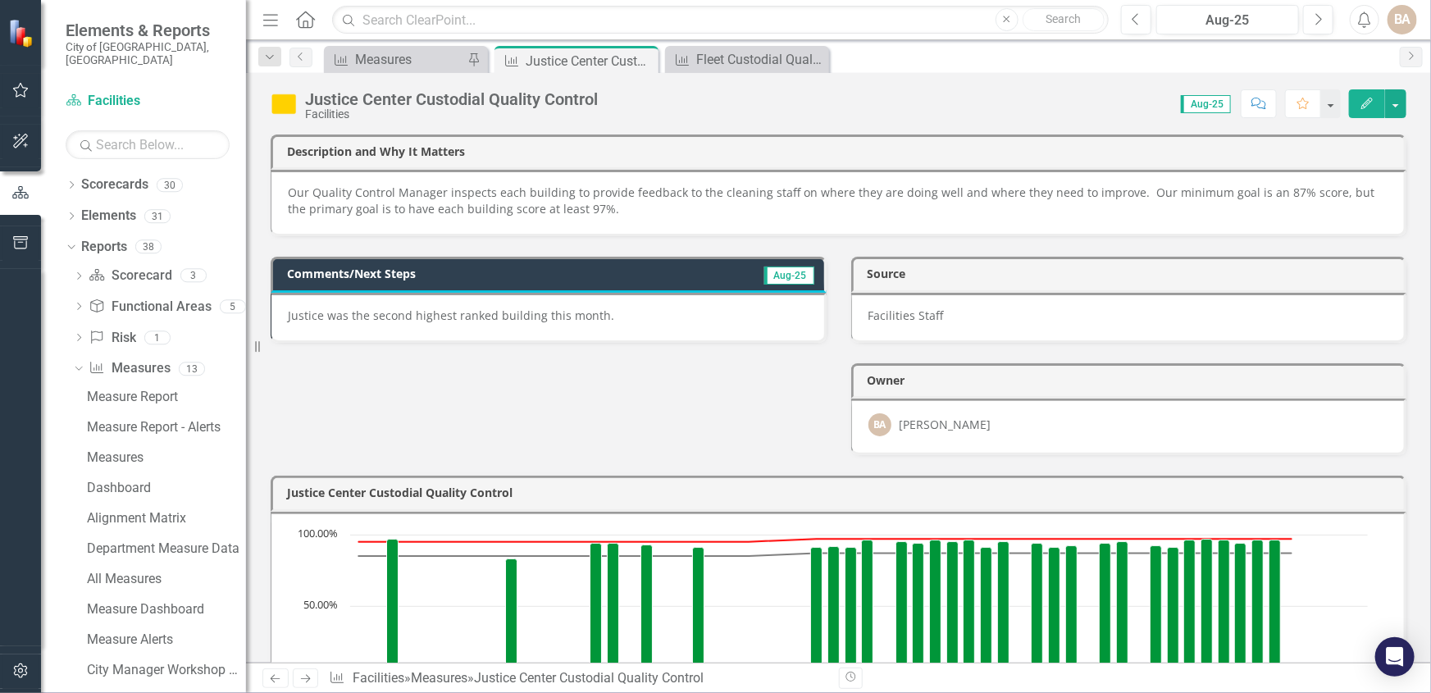
click at [503, 323] on div "Justice was the second highest ranked building this month." at bounding box center [549, 318] width 556 height 50
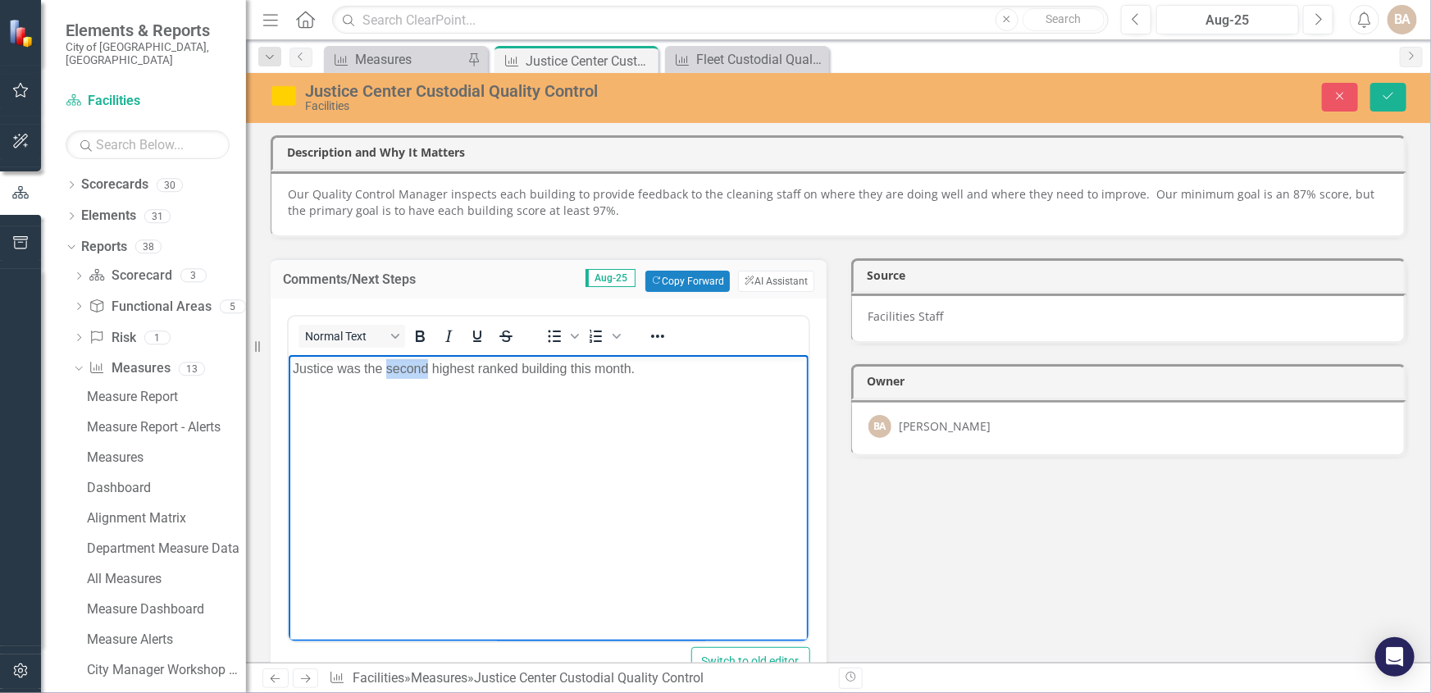
drag, startPoint x: 431, startPoint y: 371, endPoint x: 390, endPoint y: 363, distance: 42.5
click at [390, 363] on p "Justice was the second highest ranked building this month." at bounding box center [548, 368] width 512 height 20
click at [577, 403] on body "Justice was the third highest ranked building this month." at bounding box center [548, 477] width 520 height 246
click at [1387, 93] on icon "Save" at bounding box center [1388, 95] width 15 height 11
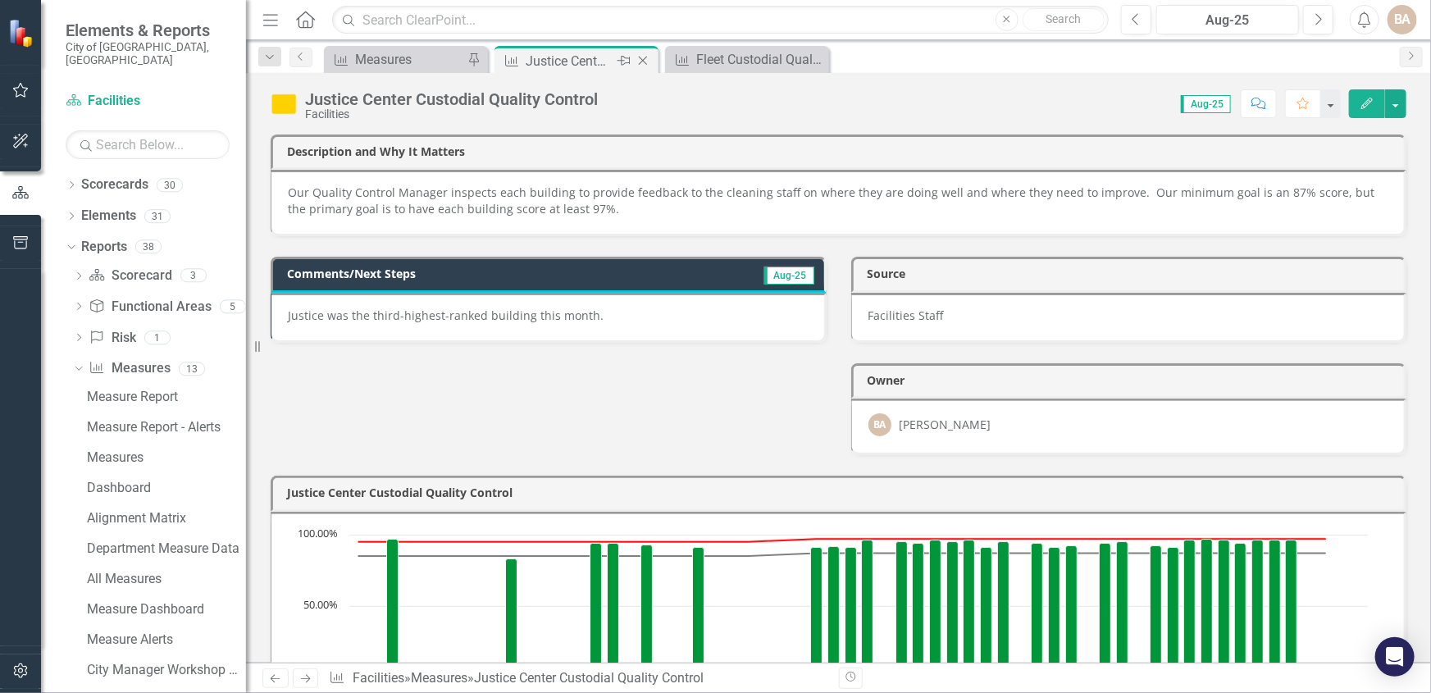
click at [648, 57] on icon "Close" at bounding box center [643, 60] width 16 height 13
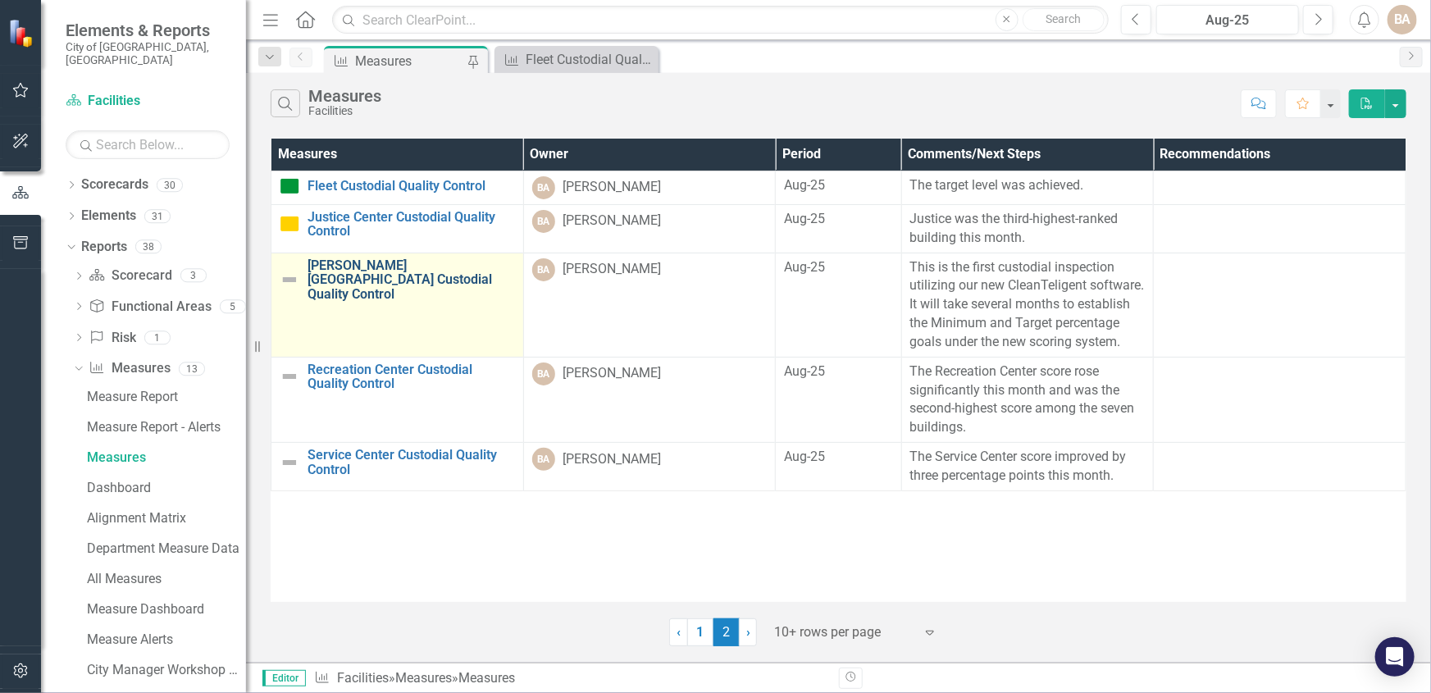
click at [336, 262] on link "[PERSON_NAME][GEOGRAPHIC_DATA] Custodial Quality Control" at bounding box center [411, 279] width 207 height 43
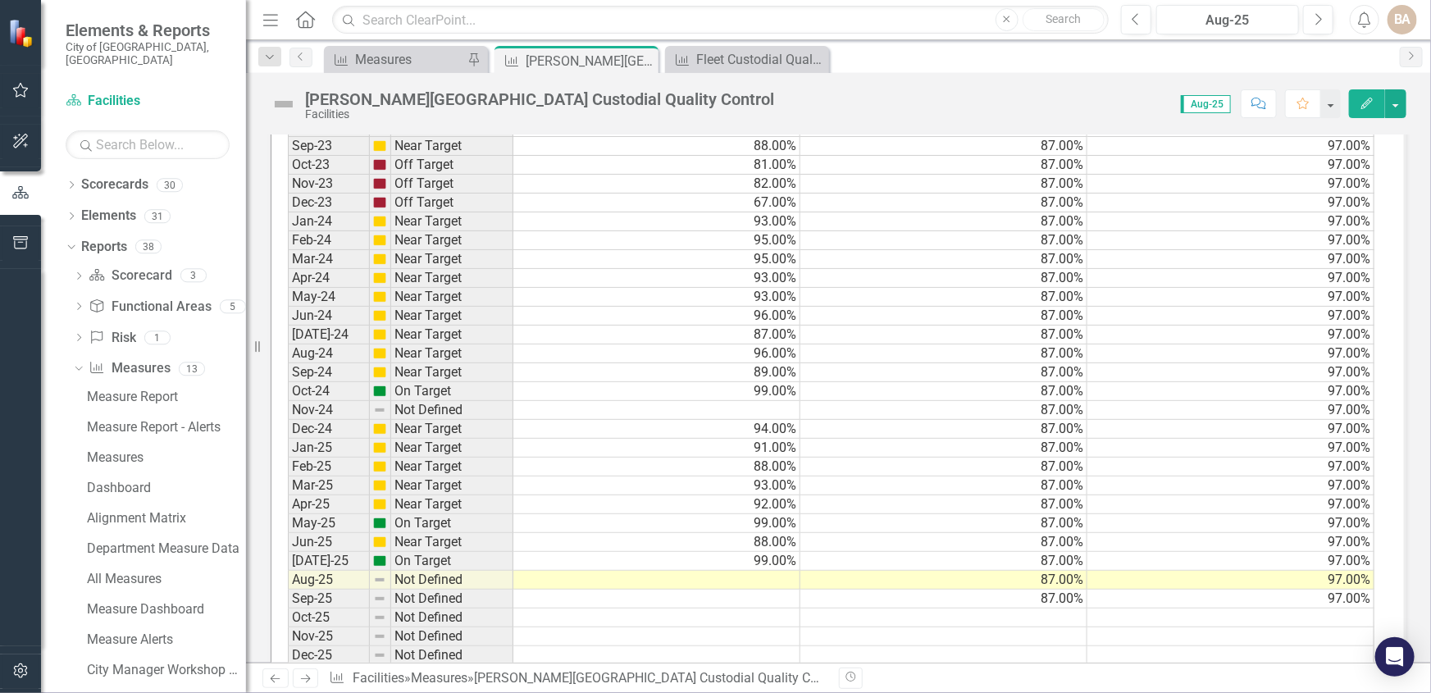
scroll to position [1617, 0]
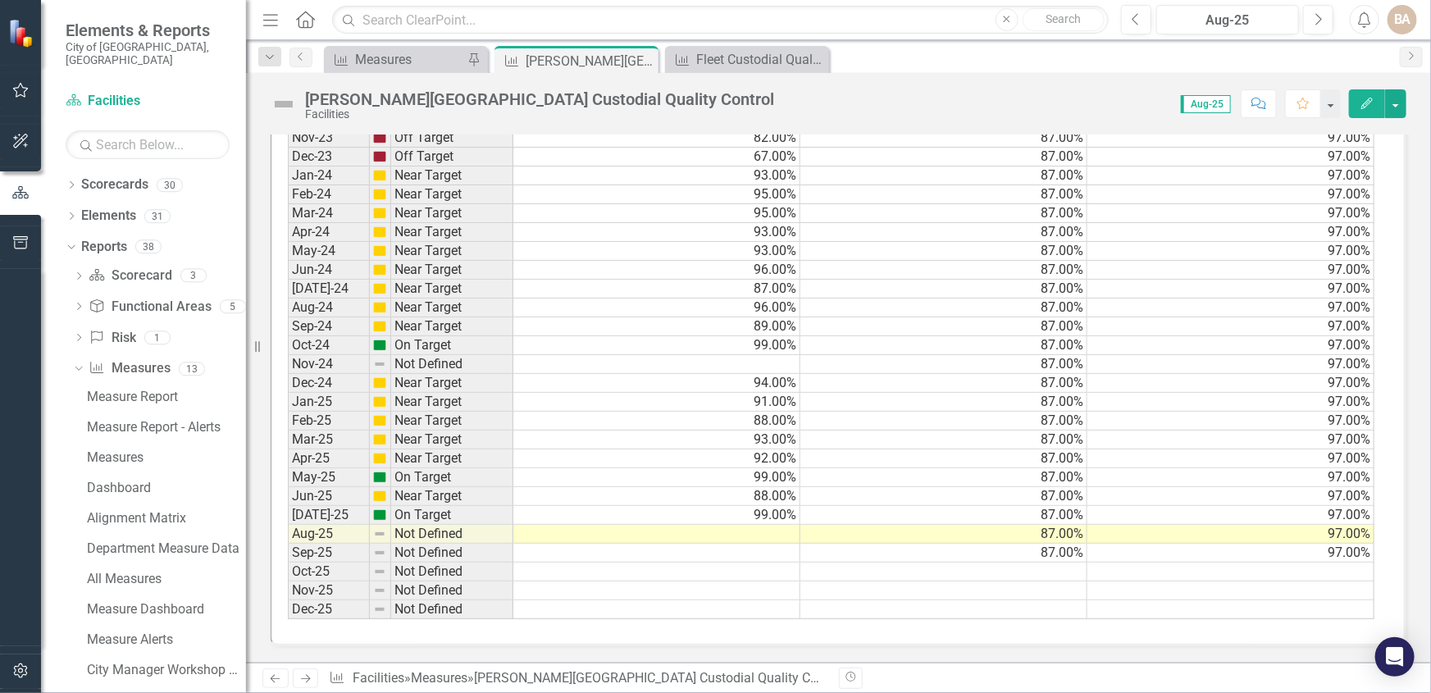
click at [754, 525] on td at bounding box center [656, 534] width 287 height 19
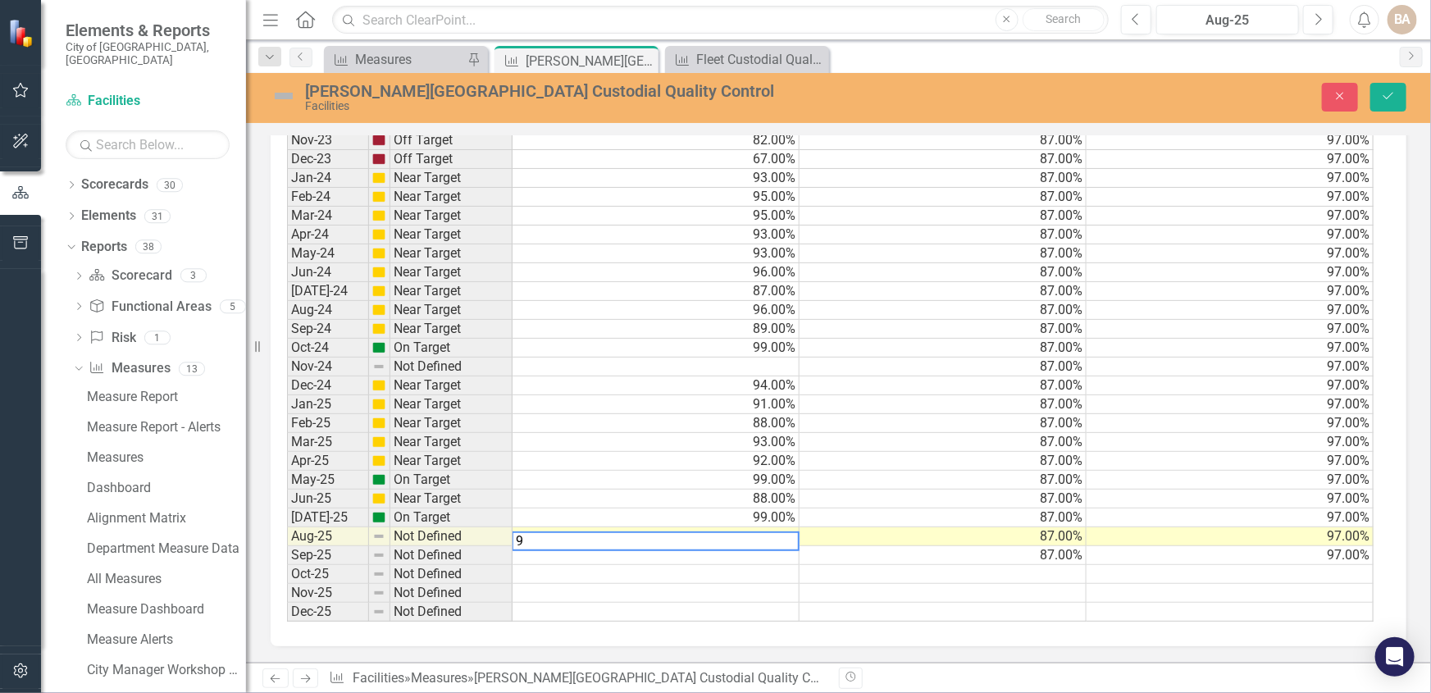
scroll to position [1619, 0]
type textarea "94"
click at [1386, 97] on icon "Save" at bounding box center [1388, 95] width 15 height 11
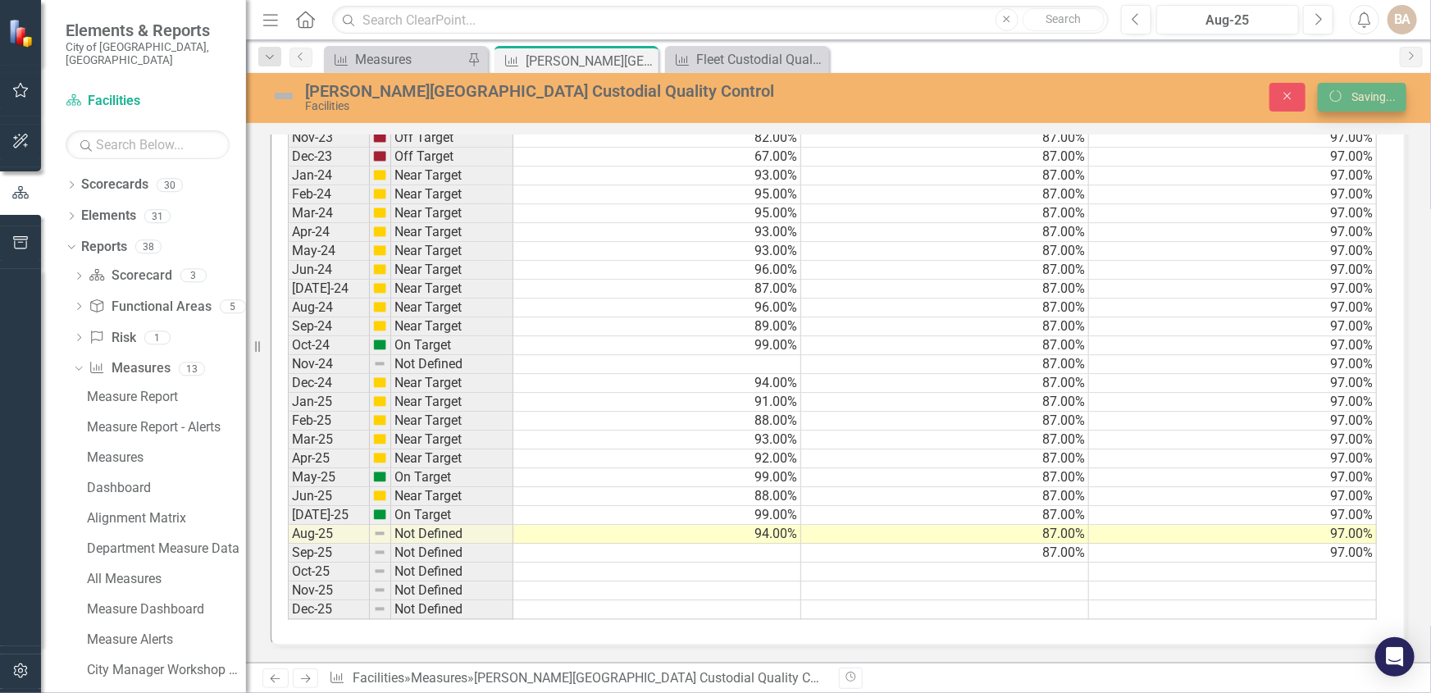
scroll to position [0, 0]
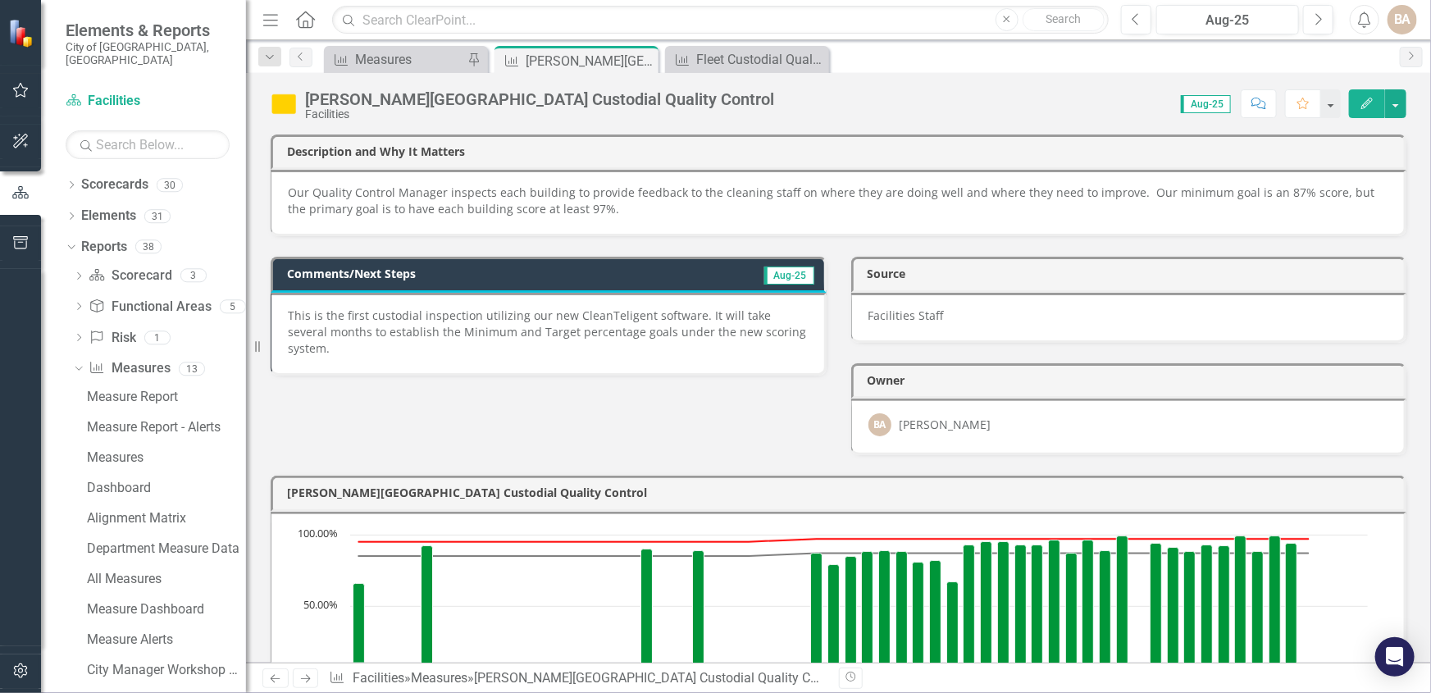
click at [498, 329] on p "This is the first custodial inspection utilizing our new CleanTeligent software…" at bounding box center [548, 332] width 520 height 49
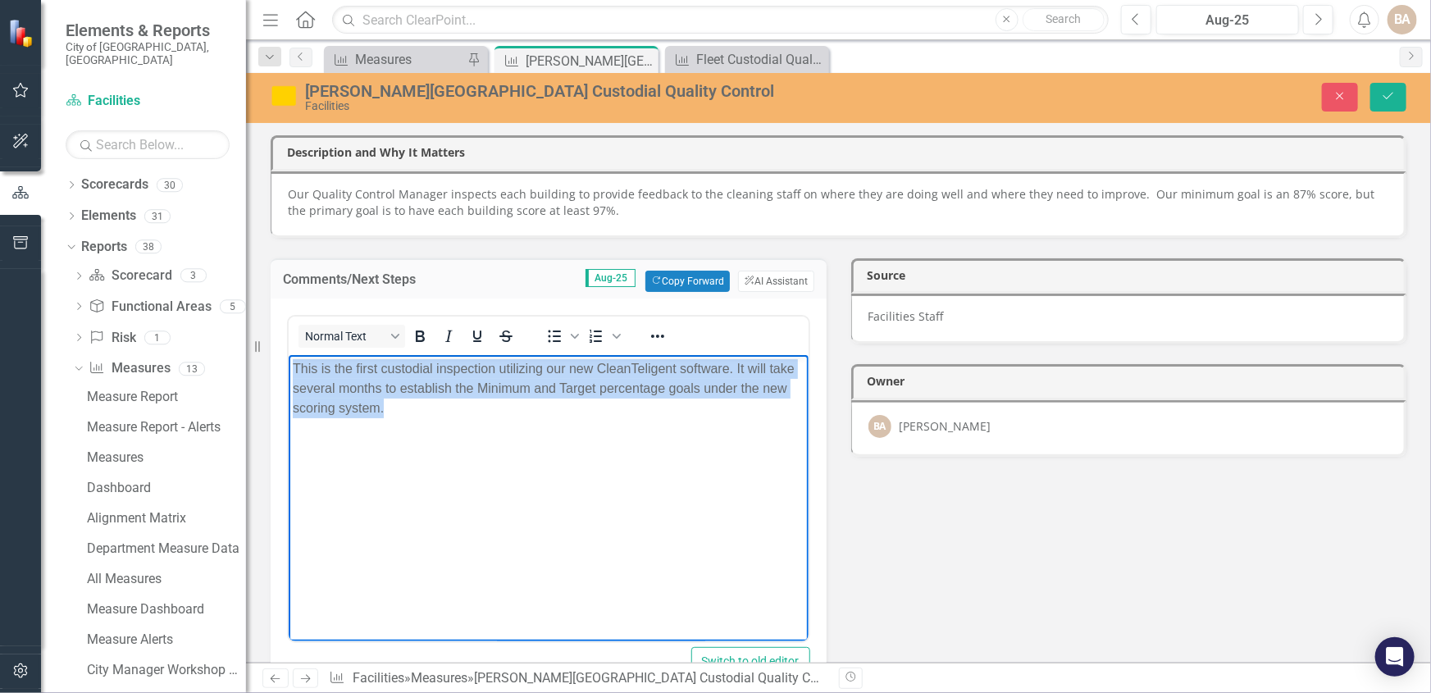
drag, startPoint x: 292, startPoint y: 365, endPoint x: 737, endPoint y: 423, distance: 449.1
click at [737, 423] on body "This is the first custodial inspection utilizing our new CleanTeligent software…" at bounding box center [548, 477] width 520 height 246
